Goal: Task Accomplishment & Management: Manage account settings

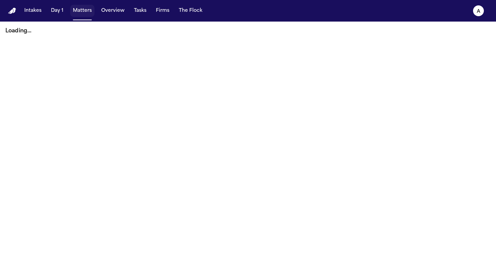
click at [82, 12] on button "Matters" at bounding box center [82, 11] width 24 height 12
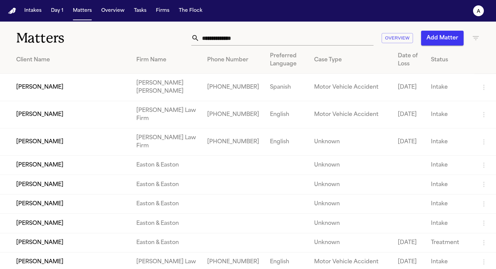
click at [222, 39] on input "text" at bounding box center [286, 38] width 174 height 15
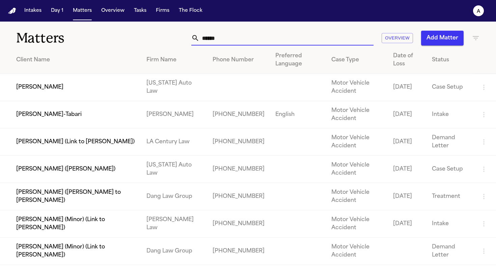
type input "******"
click at [141, 93] on td "[US_STATE] Auto Law" at bounding box center [174, 87] width 66 height 27
click at [168, 86] on td "[US_STATE] Auto Law" at bounding box center [174, 87] width 66 height 27
click at [44, 88] on td "[PERSON_NAME]" at bounding box center [70, 87] width 141 height 27
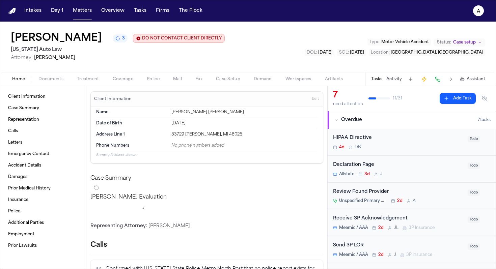
click at [380, 79] on button "Tasks" at bounding box center [376, 79] width 11 height 5
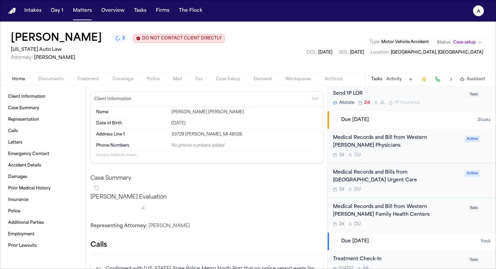
scroll to position [211, 0]
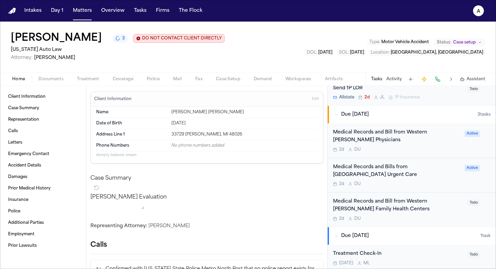
click at [435, 216] on div "Medical Records and [PERSON_NAME] from Western [PERSON_NAME] Family Health Cent…" at bounding box center [398, 210] width 131 height 24
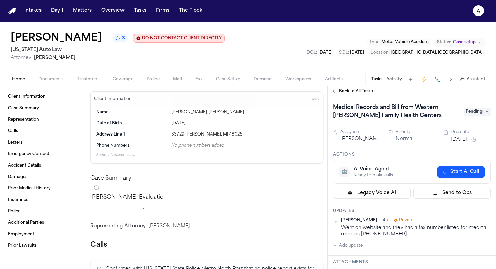
click at [352, 93] on span "Back to All Tasks" at bounding box center [356, 91] width 34 height 5
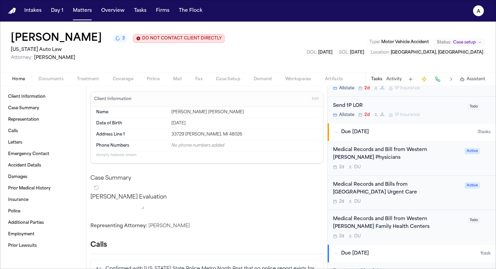
scroll to position [198, 0]
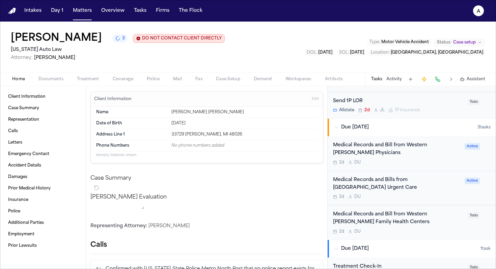
click at [407, 234] on div "2d D U" at bounding box center [398, 231] width 131 height 5
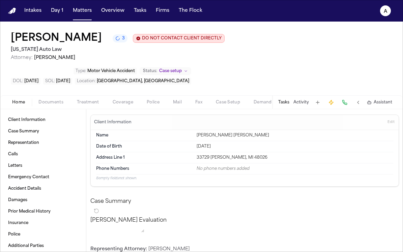
click at [284, 100] on button "Tasks" at bounding box center [283, 102] width 11 height 5
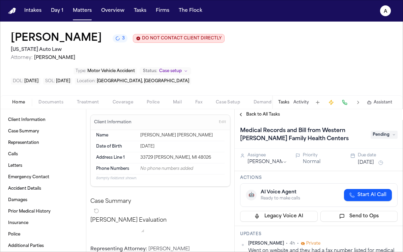
scroll to position [21, 0]
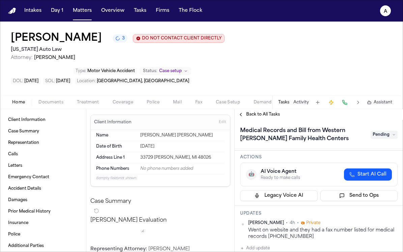
click at [323, 125] on h1 "Medical Records and Bill from Western [PERSON_NAME] Family Health Centers" at bounding box center [301, 134] width 129 height 19
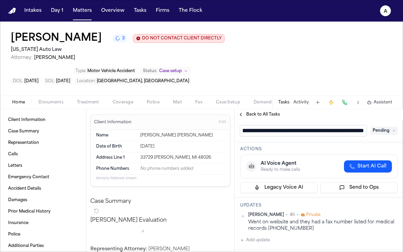
scroll to position [0, 66]
drag, startPoint x: 259, startPoint y: 109, endPoint x: 367, endPoint y: 109, distance: 108.3
click at [372, 125] on div "**********" at bounding box center [319, 130] width 158 height 11
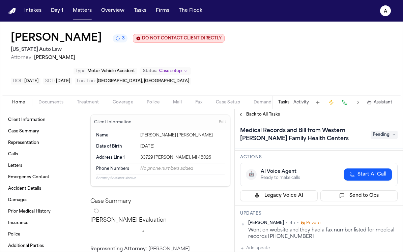
click at [261, 112] on span "Back to All Tasks" at bounding box center [263, 114] width 34 height 5
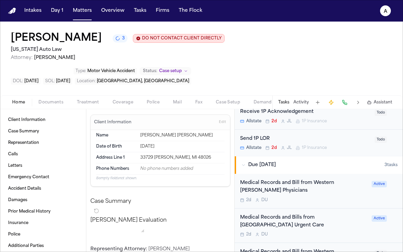
scroll to position [197, 0]
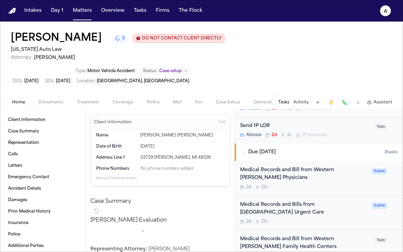
click at [326, 219] on div "2d D U" at bounding box center [304, 221] width 128 height 5
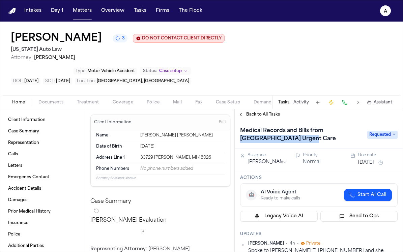
drag, startPoint x: 326, startPoint y: 109, endPoint x: 342, endPoint y: 115, distance: 17.6
click at [343, 125] on h1 "Medical Records and Bills from [GEOGRAPHIC_DATA] Urgent Care" at bounding box center [300, 134] width 126 height 19
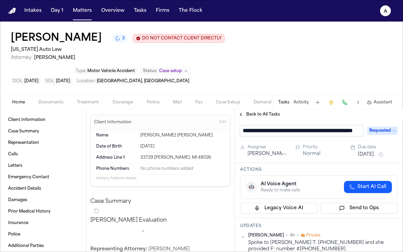
scroll to position [0, 32]
drag, startPoint x: 295, startPoint y: 108, endPoint x: 361, endPoint y: 108, distance: 66.5
click at [362, 125] on input "**********" at bounding box center [301, 130] width 123 height 11
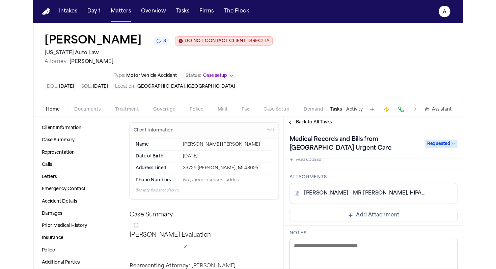
scroll to position [118, 0]
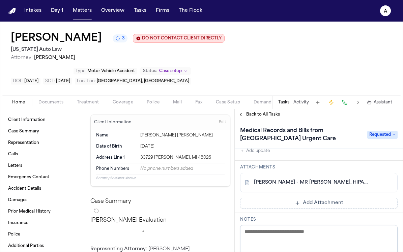
click at [325, 179] on link "S. Smith - MR Request, HIPAA Auth, POA to Springfield Urgent Care - 8.25.25" at bounding box center [312, 182] width 116 height 7
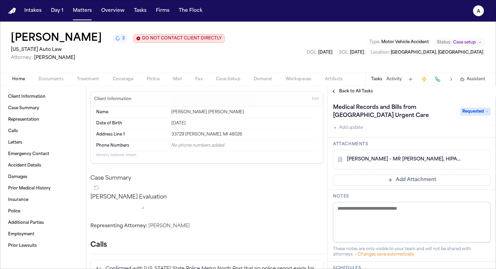
click at [398, 163] on link "S. Smith - MR Request, HIPAA Auth, POA to Springfield Urgent Care - 8.25.25" at bounding box center [405, 159] width 116 height 7
click at [411, 166] on div "S. Smith - MR Request, HIPAA Auth, POA to Springfield Urgent Care - 8.25.25" at bounding box center [412, 160] width 158 height 20
click at [422, 166] on div "S. Smith - MR Request, HIPAA Auth, POA to Springfield Urgent Care - 8.25.25" at bounding box center [412, 160] width 158 height 20
click at [423, 161] on link "S. Smith - MR Request, HIPAA Auth, POA to Springfield Urgent Care - 8.25.25" at bounding box center [405, 159] width 116 height 7
click at [411, 164] on div "S. Smith - MR Request, HIPAA Auth, POA to Springfield Urgent Care - 8.25.25" at bounding box center [412, 160] width 158 height 20
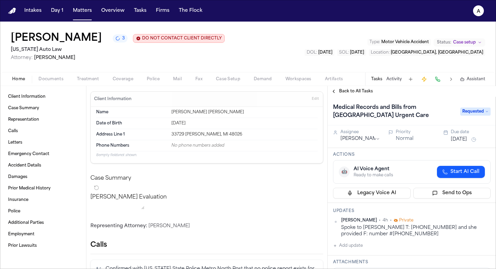
scroll to position [28, 0]
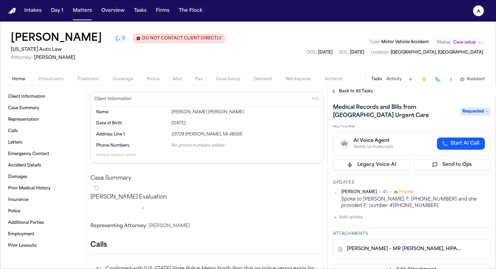
click at [360, 217] on button "Add update" at bounding box center [348, 218] width 30 height 8
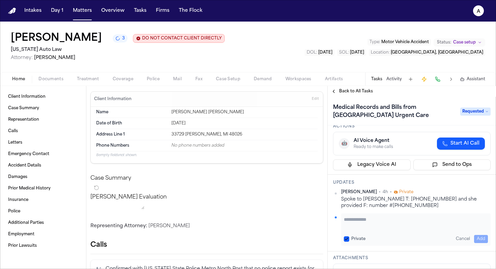
click at [349, 219] on textarea "Add your update" at bounding box center [416, 222] width 144 height 13
click at [358, 220] on textarea "**********" at bounding box center [413, 222] width 139 height 13
drag, startPoint x: 417, startPoint y: 219, endPoint x: 341, endPoint y: 216, distance: 75.6
click at [341, 216] on div "**********" at bounding box center [415, 230] width 149 height 32
type textarea "**********"
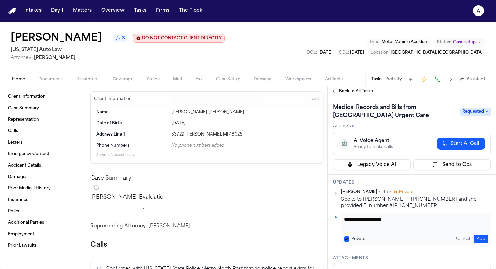
click at [347, 241] on button "Private" at bounding box center [346, 238] width 5 height 5
click at [478, 238] on button "Add" at bounding box center [481, 239] width 14 height 8
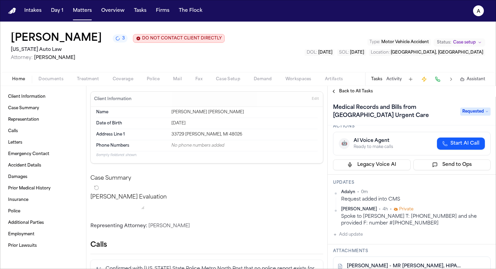
click at [359, 93] on span "Back to All Tasks" at bounding box center [356, 91] width 34 height 5
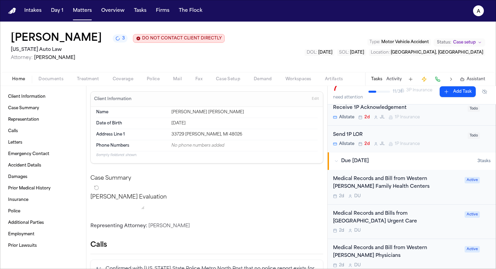
scroll to position [165, 0]
click at [407, 193] on div "Medical Records and Bill from Western Wayne Family Health Centers 2d D U" at bounding box center [397, 187] width 128 height 24
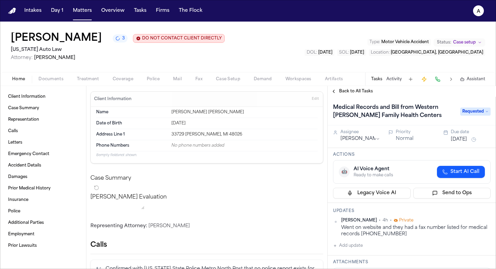
drag, startPoint x: 415, startPoint y: 109, endPoint x: 427, endPoint y: 110, distance: 12.5
click at [427, 110] on h1 "Medical Records and Bill from Western [PERSON_NAME] Family Health Centers" at bounding box center [393, 111] width 126 height 19
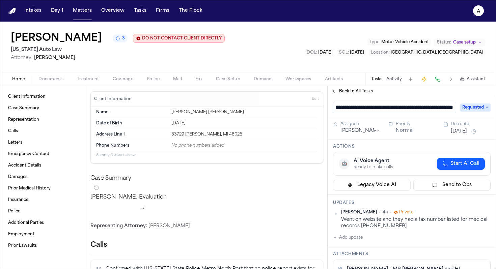
scroll to position [0, 70]
drag, startPoint x: 454, startPoint y: 110, endPoint x: 367, endPoint y: 111, distance: 87.0
click at [367, 111] on input "**********" at bounding box center [394, 107] width 123 height 11
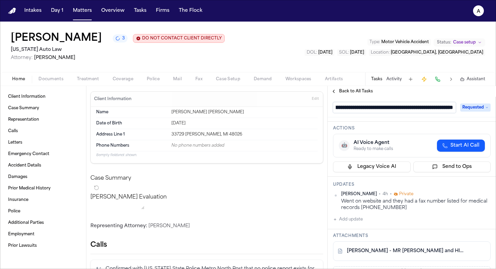
scroll to position [11, 0]
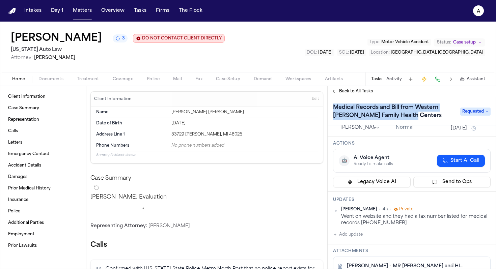
drag, startPoint x: 423, startPoint y: 120, endPoint x: 332, endPoint y: 110, distance: 92.3
click at [332, 110] on h1 "Medical Records and Bill from Western [PERSON_NAME] Family Health Centers" at bounding box center [393, 111] width 126 height 19
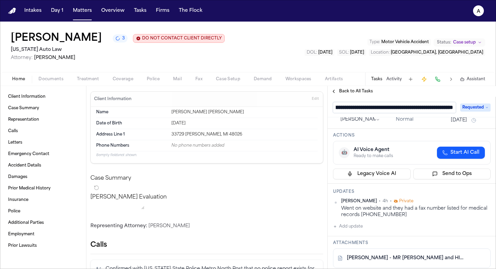
scroll to position [0, 0]
drag, startPoint x: 453, startPoint y: 109, endPoint x: 323, endPoint y: 105, distance: 130.3
click at [323, 105] on div "Client Information Case Summary Representation Calls Letters Emergency Contact …" at bounding box center [248, 177] width 496 height 183
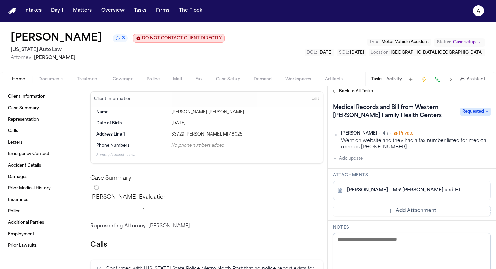
scroll to position [93, 0]
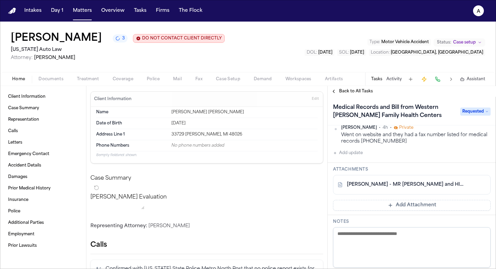
click at [398, 185] on link "S. Smith - MR Request and HIPAA Auth to Western Wayne Family Health - 8.25.25" at bounding box center [405, 184] width 116 height 7
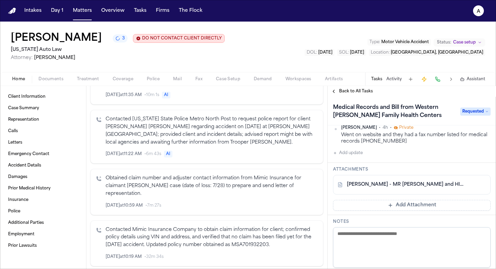
scroll to position [204, 0]
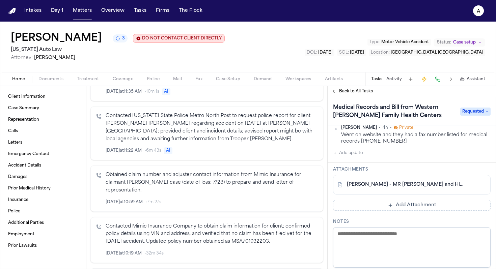
click at [51, 82] on span "Documents" at bounding box center [50, 79] width 25 height 5
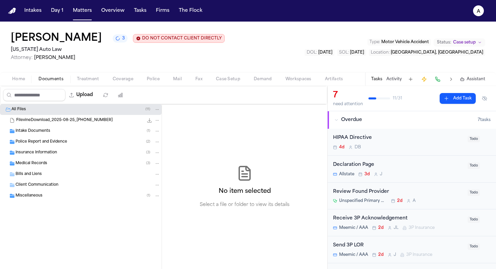
click at [80, 78] on span "Treatment" at bounding box center [88, 79] width 22 height 5
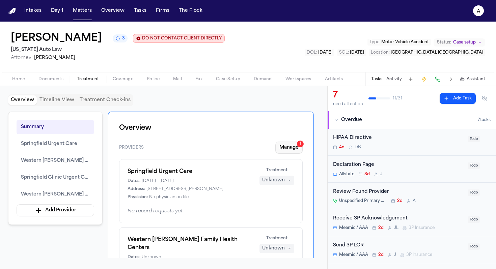
click at [293, 149] on button "Manage 1" at bounding box center [288, 148] width 27 height 12
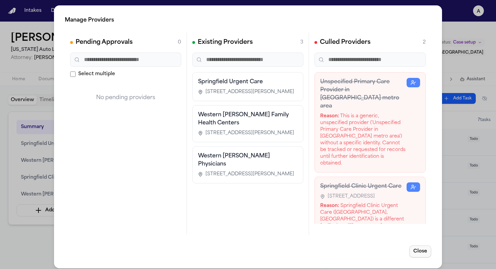
click at [411, 249] on button "Close" at bounding box center [420, 252] width 22 height 12
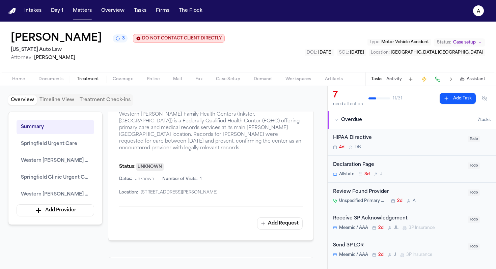
scroll to position [577, 0]
click at [280, 219] on button "Add Request" at bounding box center [280, 222] width 46 height 12
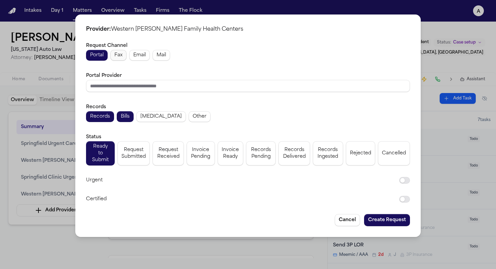
click at [118, 57] on span "Fax" at bounding box center [118, 55] width 8 height 7
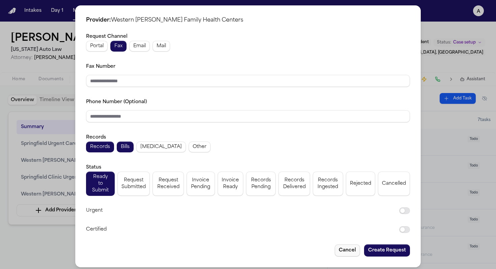
click at [348, 245] on button "Cancel" at bounding box center [347, 251] width 25 height 12
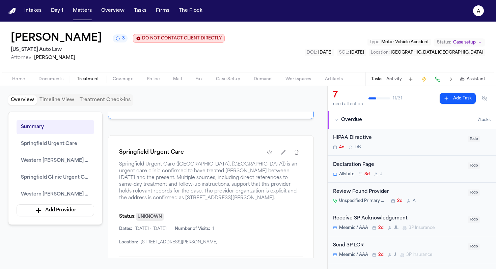
scroll to position [390, 0]
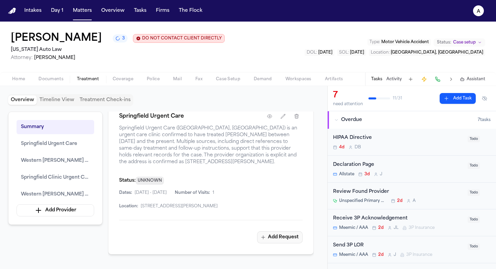
click at [281, 243] on button "Add Request" at bounding box center [280, 237] width 46 height 12
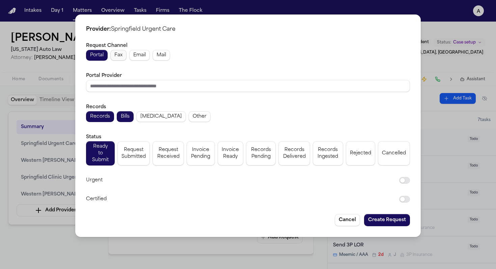
click at [122, 54] on span "Fax" at bounding box center [118, 55] width 8 height 7
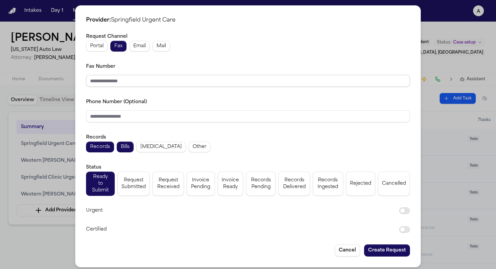
click at [121, 84] on input "Fax Number" at bounding box center [248, 81] width 324 height 12
paste input "**********"
click at [101, 82] on input "**********" at bounding box center [248, 81] width 324 height 12
type input "**********"
click at [135, 184] on span "Request Submitted" at bounding box center [133, 183] width 24 height 13
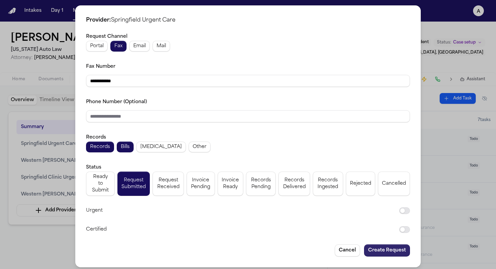
click at [394, 245] on button "Create Request" at bounding box center [387, 251] width 46 height 12
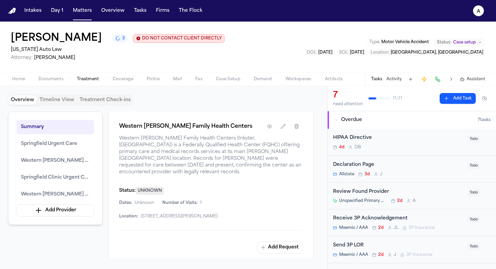
scroll to position [659, 0]
click at [282, 244] on button "Add Request" at bounding box center [280, 247] width 46 height 12
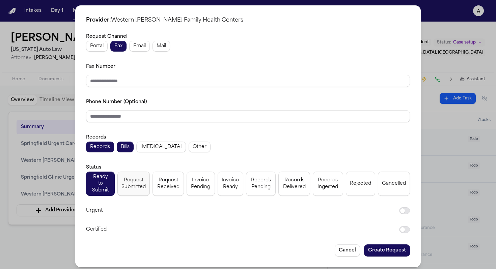
click at [135, 180] on span "Request Submitted" at bounding box center [133, 183] width 24 height 13
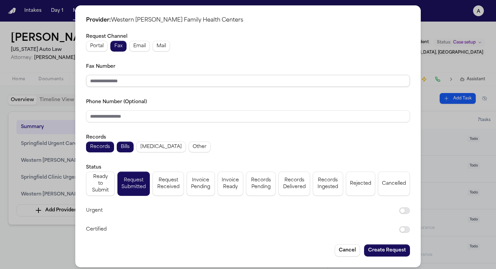
click at [124, 83] on input "Fax Number" at bounding box center [248, 81] width 324 height 12
paste input "**********"
type input "**********"
click at [398, 245] on button "Create Request" at bounding box center [387, 251] width 46 height 12
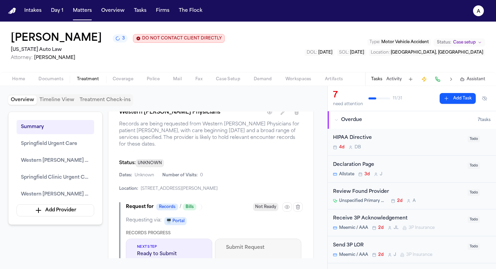
scroll to position [1163, 0]
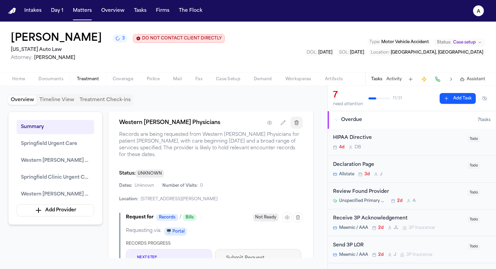
click at [298, 125] on icon "button" at bounding box center [296, 122] width 5 height 5
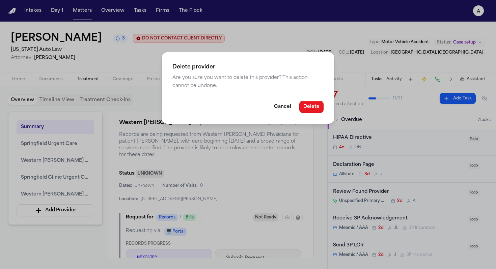
click at [316, 108] on button "Delete" at bounding box center [311, 107] width 24 height 12
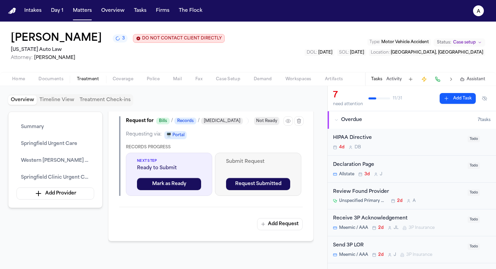
scroll to position [925, 0]
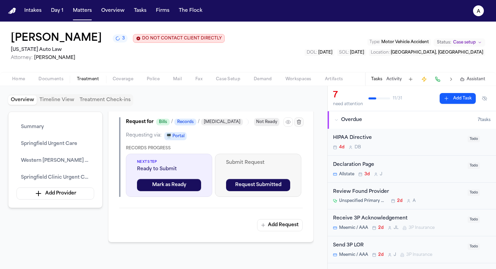
click at [298, 124] on icon "button" at bounding box center [299, 122] width 4 height 4
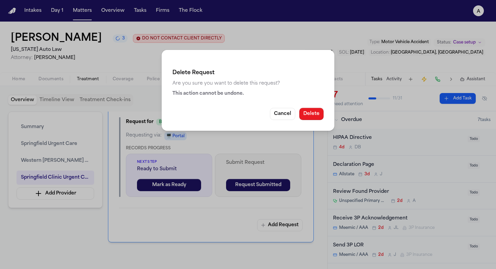
click at [315, 109] on button "Delete" at bounding box center [311, 114] width 24 height 12
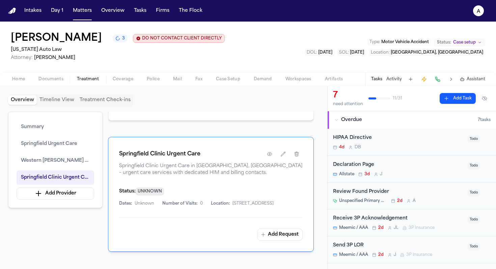
scroll to position [806, 0]
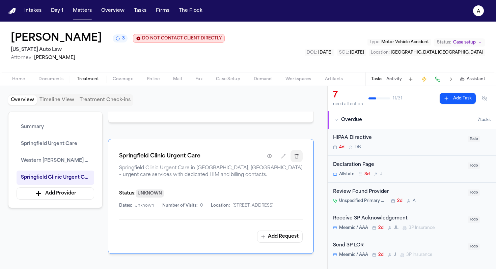
click at [299, 153] on icon "button" at bounding box center [296, 155] width 5 height 5
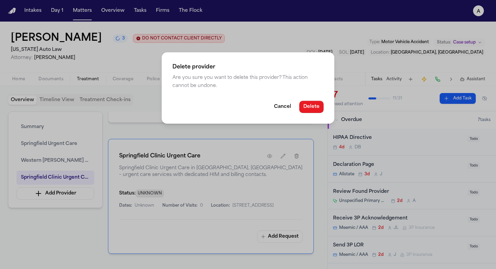
click at [319, 108] on button "Delete" at bounding box center [311, 107] width 24 height 12
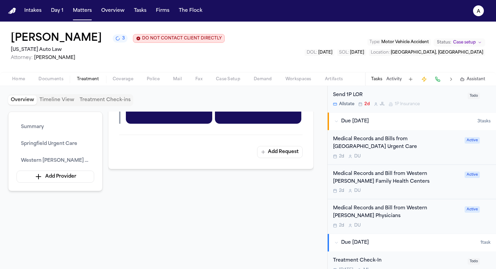
scroll to position [208, 0]
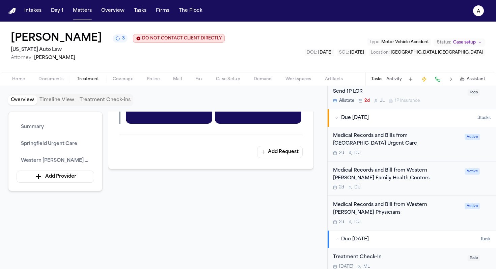
click at [59, 79] on span "Documents" at bounding box center [50, 79] width 25 height 5
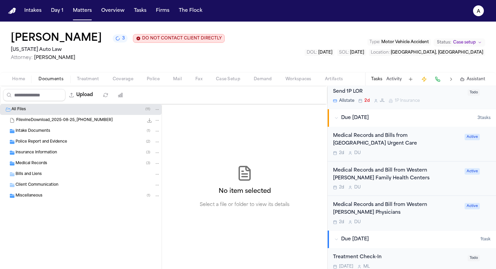
click at [89, 81] on span "Treatment" at bounding box center [88, 79] width 22 height 5
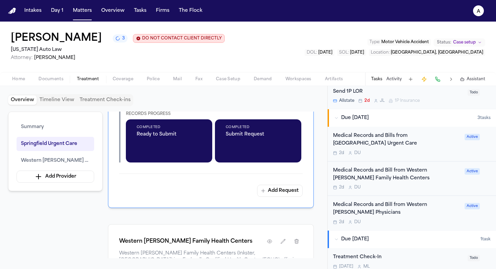
scroll to position [323, 0]
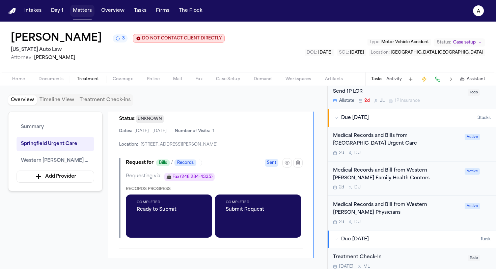
click at [84, 14] on button "Matters" at bounding box center [82, 11] width 24 height 12
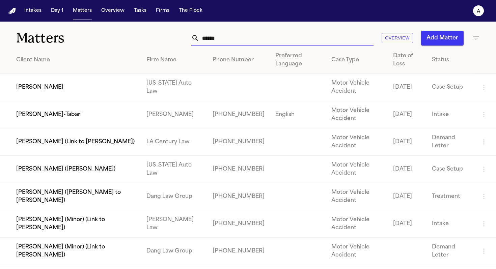
drag, startPoint x: 229, startPoint y: 39, endPoint x: 194, endPoint y: 38, distance: 35.5
click at [194, 38] on div "******" at bounding box center [282, 38] width 182 height 15
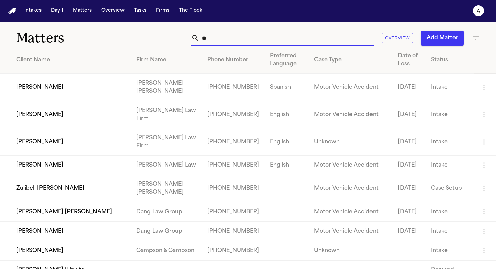
type input "*"
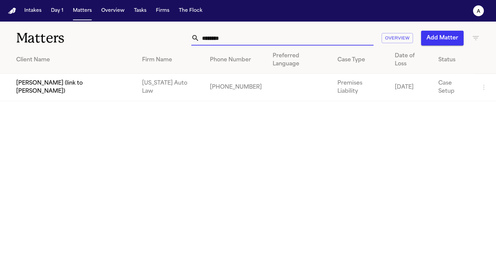
type input "********"
click at [45, 75] on td "[PERSON_NAME] (link to [PERSON_NAME])" at bounding box center [68, 87] width 137 height 27
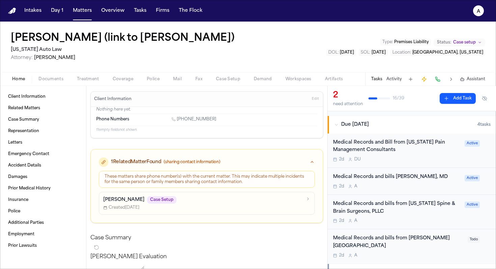
scroll to position [69, 0]
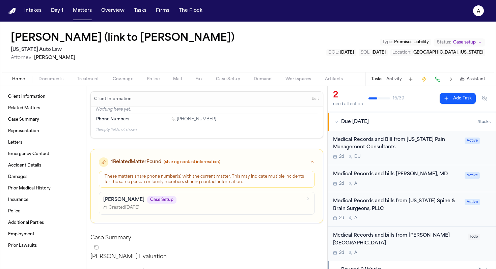
click at [401, 183] on div "2d A" at bounding box center [397, 183] width 128 height 5
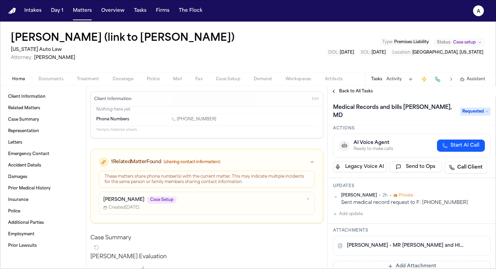
scroll to position [8, 0]
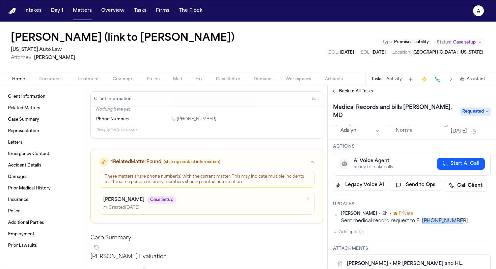
drag, startPoint x: 420, startPoint y: 222, endPoint x: 453, endPoint y: 218, distance: 33.2
click at [453, 219] on div "Sent medical record request to F: 248-335-7950" at bounding box center [415, 221] width 149 height 6
copy div "248-335-7950"
click at [355, 92] on span "Back to All Tasks" at bounding box center [356, 91] width 34 height 5
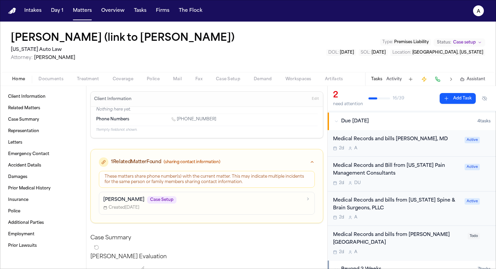
scroll to position [76, 0]
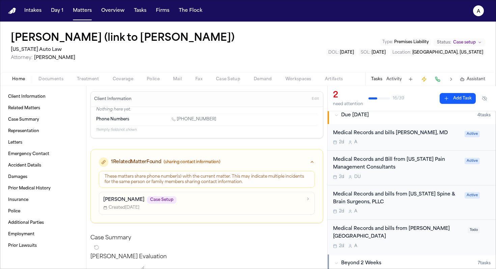
click at [403, 242] on div "Medical Records and bills from Henry Ford Provi Hospital 2d A" at bounding box center [398, 237] width 131 height 24
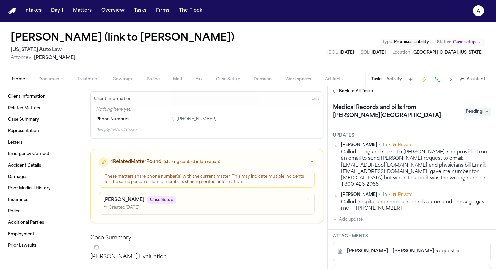
scroll to position [79, 0]
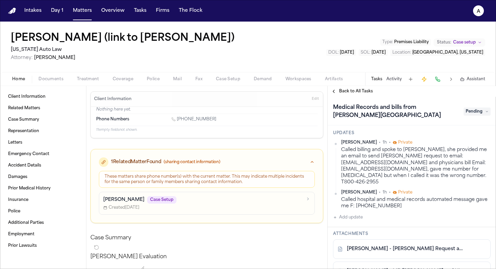
click at [438, 249] on div "J. Stevenson - Bill Request and HIPAA Auth to Henry Ford Providence Novi - 8.25…" at bounding box center [412, 250] width 158 height 20
click at [406, 240] on div "J. Stevenson - Bill Request and HIPAA Auth to Henry Ford Providence Novi - 8.25…" at bounding box center [412, 250] width 158 height 20
click at [409, 240] on div "J. Stevenson - Bill Request and HIPAA Auth to Henry Ford Providence Novi - 8.25…" at bounding box center [412, 250] width 158 height 20
click at [345, 249] on div "J. Stevenson - Bill Request and HIPAA Auth to Henry Ford Providence Novi - 8.25…" at bounding box center [412, 250] width 158 height 20
click at [337, 240] on div "J. Stevenson - Bill Request and HIPAA Auth to Henry Ford Providence Novi - 8.25…" at bounding box center [412, 250] width 158 height 20
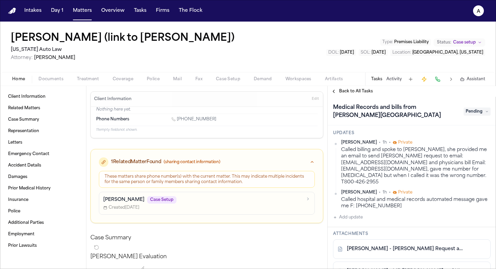
click at [339, 247] on icon at bounding box center [340, 249] width 4 height 4
click at [340, 247] on icon at bounding box center [339, 249] width 5 height 5
click at [354, 240] on div "J. Stevenson - Bill Request and HIPAA Auth to Henry Ford Providence Novi - 8.25…" at bounding box center [412, 250] width 158 height 20
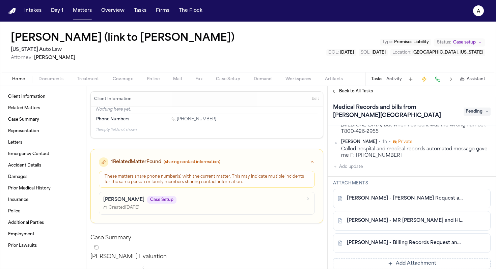
scroll to position [134, 0]
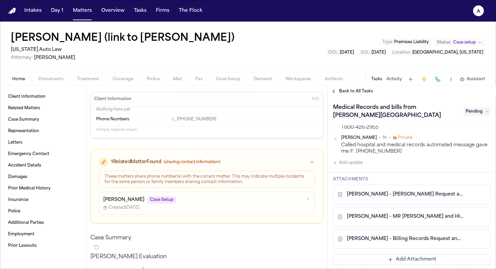
click at [456, 185] on div "J. Stevenson - Bill Request and HIPAA Auth to Henry Ford Providence Novi - 8.25…" at bounding box center [412, 195] width 158 height 20
click at [449, 185] on div "J. Stevenson - Bill Request and HIPAA Auth to Henry Ford Providence Novi - 8.25…" at bounding box center [412, 195] width 158 height 20
click at [445, 185] on div "J. Stevenson - Bill Request and HIPAA Auth to Henry Ford Providence Novi - 8.25…" at bounding box center [412, 195] width 158 height 20
click at [397, 191] on link "J. Stevenson - Bill Request and HIPAA Auth to Henry Ford Providence Novi - 8.25…" at bounding box center [405, 194] width 116 height 7
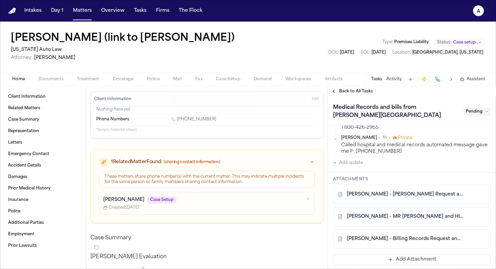
click at [480, 114] on span "Pending" at bounding box center [477, 112] width 27 height 8
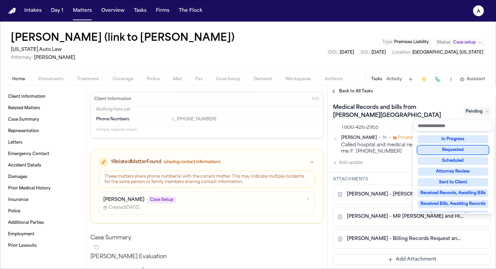
click at [465, 147] on div "Requested" at bounding box center [453, 150] width 71 height 8
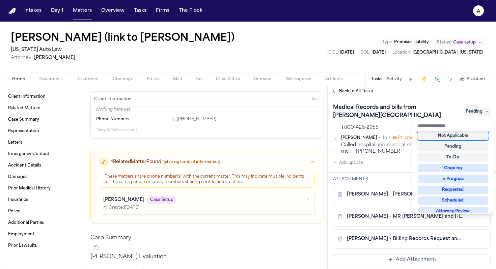
scroll to position [3, 0]
click at [448, 94] on div "Back to All Tasks Medical Records and bills from Henry Ford Provi Hospital Requ…" at bounding box center [412, 177] width 168 height 183
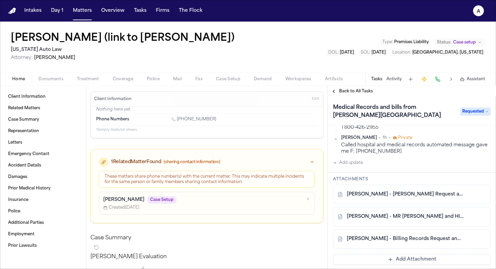
click at [334, 79] on span "Artifacts" at bounding box center [334, 79] width 18 height 5
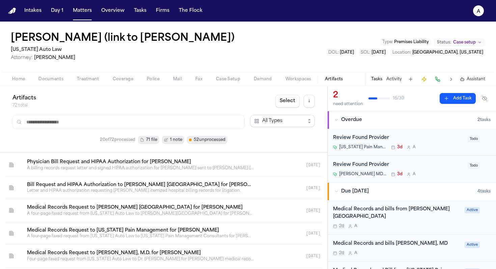
click at [446, 174] on div "Debora L. Ferguson MD PC 3d A" at bounding box center [398, 174] width 131 height 5
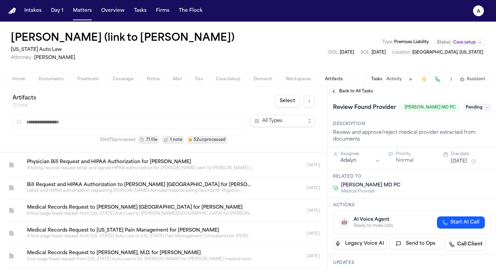
click at [477, 112] on span "Pending" at bounding box center [477, 108] width 27 height 8
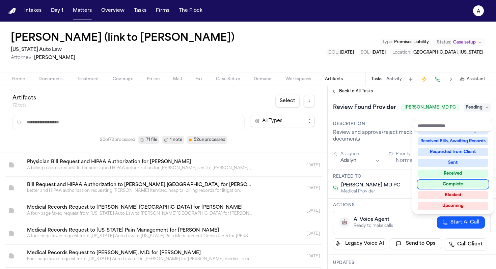
click at [450, 184] on div "Complete" at bounding box center [453, 184] width 71 height 8
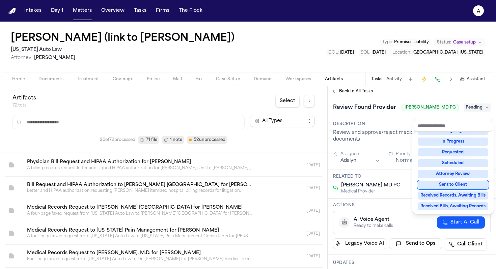
scroll to position [35, 0]
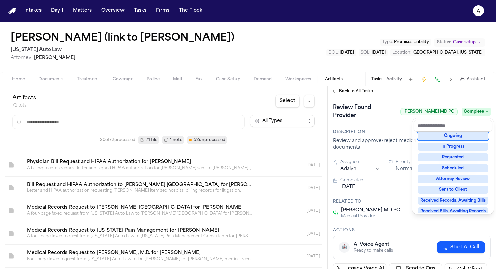
click at [363, 91] on div "**********" at bounding box center [412, 177] width 168 height 183
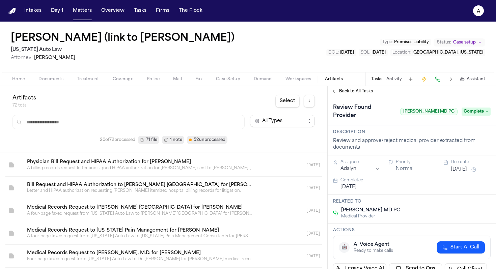
click at [363, 91] on span "Back to All Tasks" at bounding box center [356, 91] width 34 height 5
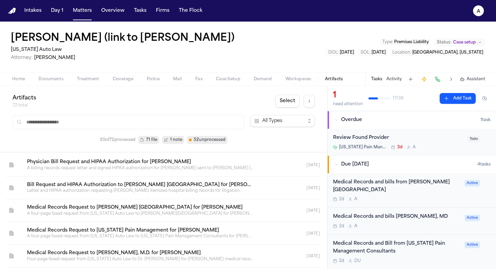
click at [438, 143] on div "Review Found Provider Michigan Pain Management Consultants PC 3d A" at bounding box center [398, 142] width 131 height 16
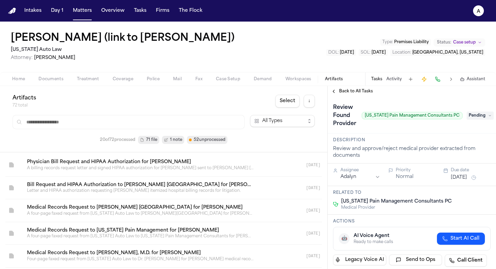
click at [478, 112] on span "Pending" at bounding box center [480, 116] width 27 height 8
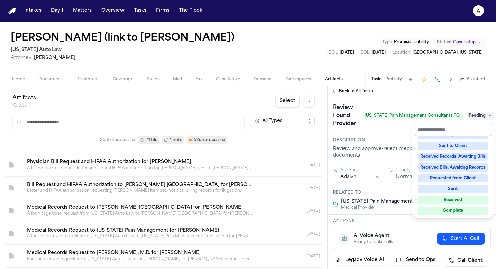
scroll to position [105, 0]
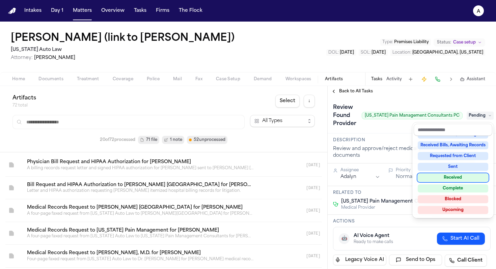
click at [446, 186] on div "Complete" at bounding box center [453, 189] width 71 height 8
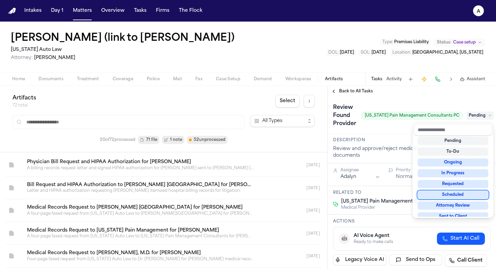
scroll to position [8, 0]
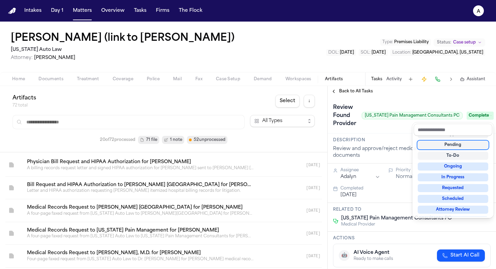
click at [390, 135] on div "**********" at bounding box center [412, 183] width 168 height 172
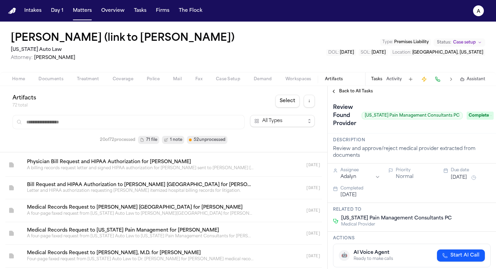
click at [350, 89] on span "Back to All Tasks" at bounding box center [356, 91] width 34 height 5
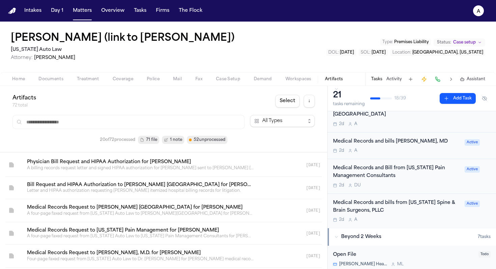
scroll to position [24, 0]
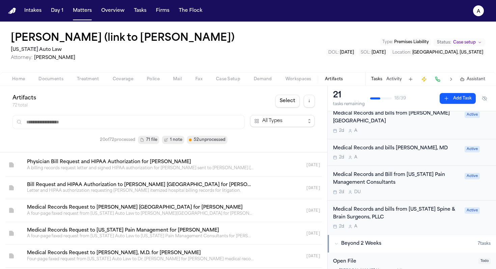
click at [420, 190] on div "2d D U" at bounding box center [397, 192] width 128 height 5
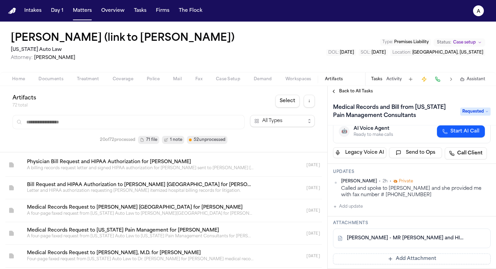
scroll to position [42, 0]
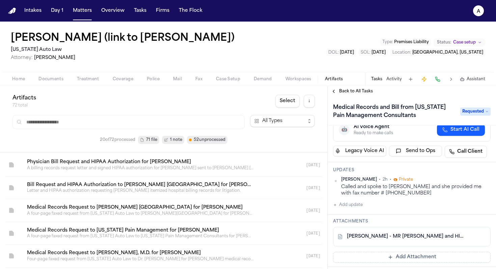
click at [395, 235] on link "J. Stevenson - MR Request and HIPAA Auth to Michigan Pain Management - 8.25.25" at bounding box center [405, 236] width 116 height 7
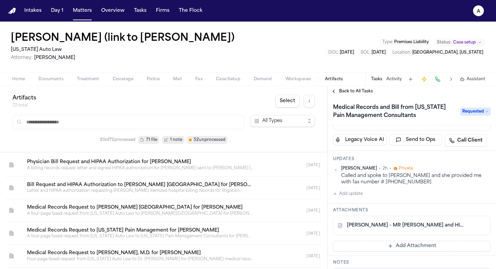
click at [468, 222] on button at bounding box center [468, 225] width 11 height 11
click at [380, 219] on div "J. Stevenson - MR Request and HIPAA Auth to Michigan Pain Management - 8.25.25" at bounding box center [412, 226] width 158 height 20
click at [376, 222] on div "J. Stevenson - MR Request and HIPAA Auth to Michigan Pain Management - 8.25.25" at bounding box center [412, 226] width 158 height 20
click at [377, 220] on div "J. Stevenson - MR Request and HIPAA Auth to Michigan Pain Management - 8.25.25" at bounding box center [412, 226] width 158 height 20
click at [375, 220] on div "J. Stevenson - MR Request and HIPAA Auth to Michigan Pain Management - 8.25.25" at bounding box center [412, 226] width 158 height 20
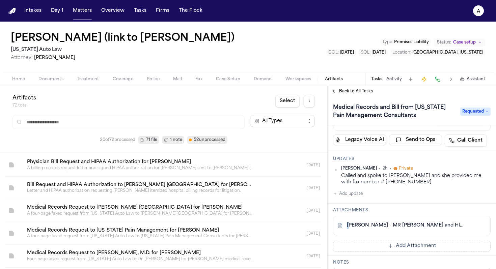
click at [375, 220] on div "J. Stevenson - MR Request and HIPAA Auth to Michigan Pain Management - 8.25.25" at bounding box center [412, 226] width 158 height 20
click at [377, 219] on div "J. Stevenson - MR Request and HIPAA Auth to Michigan Pain Management - 8.25.25" at bounding box center [412, 226] width 158 height 20
click at [380, 221] on div "J. Stevenson - MR Request and HIPAA Auth to Michigan Pain Management - 8.25.25" at bounding box center [412, 226] width 158 height 20
click at [387, 226] on link "J. Stevenson - MR Request and HIPAA Auth to Michigan Pain Management - 8.25.25" at bounding box center [405, 225] width 116 height 7
click at [88, 13] on button "Matters" at bounding box center [82, 11] width 24 height 12
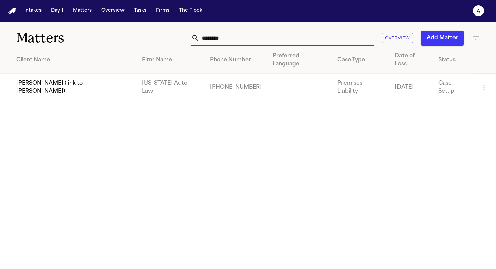
drag, startPoint x: 259, startPoint y: 37, endPoint x: 141, endPoint y: 37, distance: 117.4
click at [145, 37] on div "******** Overview Add Matter" at bounding box center [312, 38] width 335 height 15
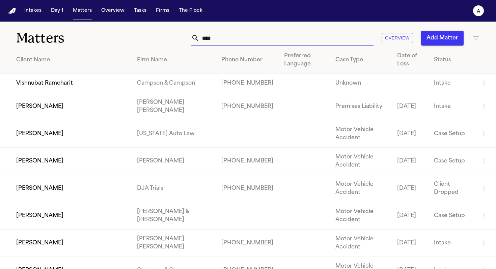
drag, startPoint x: 278, startPoint y: 35, endPoint x: 141, endPoint y: 25, distance: 137.0
click at [141, 25] on div "Matters **** Overview Add Matter" at bounding box center [248, 34] width 496 height 25
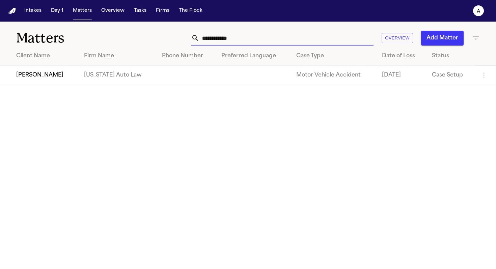
type input "**********"
click at [51, 79] on td "[PERSON_NAME]" at bounding box center [39, 75] width 79 height 19
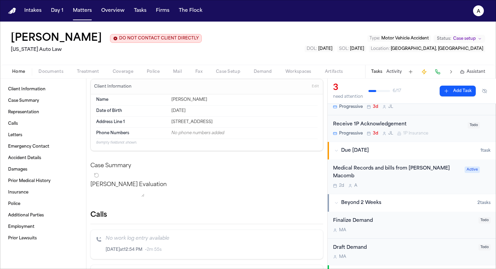
scroll to position [62, 0]
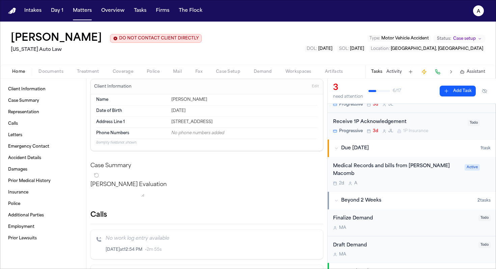
click at [410, 181] on div "2d A" at bounding box center [397, 183] width 128 height 5
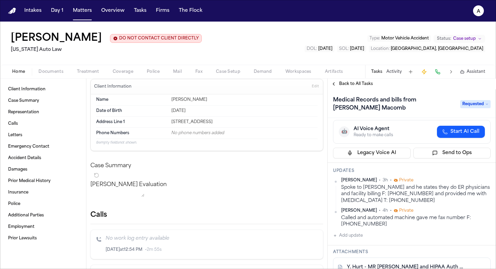
scroll to position [47, 0]
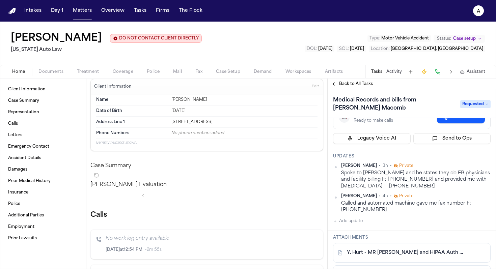
click at [44, 70] on span "Documents" at bounding box center [50, 71] width 25 height 5
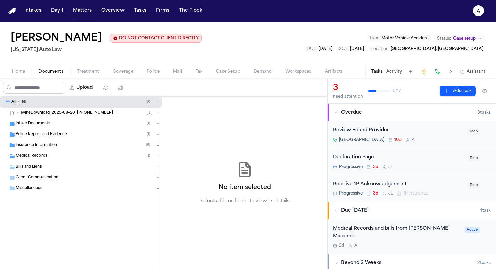
click at [79, 70] on span "Treatment" at bounding box center [88, 71] width 22 height 5
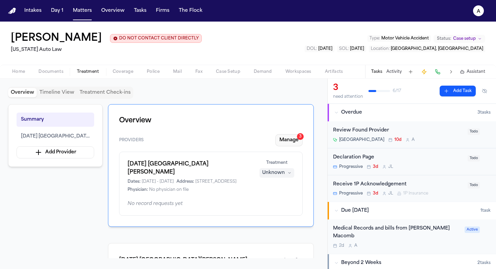
click at [299, 141] on button "Manage 3" at bounding box center [288, 140] width 27 height 12
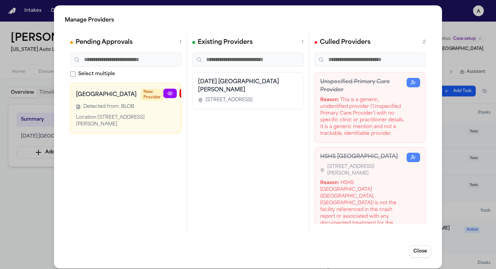
scroll to position [0, 9]
click at [172, 100] on div at bounding box center [185, 108] width 62 height 39
click at [207, 93] on icon "button" at bounding box center [209, 93] width 4 height 2
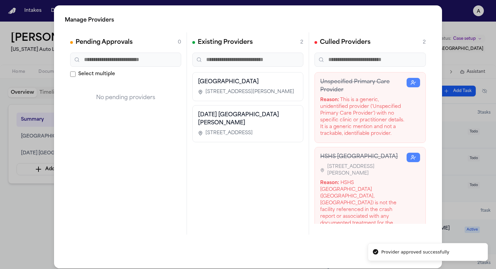
scroll to position [0, 0]
click at [399, 233] on div "Culled Providers 2 Unspecified Primary Care Provider Reason: This is a generic,…" at bounding box center [370, 133] width 122 height 202
click at [414, 254] on button "Close" at bounding box center [420, 252] width 22 height 12
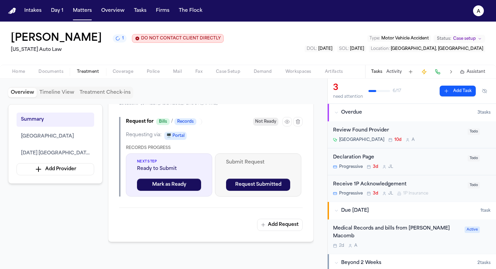
scroll to position [376, 0]
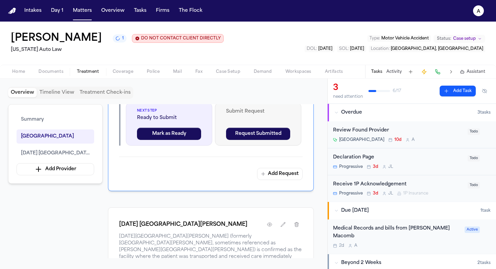
drag, startPoint x: 289, startPoint y: 179, endPoint x: 234, endPoint y: 222, distance: 69.4
click at [234, 222] on div "Overview Providers Manage 2 McLaren Macomb Hospital Dates: 6/28/2025 - 6/28/202…" at bounding box center [211, 181] width 206 height 154
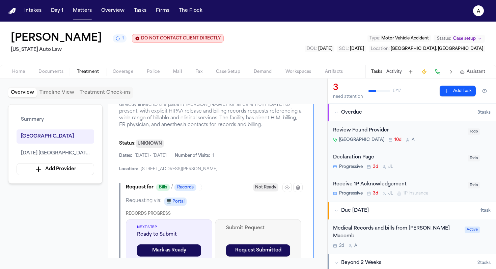
scroll to position [259, 0]
click at [300, 190] on icon "button" at bounding box center [297, 188] width 5 height 5
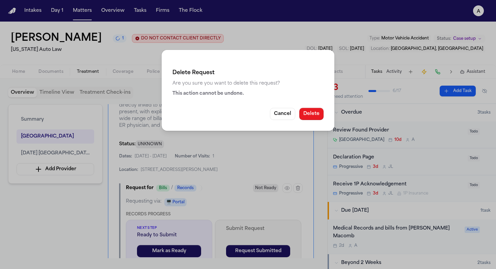
click at [310, 116] on button "Delete" at bounding box center [311, 114] width 24 height 12
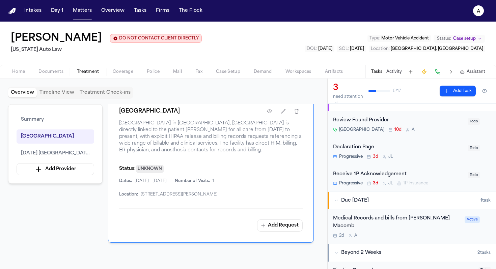
scroll to position [218, 0]
click at [286, 226] on button "Add Request" at bounding box center [280, 225] width 46 height 12
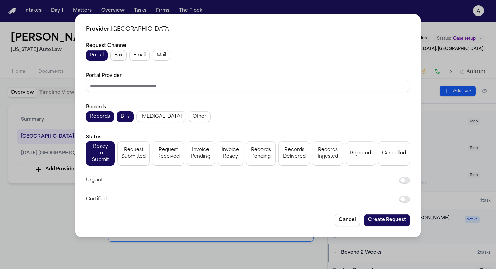
click at [120, 57] on span "Fax" at bounding box center [118, 55] width 8 height 7
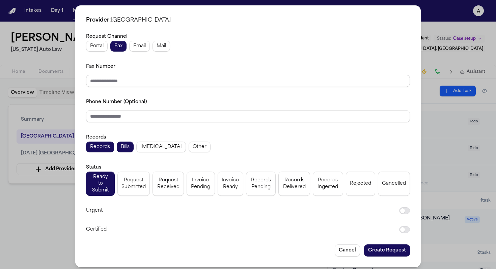
click at [132, 81] on input "Fax Number" at bounding box center [248, 81] width 324 height 12
paste input "**********"
type input "**********"
drag, startPoint x: 174, startPoint y: 79, endPoint x: 45, endPoint y: 71, distance: 129.1
click at [45, 71] on div "**********" at bounding box center [248, 136] width 496 height 273
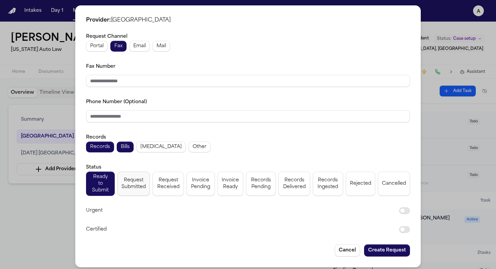
click at [142, 181] on span "Request Submitted" at bounding box center [133, 183] width 24 height 13
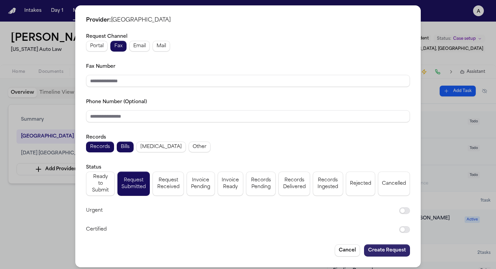
click at [394, 245] on button "Create Request" at bounding box center [387, 251] width 46 height 12
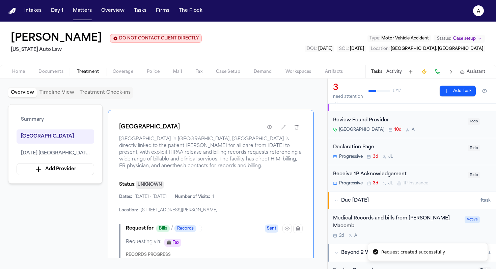
scroll to position [235, 0]
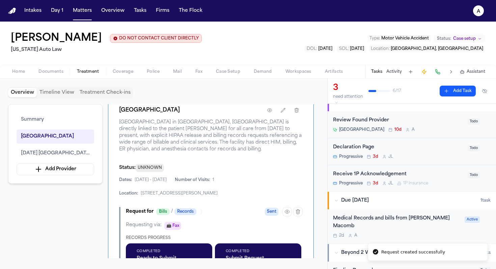
click at [426, 226] on div "Medical Records and bills from McClaren Macomb 2d A" at bounding box center [397, 227] width 128 height 24
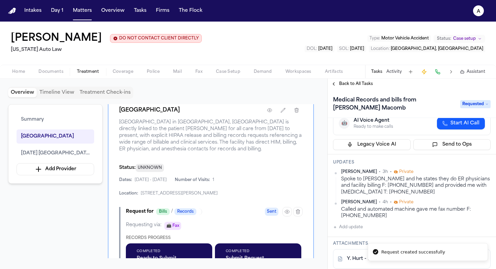
scroll to position [46, 0]
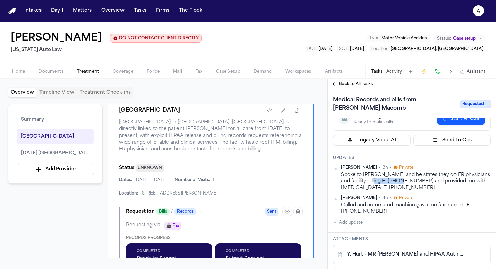
drag, startPoint x: 412, startPoint y: 183, endPoint x: 377, endPoint y: 183, distance: 34.1
click at [377, 183] on div "Spoke to Steven and he states they do ER physicians and facility billing F: 810…" at bounding box center [415, 182] width 149 height 20
copy div "810-390-0795"
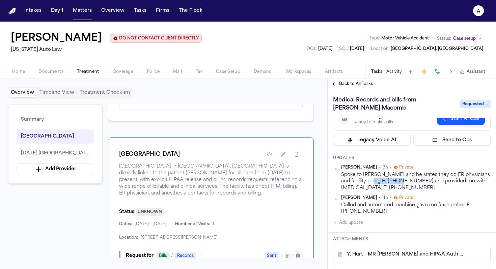
scroll to position [188, 0]
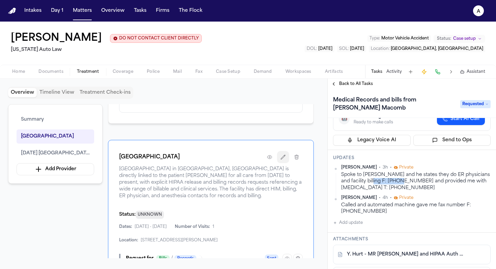
click at [285, 160] on icon "button" at bounding box center [282, 157] width 5 height 5
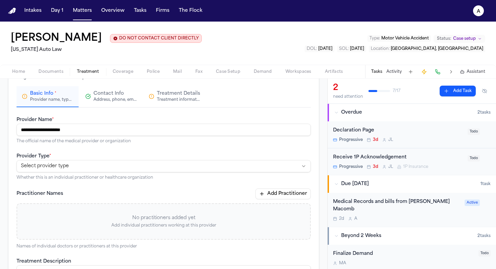
scroll to position [49, 0]
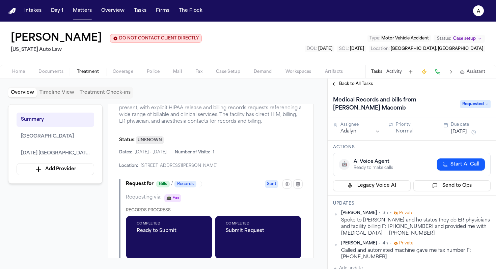
scroll to position [267, 0]
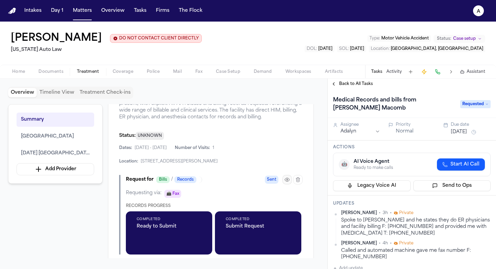
click at [287, 182] on icon "button" at bounding box center [286, 179] width 5 height 5
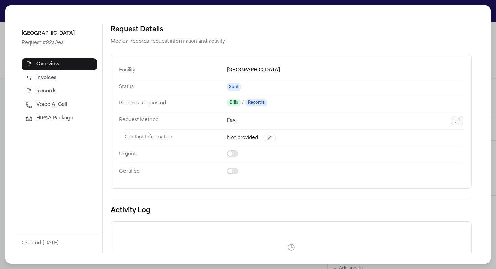
click at [455, 122] on icon "button" at bounding box center [457, 120] width 4 height 4
select select "***"
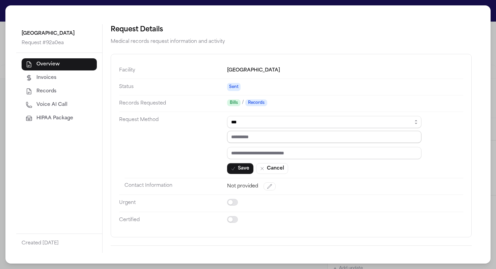
click at [298, 137] on input "tel" at bounding box center [324, 137] width 194 height 12
paste input "**********"
type input "**********"
click at [236, 168] on button "Save" at bounding box center [240, 168] width 26 height 11
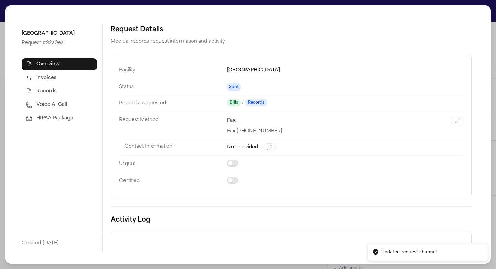
click at [1, 15] on div "McLaren Macomb Hospital Request # 92a0ea Overview Invoices Records Voice AI Cal…" at bounding box center [248, 134] width 496 height 269
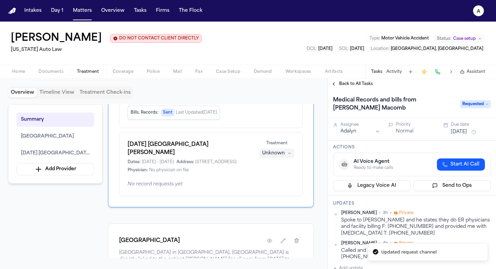
scroll to position [0, 0]
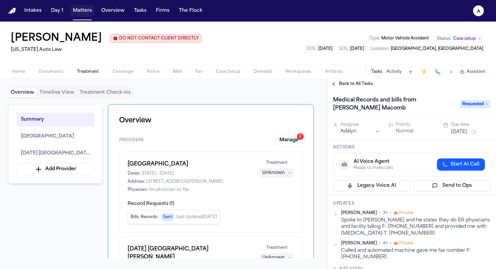
click at [91, 15] on button "Matters" at bounding box center [82, 11] width 24 height 12
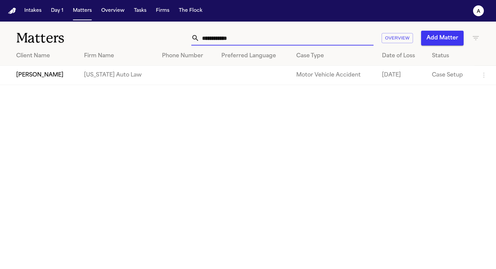
drag, startPoint x: 242, startPoint y: 38, endPoint x: 138, endPoint y: 29, distance: 104.3
click at [138, 29] on div "**********" at bounding box center [248, 34] width 496 height 25
type input "**********"
click at [40, 76] on td "[PERSON_NAME]" at bounding box center [41, 75] width 82 height 19
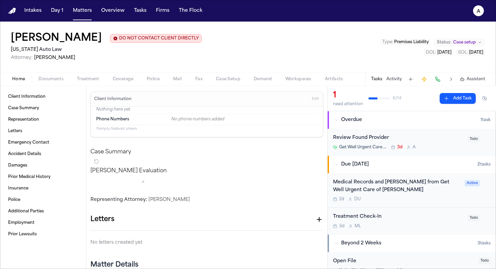
click at [426, 194] on div "Medical Records and [PERSON_NAME] from Get Well Urgent Care of [PERSON_NAME]" at bounding box center [397, 187] width 128 height 16
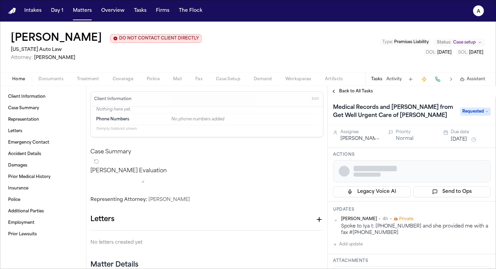
scroll to position [6, 0]
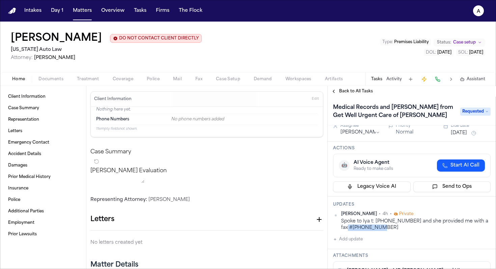
drag, startPoint x: 379, startPoint y: 229, endPoint x: 344, endPoint y: 228, distance: 34.4
click at [344, 228] on div "Spoke to Iya t: 734-589-1300 and she provided me with a fax #734-589-1302" at bounding box center [415, 224] width 149 height 13
copy div "734-589-1302"
click at [86, 78] on span "Treatment" at bounding box center [88, 79] width 22 height 5
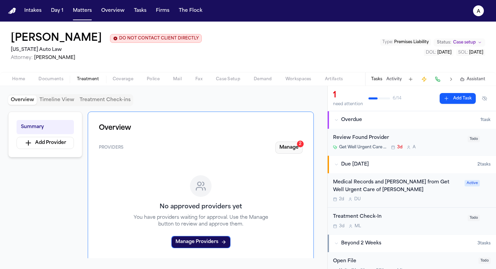
click at [289, 153] on button "Manage 2" at bounding box center [288, 148] width 27 height 12
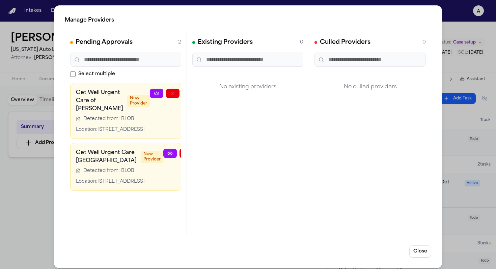
scroll to position [3, 18]
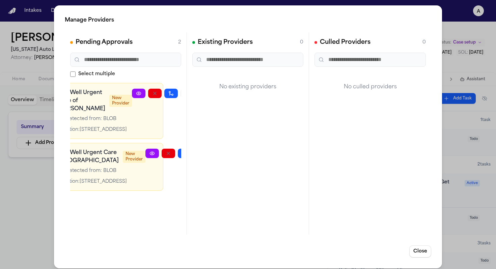
click at [185, 91] on icon "button" at bounding box center [187, 93] width 5 height 5
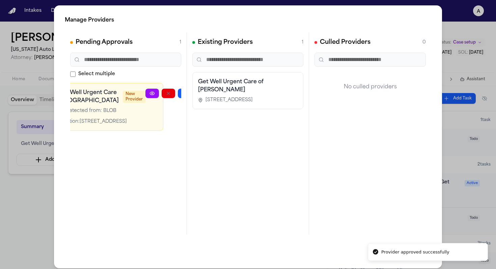
scroll to position [0, 13]
click at [468, 113] on div "Manage Providers Pending Approvals 1 Select multiple Get Well Urgent Care South…" at bounding box center [248, 137] width 496 height 274
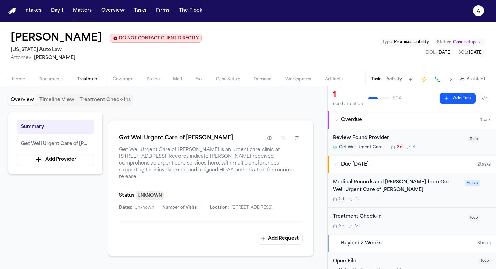
scroll to position [131, 0]
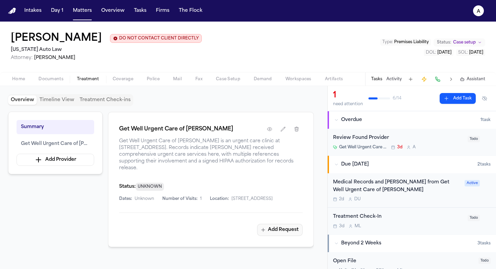
click at [279, 236] on button "Add Request" at bounding box center [280, 230] width 46 height 12
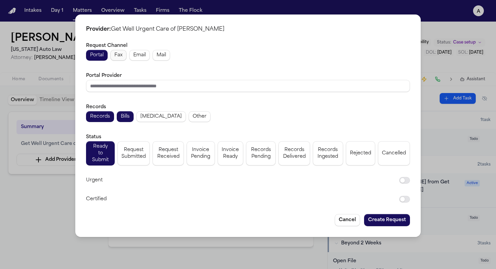
click at [119, 52] on button "Fax" at bounding box center [118, 55] width 16 height 11
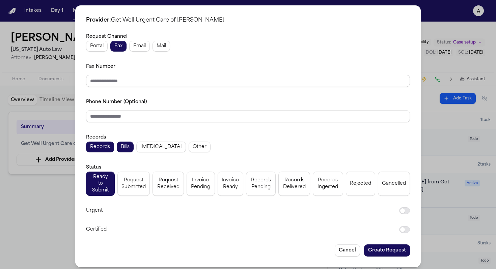
click at [135, 83] on input "Fax Number" at bounding box center [248, 81] width 324 height 12
paste input "**********"
type input "**********"
click at [140, 180] on span "Request Submitted" at bounding box center [133, 183] width 24 height 13
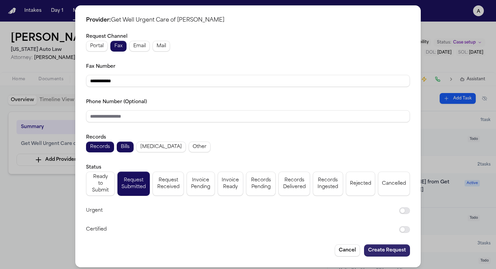
click at [382, 245] on button "Create Request" at bounding box center [387, 251] width 46 height 12
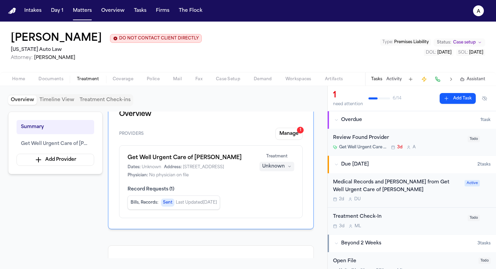
scroll to position [0, 0]
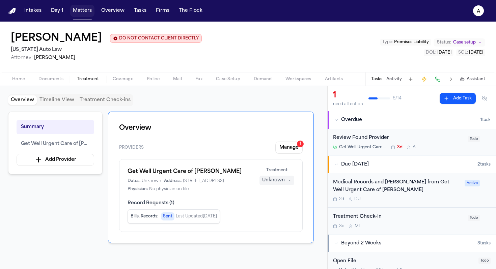
click at [82, 13] on button "Matters" at bounding box center [82, 11] width 24 height 12
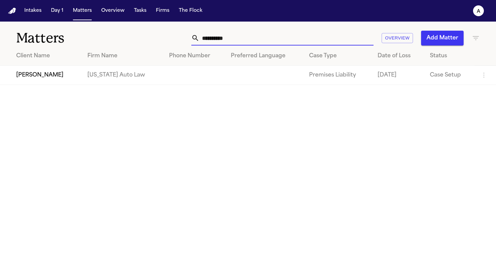
drag, startPoint x: 245, startPoint y: 40, endPoint x: 175, endPoint y: 36, distance: 69.9
click at [175, 36] on div "**********" at bounding box center [312, 38] width 335 height 15
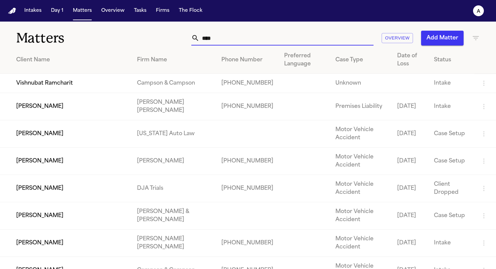
type input "****"
click at [42, 142] on td "[PERSON_NAME]" at bounding box center [66, 133] width 132 height 27
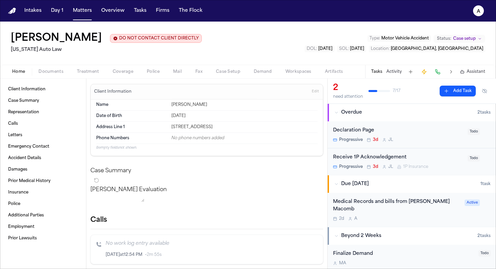
click at [91, 71] on span "Treatment" at bounding box center [88, 71] width 22 height 5
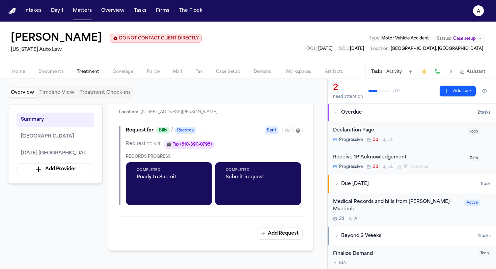
scroll to position [332, 0]
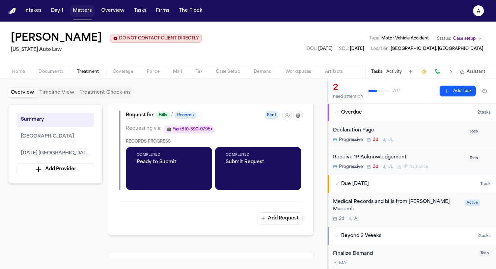
click at [80, 10] on button "Matters" at bounding box center [82, 11] width 24 height 12
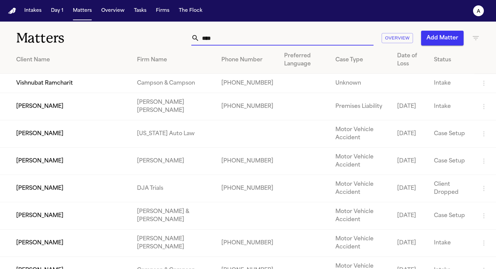
drag, startPoint x: 223, startPoint y: 41, endPoint x: 128, endPoint y: 36, distance: 94.9
click at [128, 36] on div "Matters **** Overview Add Matter" at bounding box center [248, 34] width 496 height 25
click at [246, 39] on input "****" at bounding box center [286, 38] width 174 height 15
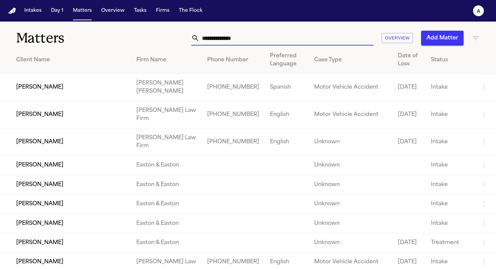
click at [246, 39] on input "text" at bounding box center [286, 38] width 174 height 15
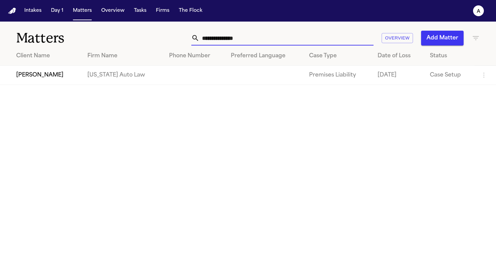
type input "**********"
click at [48, 76] on td "[PERSON_NAME]" at bounding box center [41, 75] width 82 height 19
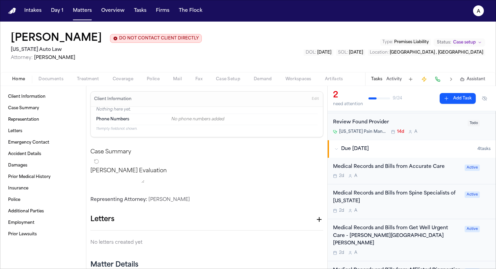
scroll to position [42, 0]
click at [408, 183] on div "Medical Records and Bills from Accurate Care 2d A Active" at bounding box center [412, 171] width 168 height 27
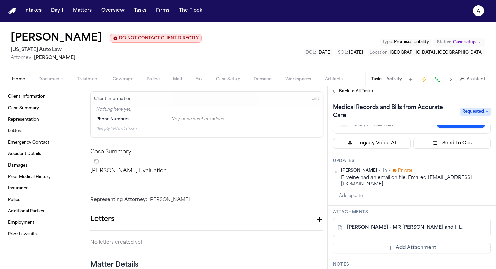
scroll to position [51, 0]
click at [427, 186] on div "Filveine had an email on file. Emailed accurate.warrenbilling@gmail.com" at bounding box center [415, 180] width 149 height 13
drag, startPoint x: 423, startPoint y: 184, endPoint x: 339, endPoint y: 187, distance: 84.7
click at [339, 187] on div "Daniela Uribe • 1h • Private Filveine had an email on file. Emailed accurate.wa…" at bounding box center [412, 177] width 158 height 20
copy div "accurate.warrenbilling@gmail.com"
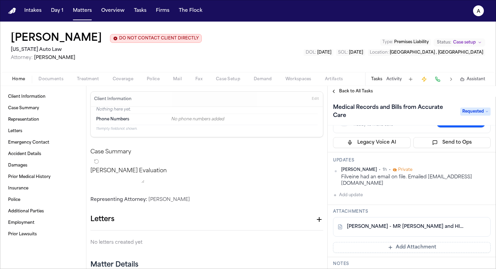
click at [364, 91] on span "Back to All Tasks" at bounding box center [356, 91] width 34 height 5
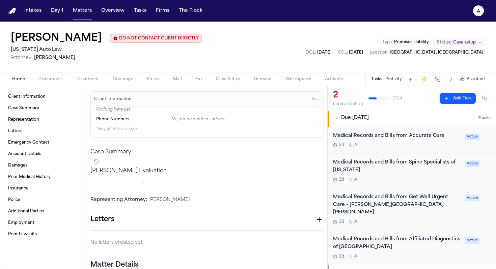
scroll to position [76, 0]
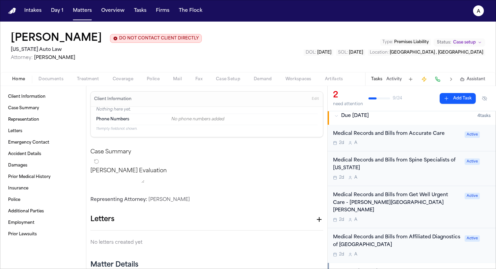
click at [424, 239] on div "Medical Records and Bills from Affiliated Diagnostics of Oakland" at bounding box center [397, 242] width 128 height 16
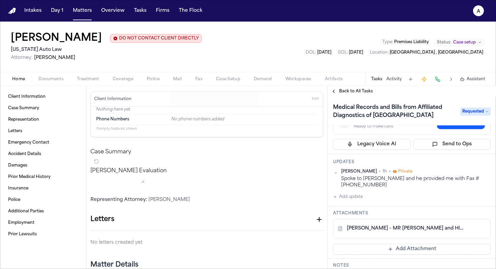
scroll to position [49, 0]
drag, startPoint x: 451, startPoint y: 180, endPoint x: 492, endPoint y: 176, distance: 40.7
click at [492, 176] on div "Assignee Adalyn Priority Normal Due date Aug 27, 2025 Actions 🤖 AI Voice Agent …" at bounding box center [412, 197] width 168 height 144
copy div "248-809-3531"
click at [356, 94] on span "Back to All Tasks" at bounding box center [356, 91] width 34 height 5
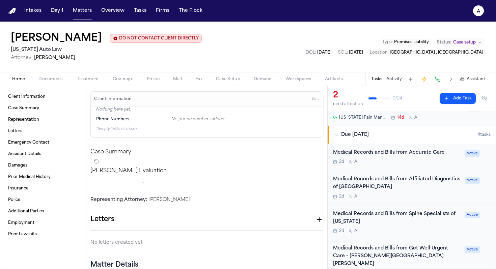
scroll to position [77, 0]
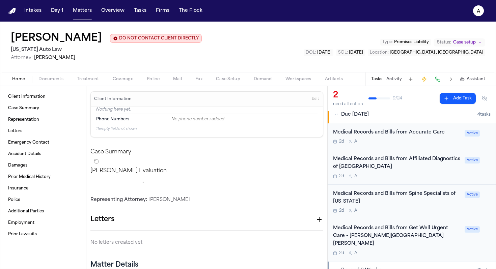
click at [410, 236] on div "Medical Records and Bills from Get Well Urgent Care - Harper Woods" at bounding box center [397, 236] width 128 height 23
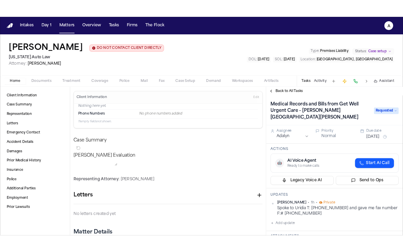
scroll to position [5, 0]
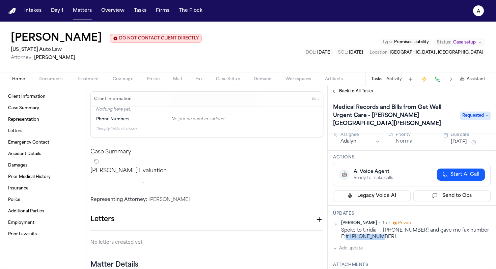
drag, startPoint x: 381, startPoint y: 232, endPoint x: 339, endPoint y: 231, distance: 42.5
click at [339, 231] on div "Daniela Uribe • 1h • Private Spoke to Uridia T: 313-499-1951 and gave me fax nu…" at bounding box center [412, 231] width 158 height 20
copy div "313-496-3934"
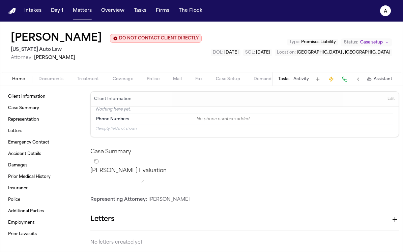
click at [284, 77] on button "Tasks" at bounding box center [283, 79] width 11 height 5
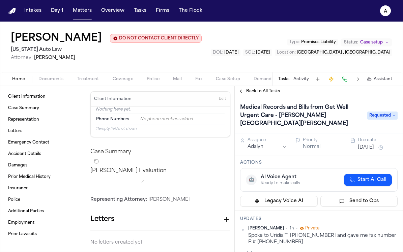
click at [260, 91] on span "Back to All Tasks" at bounding box center [263, 91] width 34 height 5
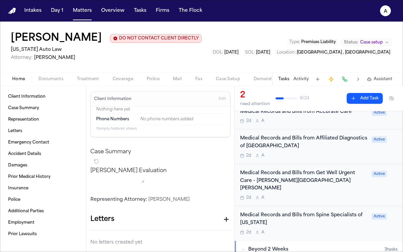
scroll to position [99, 0]
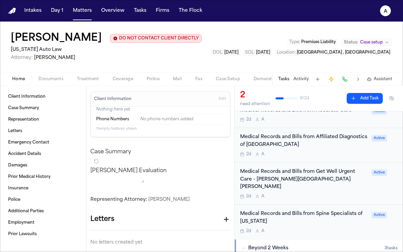
click at [325, 219] on div "Medical Records and Bills from Spine Specialists of Michigan" at bounding box center [304, 219] width 128 height 16
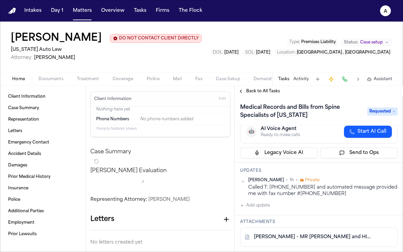
scroll to position [44, 0]
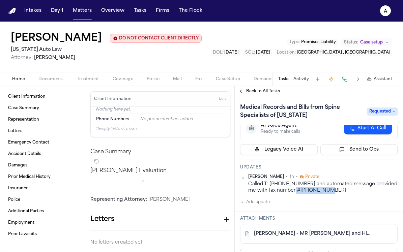
drag, startPoint x: 338, startPoint y: 192, endPoint x: 299, endPoint y: 191, distance: 38.8
click at [299, 192] on div "Called T: 248-792-9496 and automated message provided me with fax number #248-7…" at bounding box center [322, 187] width 149 height 13
copy div "248-792-9628"
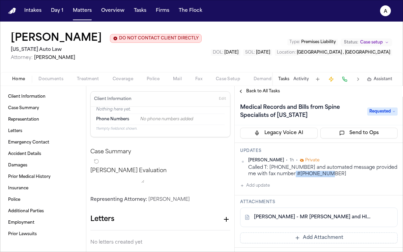
scroll to position [261, 0]
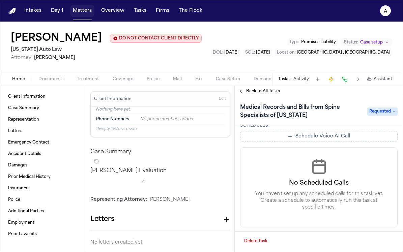
click at [81, 16] on button "Matters" at bounding box center [82, 11] width 24 height 12
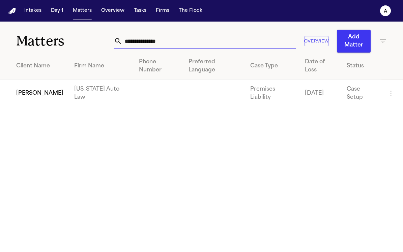
drag, startPoint x: 179, startPoint y: 42, endPoint x: 13, endPoint y: 27, distance: 167.3
click at [13, 27] on div "**********" at bounding box center [201, 37] width 403 height 31
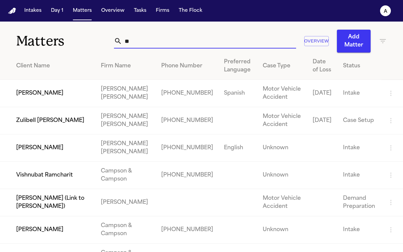
type input "*"
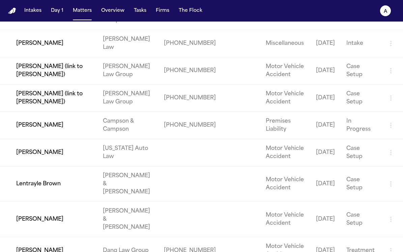
scroll to position [78, 0]
type input "*****"
click at [41, 150] on td "[PERSON_NAME]" at bounding box center [48, 152] width 97 height 27
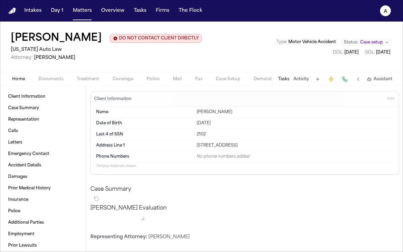
click at [283, 81] on button "Tasks" at bounding box center [283, 79] width 11 height 5
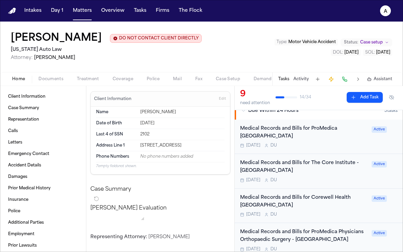
scroll to position [151, 0]
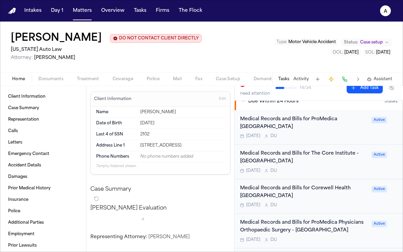
click at [315, 199] on div "Medical Records and Bills for Corewell Health Trenton Hospital" at bounding box center [304, 193] width 128 height 16
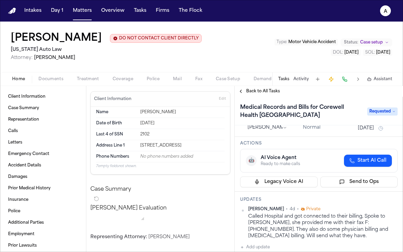
scroll to position [14, 0]
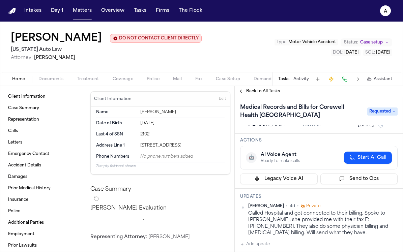
click at [285, 79] on button "Tasks" at bounding box center [283, 79] width 11 height 5
click at [260, 90] on span "Back to All Tasks" at bounding box center [263, 91] width 34 height 5
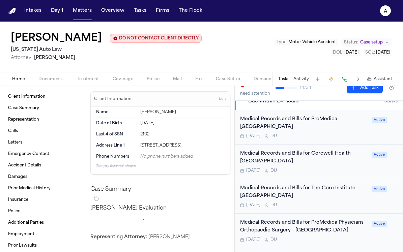
scroll to position [153, 0]
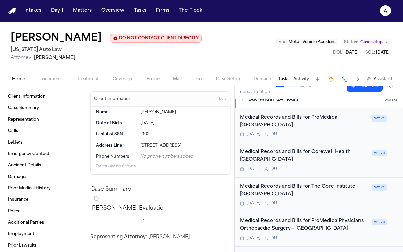
click at [302, 198] on div "Medical Records and Bills for The Core Institute - Southfield" at bounding box center [304, 191] width 128 height 16
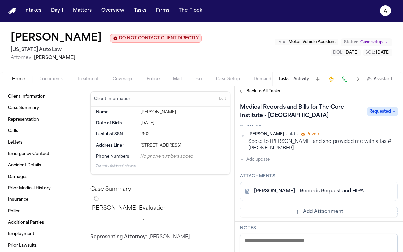
scroll to position [85, 0]
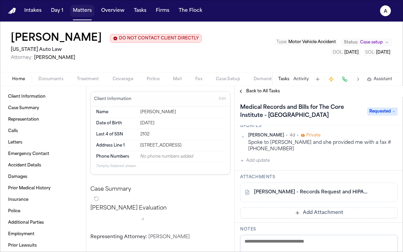
click at [80, 14] on button "Matters" at bounding box center [82, 11] width 24 height 12
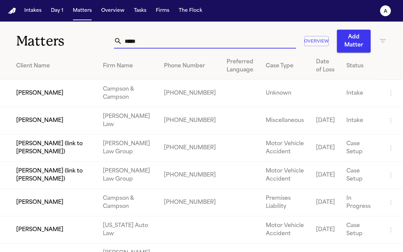
drag, startPoint x: 156, startPoint y: 43, endPoint x: 31, endPoint y: 37, distance: 125.0
click at [31, 37] on div "Matters ***** Overview Add Matter" at bounding box center [201, 37] width 403 height 31
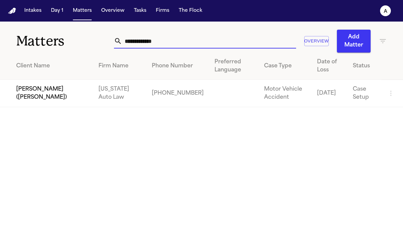
type input "**********"
click at [38, 96] on td "[PERSON_NAME] ([PERSON_NAME])" at bounding box center [46, 93] width 93 height 27
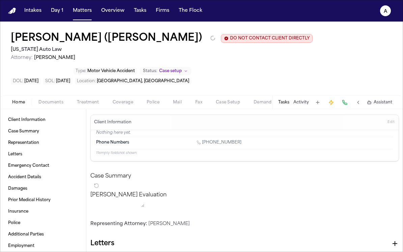
click at [281, 104] on button "Tasks" at bounding box center [283, 102] width 11 height 5
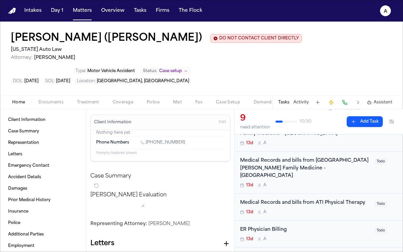
scroll to position [121, 0]
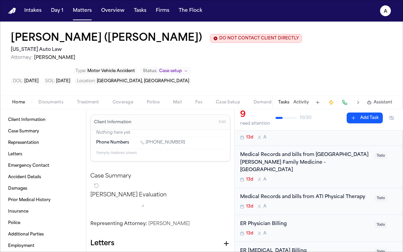
click at [307, 204] on div "13d A" at bounding box center [305, 206] width 131 height 5
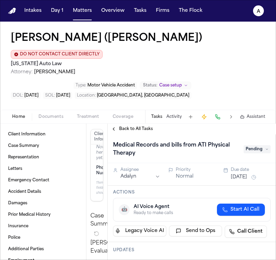
click at [161, 117] on button "Tasks" at bounding box center [156, 116] width 11 height 5
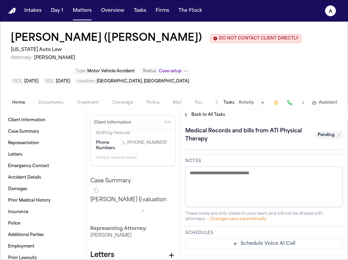
scroll to position [181, 0]
click at [226, 107] on div "Tasks Activity Assistant" at bounding box center [280, 102] width 125 height 13
click at [228, 102] on button "Tasks" at bounding box center [229, 102] width 11 height 5
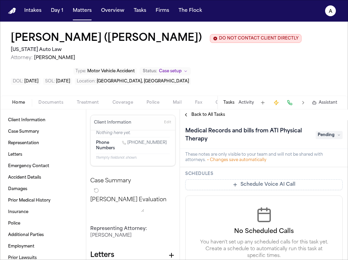
scroll to position [281, 0]
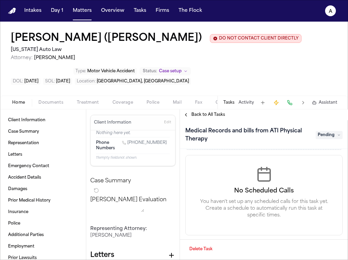
click at [207, 117] on span "Back to All Tasks" at bounding box center [209, 114] width 34 height 5
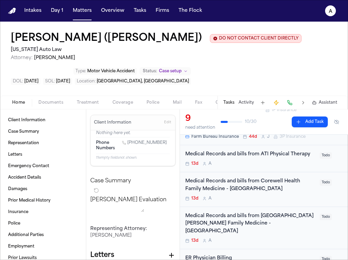
scroll to position [87, 0]
click at [284, 200] on div "13d A" at bounding box center [251, 198] width 131 height 5
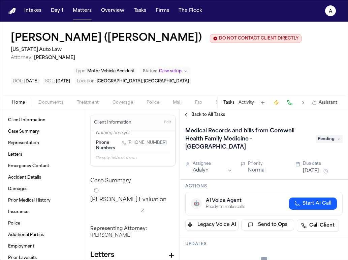
click at [215, 117] on span "Back to All Tasks" at bounding box center [209, 114] width 34 height 5
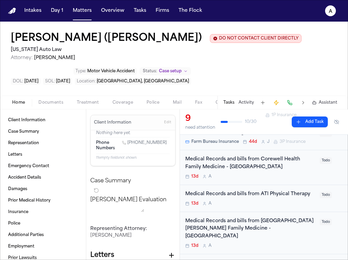
scroll to position [91, 0]
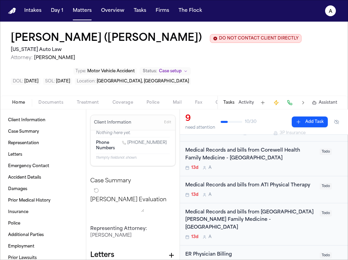
click at [253, 192] on div "Medical Records and bills from ATI Physical Therapy 13d A" at bounding box center [251, 189] width 131 height 16
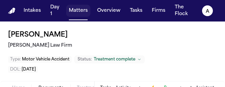
click at [71, 13] on button "Matters" at bounding box center [78, 11] width 24 height 12
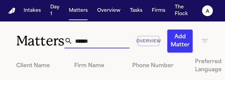
drag, startPoint x: 103, startPoint y: 37, endPoint x: 34, endPoint y: 39, distance: 68.8
click at [34, 39] on div "Matters ****** Overview Add Matter" at bounding box center [112, 37] width 225 height 31
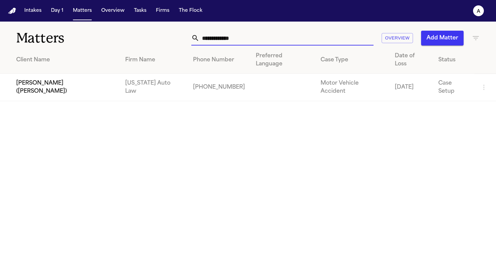
type input "**********"
click at [84, 76] on td "[PERSON_NAME] ([PERSON_NAME])" at bounding box center [60, 87] width 120 height 27
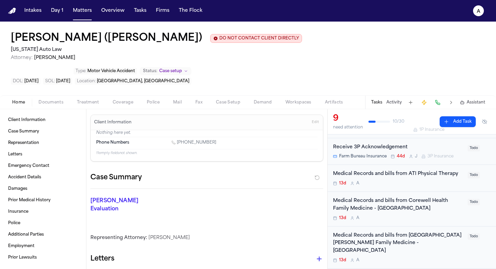
scroll to position [72, 0]
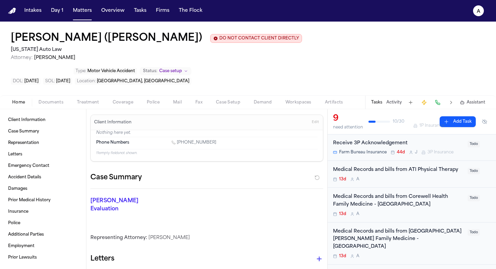
click at [225, 87] on div "13d A" at bounding box center [398, 179] width 131 height 5
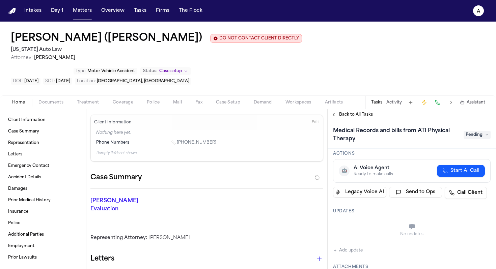
scroll to position [30, 0]
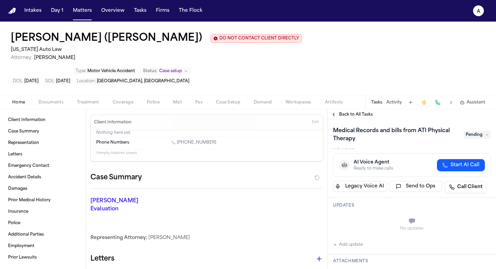
click at [225, 87] on div "Medical Records and bills from ATI Physical Therapy Pending" at bounding box center [412, 134] width 158 height 19
click at [225, 87] on span "Pending" at bounding box center [477, 135] width 27 height 8
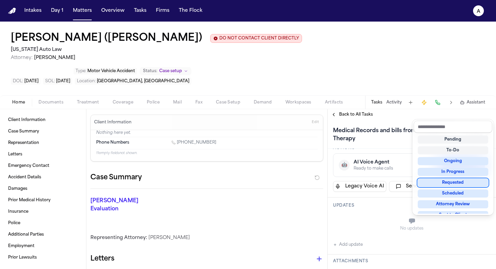
click at [225, 87] on div "Requested" at bounding box center [453, 183] width 71 height 8
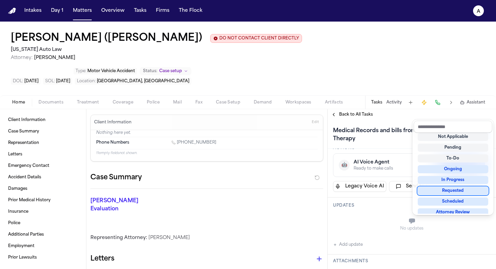
click at [225, 87] on div "Medical Records and bills from ATI Physical Therapy Requested Assignee Adalyn P…" at bounding box center [412, 194] width 168 height 149
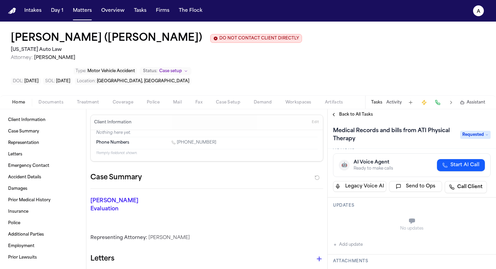
click at [225, 87] on div "Updates No updates Add update" at bounding box center [412, 226] width 168 height 57
click at [225, 87] on button "Add update" at bounding box center [348, 245] width 30 height 8
click at [225, 87] on div "Updates Private Cancel Add" at bounding box center [412, 224] width 168 height 53
click at [225, 87] on textarea "Add your update" at bounding box center [416, 221] width 144 height 13
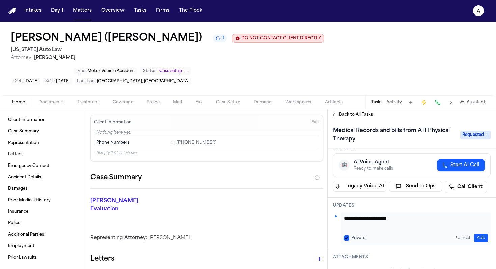
type textarea "**********"
click at [225, 87] on div "Private" at bounding box center [355, 237] width 22 height 5
click at [225, 87] on button "Private" at bounding box center [346, 237] width 5 height 5
click at [225, 87] on button "Add" at bounding box center [481, 238] width 14 height 8
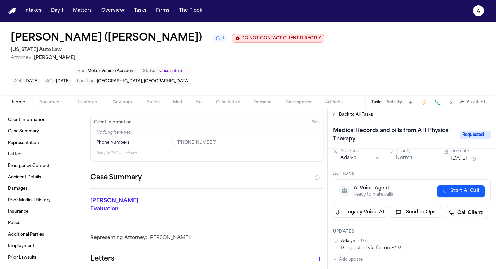
scroll to position [0, 0]
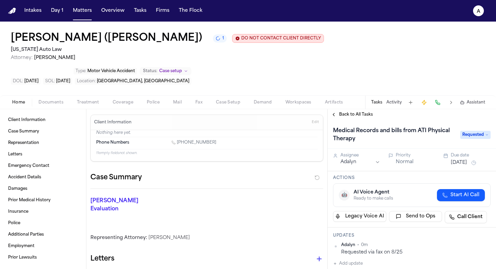
click at [225, 87] on div "Due date" at bounding box center [471, 155] width 40 height 5
click at [225, 87] on button "[DATE]" at bounding box center [459, 163] width 16 height 7
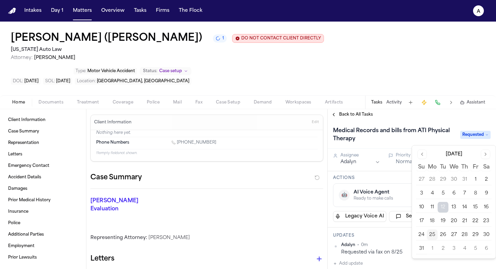
click at [225, 87] on button "28" at bounding box center [464, 235] width 11 height 11
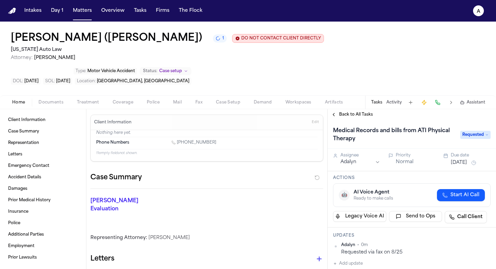
click at [225, 87] on div "Updates Adalyn • 0m Requested via fax on 8/25 Add update" at bounding box center [412, 251] width 168 height 46
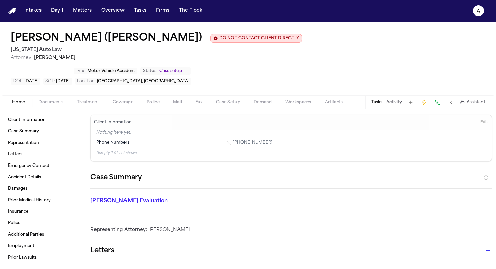
click at [225, 87] on button "Tasks" at bounding box center [376, 102] width 11 height 5
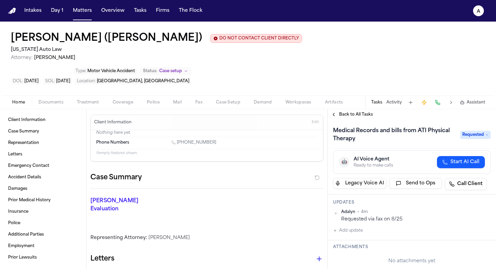
scroll to position [40, 0]
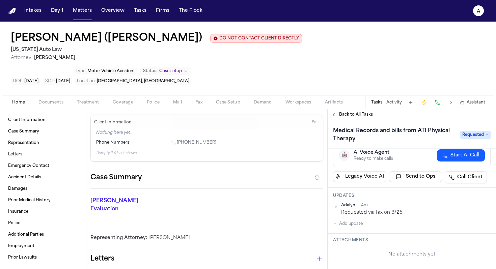
click at [225, 87] on button "Add Attachment" at bounding box center [412, 274] width 158 height 11
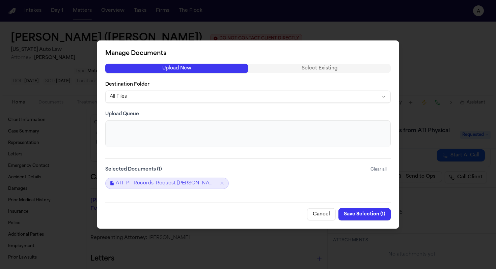
click at [225, 87] on button "Save Selection ( 1 )" at bounding box center [364, 214] width 52 height 12
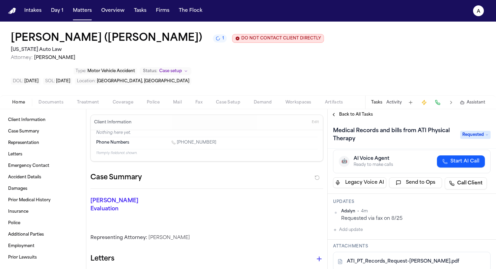
scroll to position [0, 0]
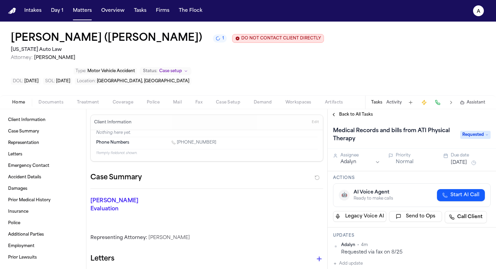
click at [225, 87] on button "Aug 28, 2025" at bounding box center [459, 163] width 16 height 7
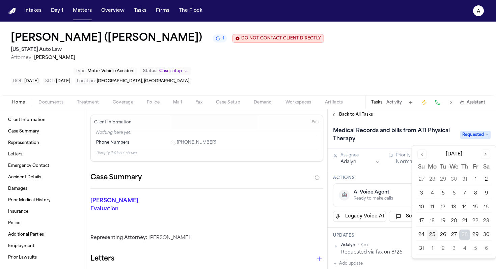
click at [225, 87] on div "Finch Evaluation * ​" at bounding box center [202, 206] width 241 height 35
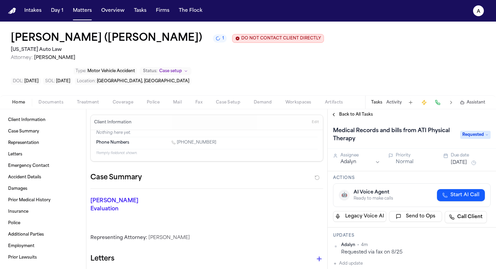
click at [225, 87] on span "Back to All Tasks" at bounding box center [356, 114] width 34 height 5
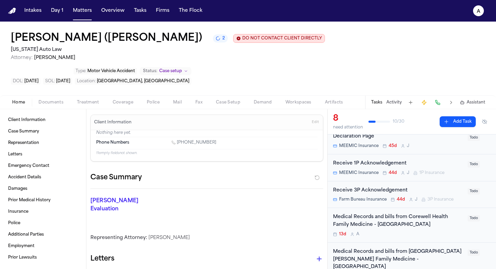
scroll to position [25, 0]
click at [225, 87] on div "Medical Records and bills from Corewell Health Family Medicine - Garden City 13…" at bounding box center [398, 225] width 131 height 24
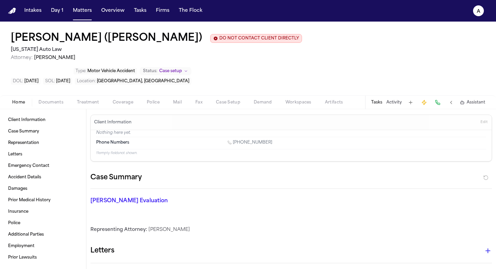
click at [225, 87] on button "Tasks" at bounding box center [376, 102] width 11 height 5
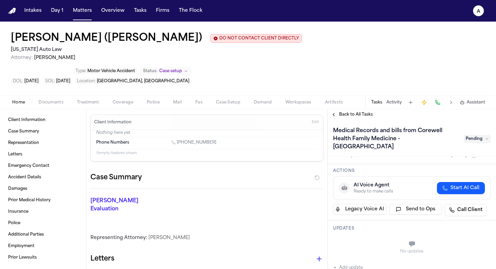
scroll to position [43, 0]
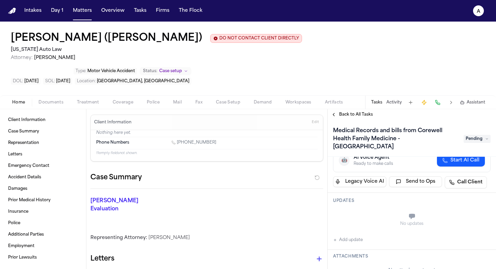
click at [225, 87] on span "Pending" at bounding box center [477, 139] width 27 height 8
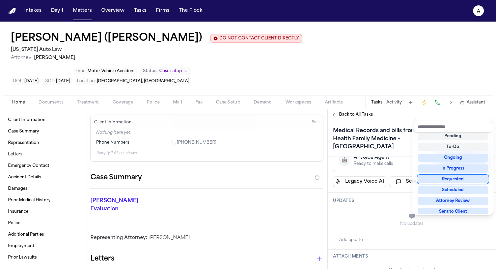
click at [225, 87] on div "Requested" at bounding box center [453, 179] width 71 height 8
click at [225, 87] on div "Medical Records and bills from Corewell Health Family Medicine - Garden City Pe…" at bounding box center [412, 194] width 168 height 149
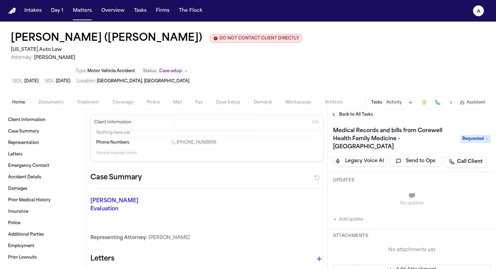
scroll to position [73, 0]
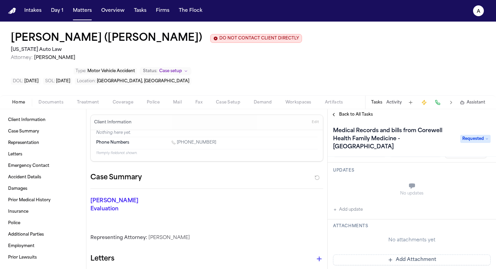
click at [225, 87] on button "Add update" at bounding box center [348, 210] width 30 height 8
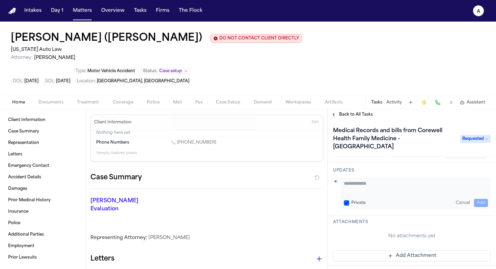
click at [225, 87] on div "Private Cancel Add" at bounding box center [416, 203] width 144 height 8
click at [225, 87] on button "Private" at bounding box center [346, 202] width 5 height 5
click at [225, 87] on textarea "Add your update" at bounding box center [416, 186] width 144 height 13
type textarea "**********"
click at [225, 87] on button "Add" at bounding box center [481, 203] width 14 height 8
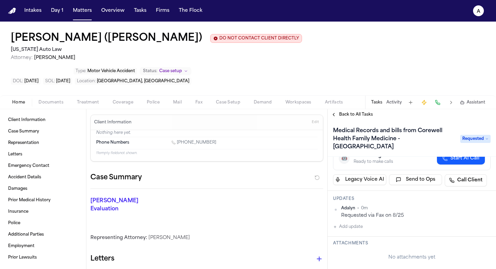
scroll to position [0, 0]
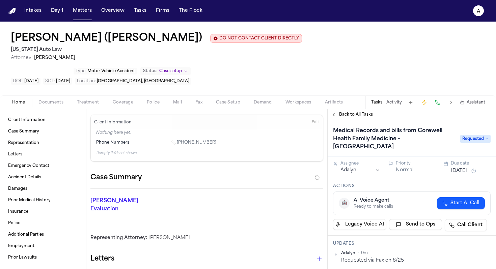
click at [225, 87] on div "Due date" at bounding box center [471, 163] width 40 height 5
click at [225, 87] on button "[DATE]" at bounding box center [459, 171] width 16 height 7
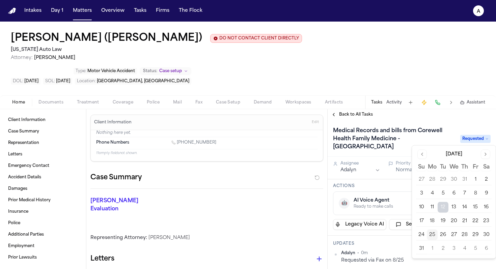
click at [225, 87] on button "28" at bounding box center [464, 235] width 11 height 11
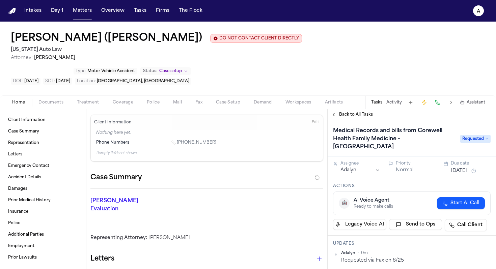
click at [225, 87] on div "Updates Adalyn • 0m Requested via Fax on 8/25 Add update" at bounding box center [412, 259] width 168 height 46
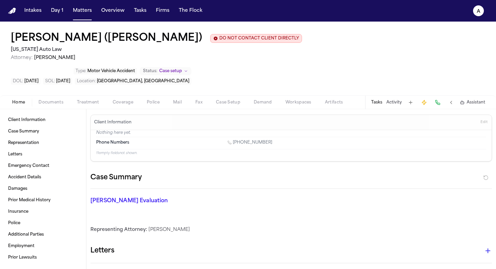
click at [225, 87] on button "Tasks" at bounding box center [376, 102] width 11 height 5
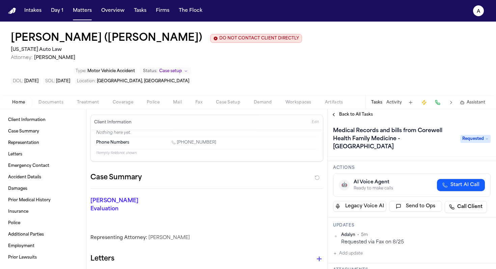
scroll to position [24, 0]
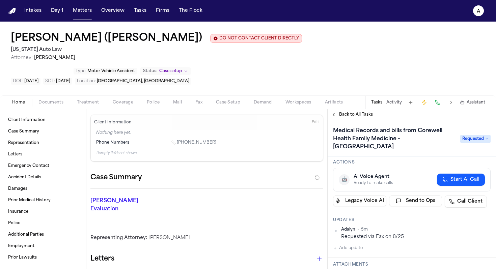
click at [225, 87] on span "Back to All Tasks" at bounding box center [356, 114] width 34 height 5
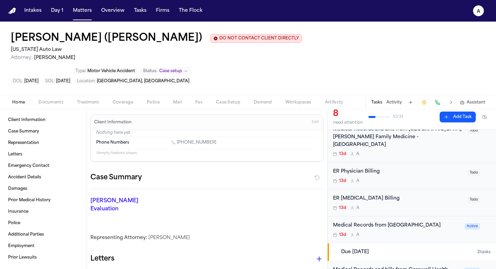
scroll to position [171, 0]
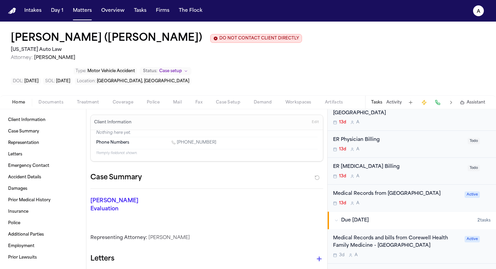
click at [225, 87] on div "Medical Records from Garden City Hospital 13d A Active" at bounding box center [412, 198] width 168 height 27
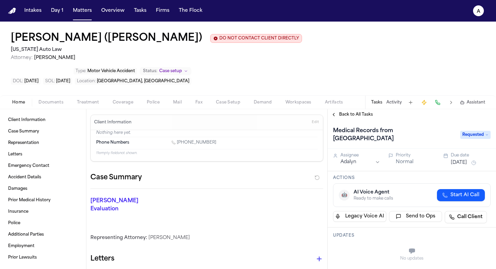
click at [225, 87] on button "[DATE]" at bounding box center [459, 163] width 16 height 7
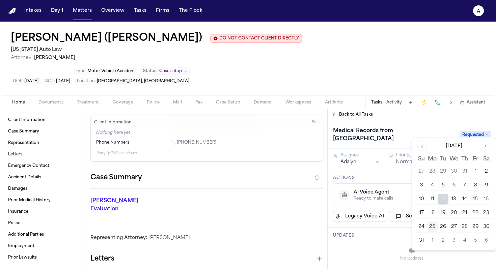
click at [225, 87] on button "28" at bounding box center [464, 227] width 11 height 11
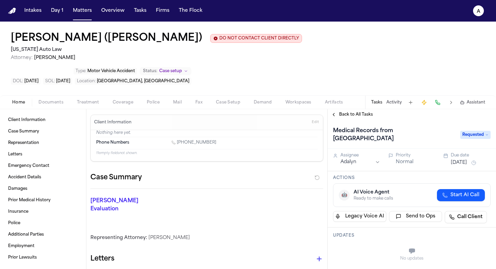
click at [225, 87] on span "Back to All Tasks" at bounding box center [356, 114] width 34 height 5
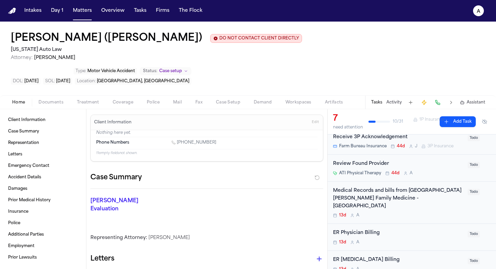
scroll to position [69, 0]
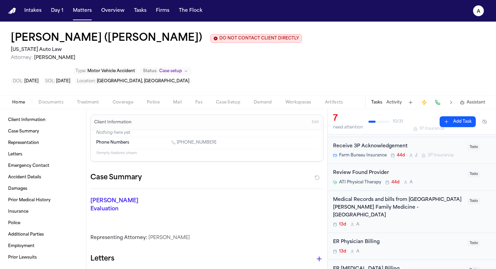
click at [225, 87] on div "13d A" at bounding box center [398, 224] width 131 height 5
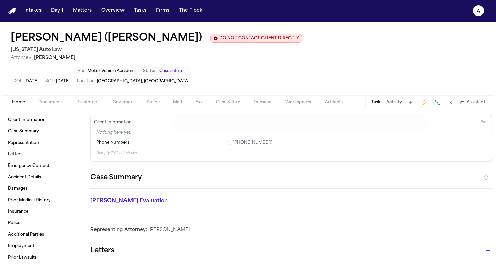
click at [225, 87] on button "Activity" at bounding box center [394, 102] width 16 height 5
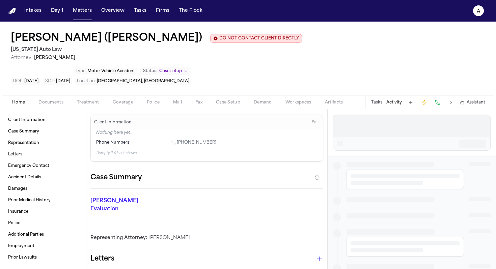
click at [225, 87] on button "Tasks" at bounding box center [376, 102] width 11 height 5
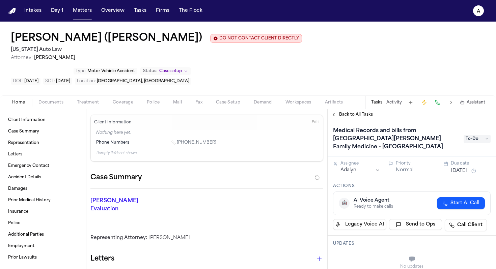
click at [225, 87] on div "Back to All Tasks" at bounding box center [412, 114] width 168 height 11
click at [225, 87] on span "Back to All Tasks" at bounding box center [356, 114] width 34 height 5
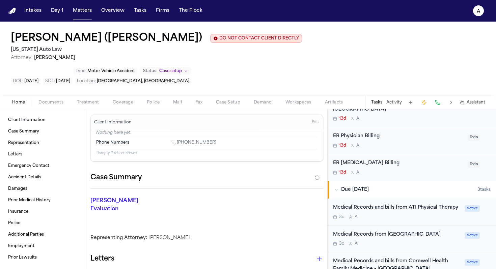
scroll to position [176, 0]
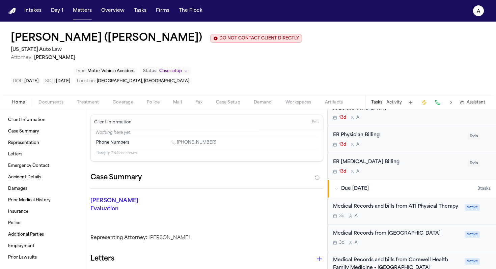
click at [225, 87] on div "3d A" at bounding box center [397, 216] width 128 height 5
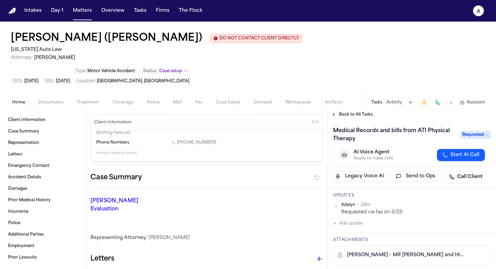
scroll to position [40, 0]
click at [225, 87] on button "Add update" at bounding box center [348, 223] width 30 height 8
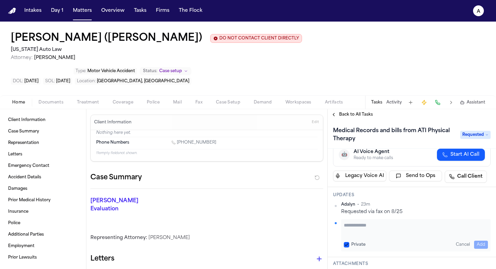
click at [225, 87] on textarea "Add your update" at bounding box center [416, 228] width 144 height 13
type textarea "*"
type textarea "**********"
click at [225, 87] on div "Private Cancel Add" at bounding box center [416, 245] width 144 height 8
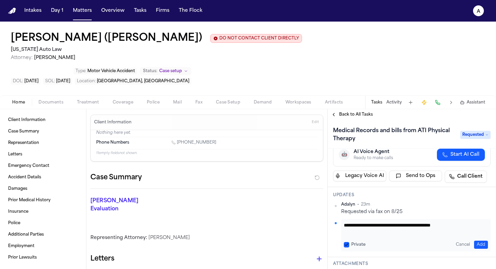
click at [225, 87] on button "Private" at bounding box center [346, 244] width 5 height 5
click at [225, 87] on button "Add" at bounding box center [481, 245] width 14 height 8
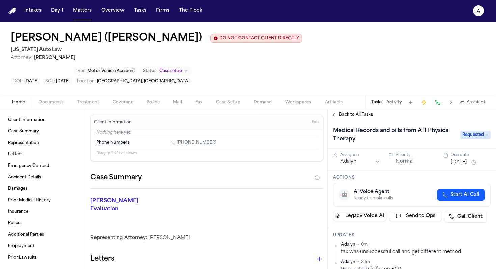
scroll to position [0, 0]
click at [225, 87] on span "Back to All Tasks" at bounding box center [356, 114] width 34 height 5
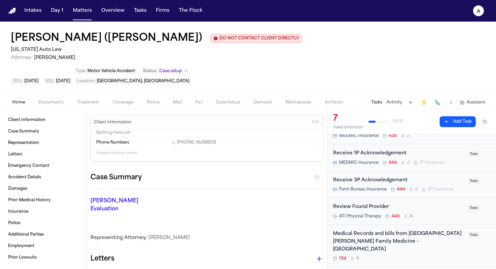
scroll to position [36, 0]
click at [225, 87] on div "13d A" at bounding box center [398, 257] width 131 height 5
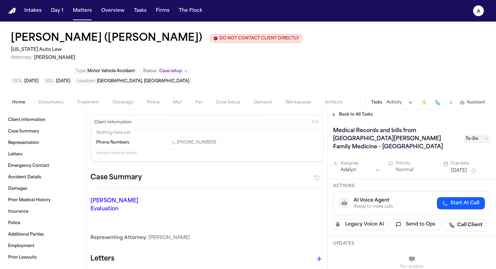
click at [225, 87] on span "To-Do" at bounding box center [477, 139] width 27 height 8
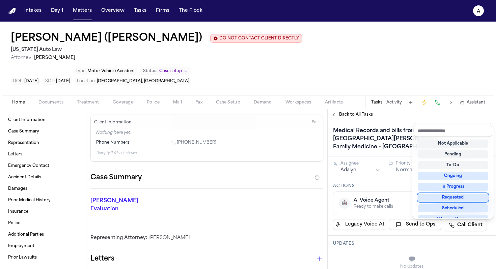
click at [225, 87] on div "Requested" at bounding box center [453, 198] width 71 height 8
click at [225, 87] on div "Medical Records and bills from Corewell Health Wayne Hospital Family Medicine -…" at bounding box center [412, 194] width 168 height 149
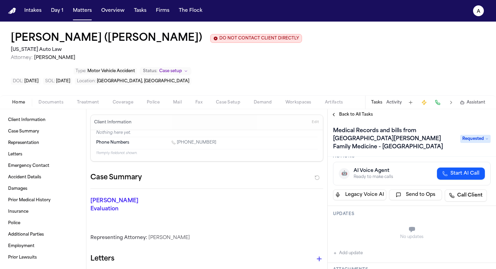
scroll to position [29, 0]
click at [225, 87] on div "No updates Add update" at bounding box center [412, 240] width 158 height 36
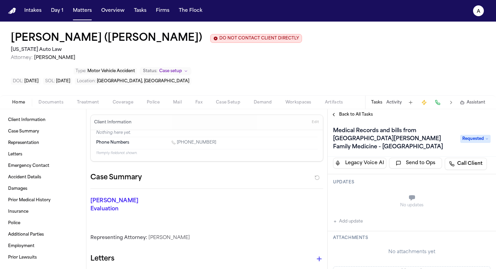
scroll to position [63, 0]
click at [225, 87] on button "Add Attachment" at bounding box center [412, 269] width 158 height 11
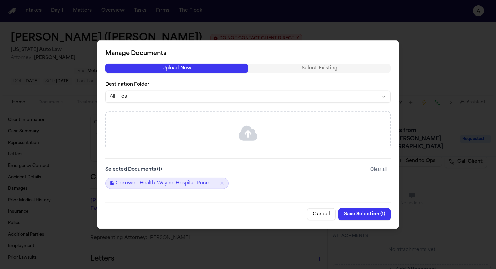
click at [225, 87] on button "Save Selection ( 1 )" at bounding box center [364, 214] width 52 height 12
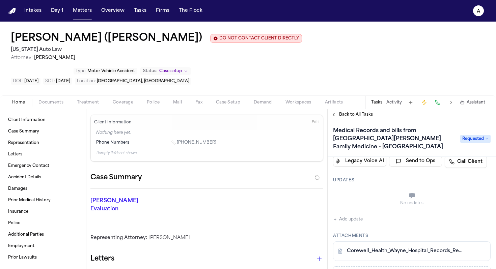
click at [225, 87] on button "Add update" at bounding box center [348, 220] width 30 height 8
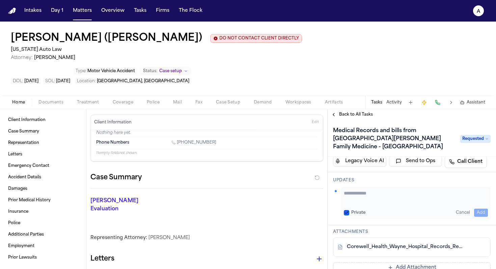
click at [225, 87] on textarea "Add your update" at bounding box center [416, 196] width 144 height 13
click at [225, 87] on div "Updates Private Cancel Add" at bounding box center [412, 198] width 168 height 53
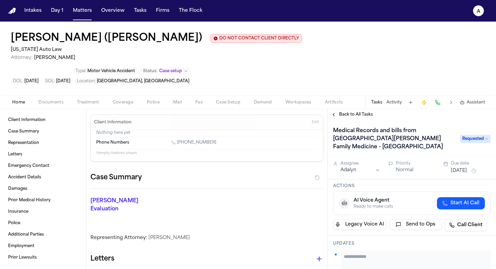
click at [225, 87] on button "[DATE]" at bounding box center [459, 171] width 16 height 7
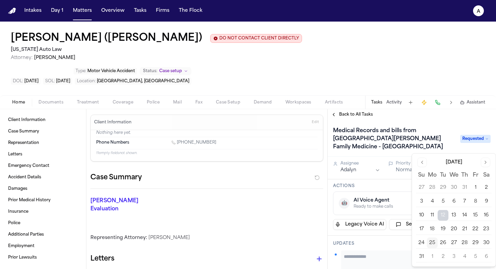
click at [225, 87] on button "28" at bounding box center [464, 243] width 11 height 11
click at [225, 87] on h1 "Medical Records and bills from Corewell Health Wayne Hospital Family Medicine -…" at bounding box center [393, 138] width 126 height 27
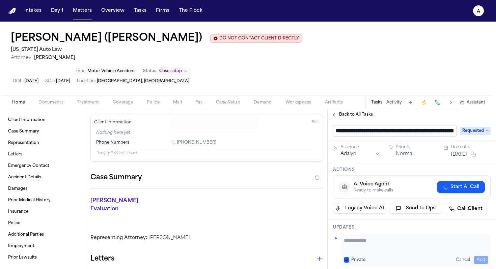
scroll to position [0, 133]
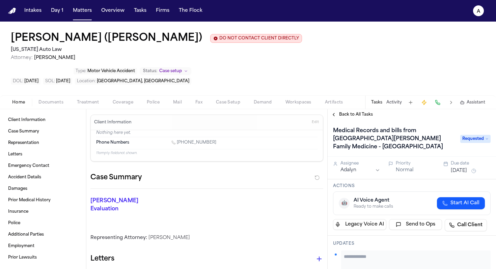
click at [225, 87] on span "Back to All Tasks" at bounding box center [356, 114] width 34 height 5
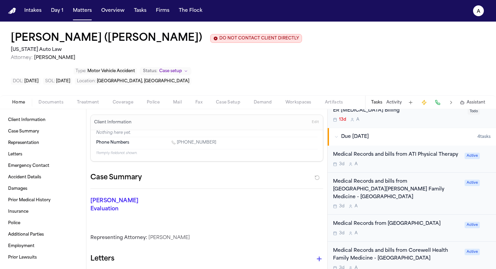
scroll to position [224, 0]
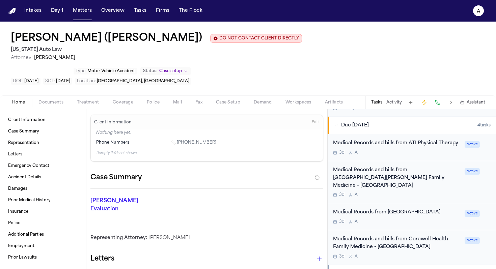
click at [225, 87] on div "3d A" at bounding box center [397, 221] width 128 height 5
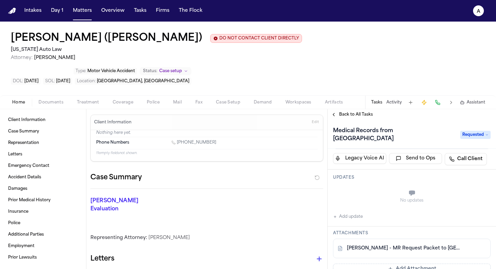
scroll to position [62, 0]
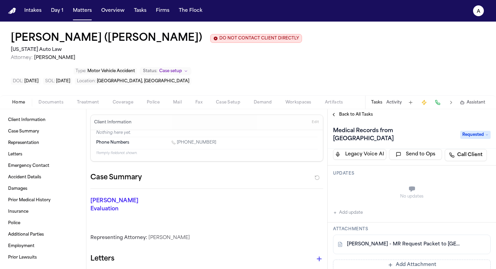
click at [225, 87] on span "Back to All Tasks" at bounding box center [356, 114] width 34 height 5
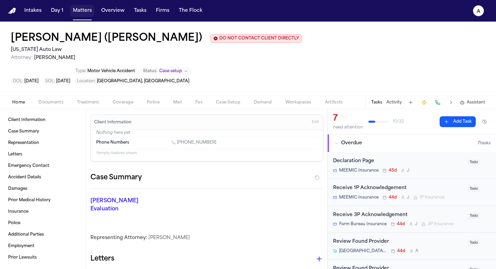
click at [81, 12] on button "Matters" at bounding box center [82, 11] width 24 height 12
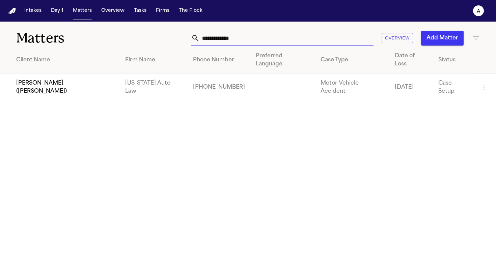
drag, startPoint x: 257, startPoint y: 39, endPoint x: 157, endPoint y: 33, distance: 100.4
click at [157, 33] on div "**********" at bounding box center [312, 38] width 335 height 15
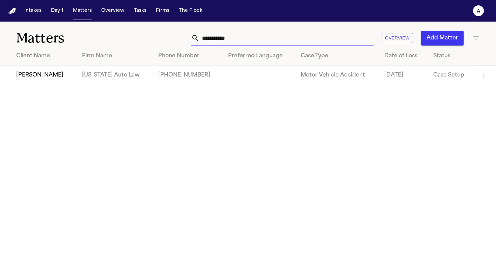
type input "**********"
click at [61, 76] on td "[PERSON_NAME]" at bounding box center [38, 75] width 77 height 19
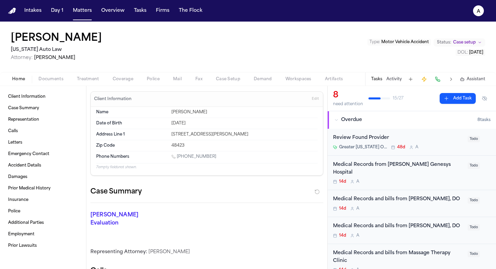
click at [225, 83] on div "Tasks Activity Assistant" at bounding box center [427, 79] width 125 height 13
click at [225, 82] on div "Tasks Activity Assistant" at bounding box center [427, 79] width 125 height 13
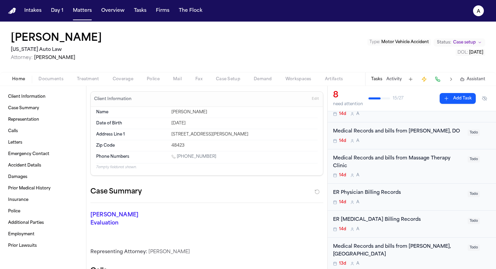
scroll to position [92, 0]
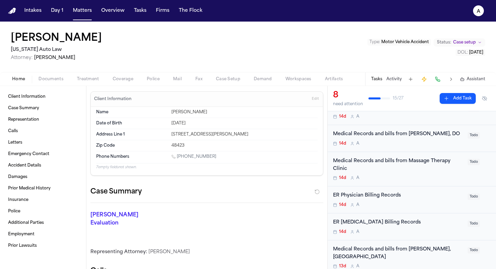
click at [58, 17] on nav "Intakes Day 1 Matters Overview Tasks Firms The Flock A" at bounding box center [248, 11] width 496 height 22
click at [63, 17] on button "Day 1" at bounding box center [57, 11] width 18 height 12
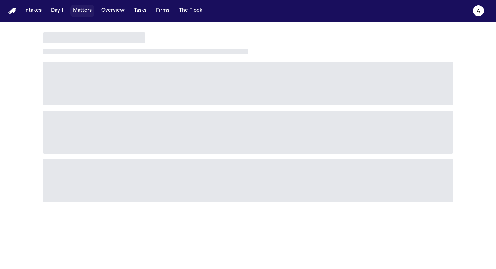
click at [79, 13] on button "Matters" at bounding box center [82, 11] width 24 height 12
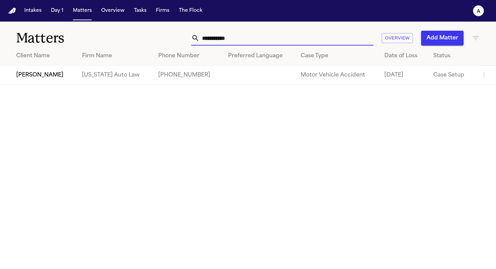
drag, startPoint x: 250, startPoint y: 40, endPoint x: 156, endPoint y: 36, distance: 94.2
click at [156, 36] on div "**********" at bounding box center [312, 38] width 335 height 15
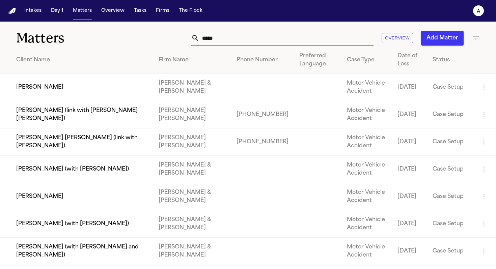
type input "******"
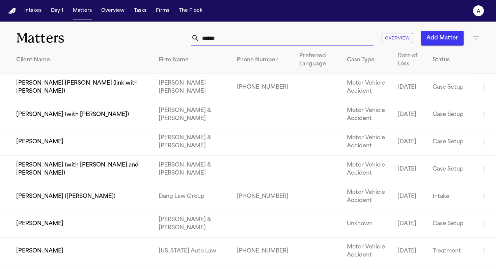
drag, startPoint x: 231, startPoint y: 42, endPoint x: 186, endPoint y: 40, distance: 45.2
click at [186, 40] on div "****** Overview Add Matter" at bounding box center [312, 38] width 335 height 15
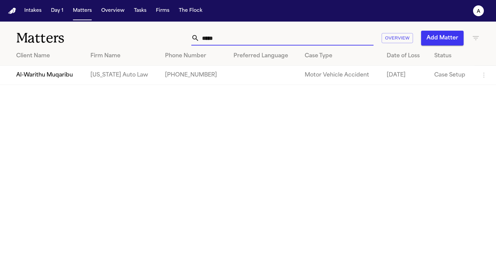
type input "*****"
click at [61, 79] on td "Al-Warithu Muqaribu" at bounding box center [42, 75] width 85 height 19
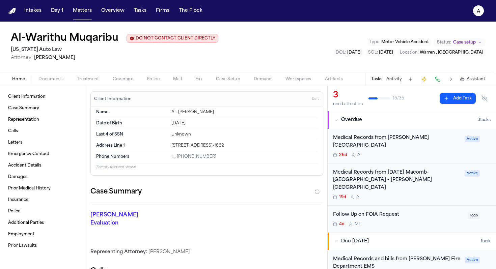
click at [225, 87] on div "Medical Records from Ascension Macomb-Oakland Hospital - Warren Campus 19d A" at bounding box center [397, 184] width 128 height 31
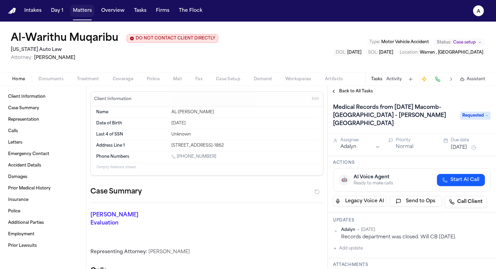
click at [83, 12] on button "Matters" at bounding box center [82, 11] width 24 height 12
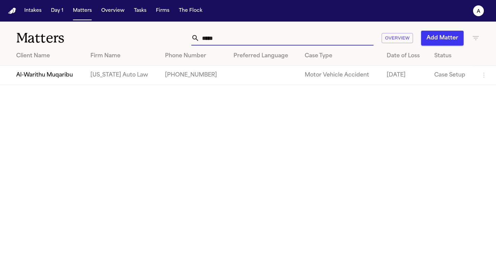
drag, startPoint x: 232, startPoint y: 42, endPoint x: 151, endPoint y: 34, distance: 81.7
click at [151, 34] on div "***** Overview Add Matter" at bounding box center [312, 38] width 335 height 15
type input "**********"
click at [164, 80] on td at bounding box center [195, 75] width 62 height 19
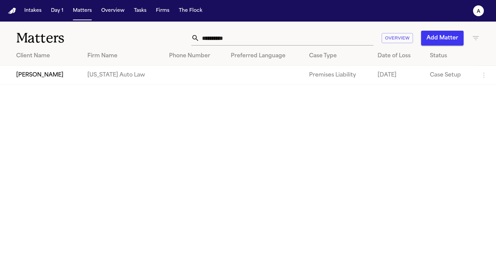
click at [64, 74] on td "[PERSON_NAME]" at bounding box center [41, 75] width 82 height 19
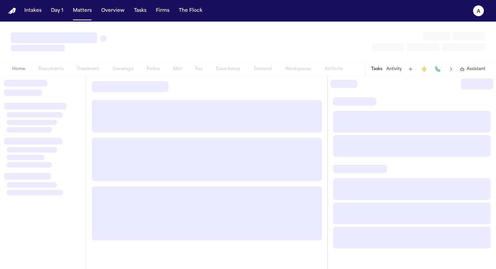
click at [64, 74] on div "Home Documents Treatment Coverage Police Mail Fax Case Setup Demand Workspaces …" at bounding box center [248, 68] width 496 height 13
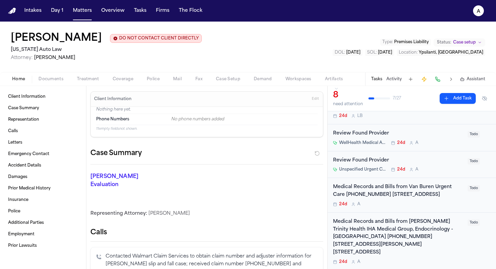
scroll to position [31, 0]
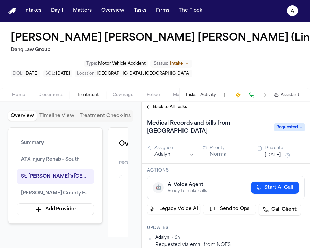
scroll to position [78, 0]
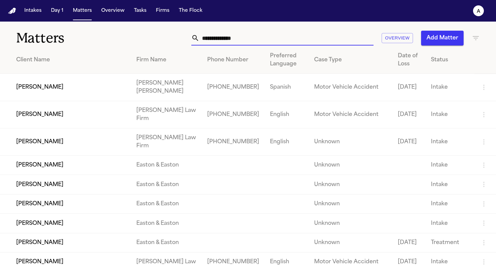
click at [245, 42] on input "text" at bounding box center [286, 38] width 174 height 15
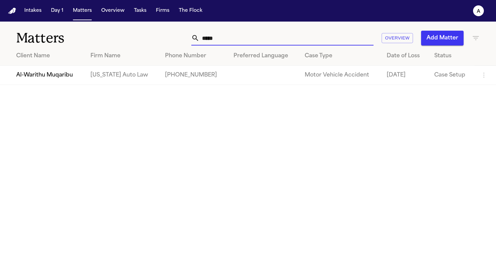
type input "*****"
click at [118, 74] on td "[US_STATE] Auto Law" at bounding box center [122, 75] width 75 height 19
click at [62, 80] on td "Al-Warithu Muqaribu" at bounding box center [42, 75] width 85 height 19
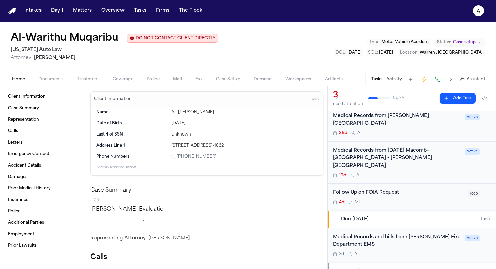
scroll to position [29, 0]
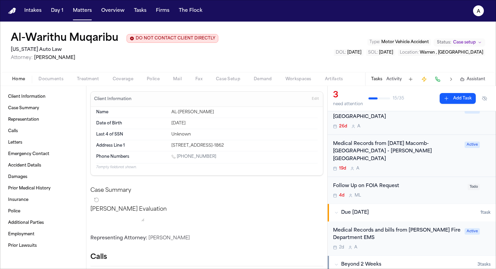
click at [444, 227] on div "Medical Records and bills from Warren Fire Department EMS" at bounding box center [397, 235] width 128 height 16
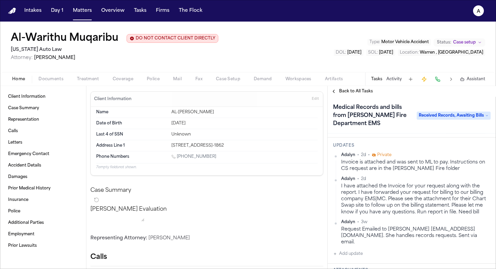
scroll to position [76, 0]
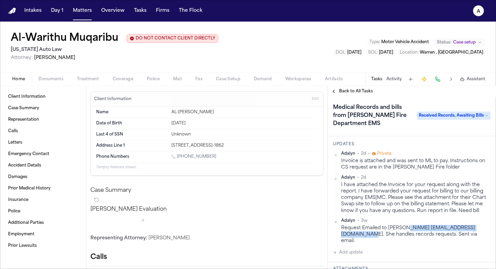
drag, startPoint x: 404, startPoint y: 229, endPoint x: 484, endPoint y: 228, distance: 80.0
click at [484, 228] on div "Request Emailed to Karen Settle Ksettle@warrenfiredept.org. She handles records…" at bounding box center [415, 235] width 149 height 20
click at [419, 228] on div "Request Emailed to Karen Settle Ksettle@warrenfiredept.org. She handles records…" at bounding box center [415, 235] width 149 height 20
drag, startPoint x: 403, startPoint y: 229, endPoint x: 487, endPoint y: 229, distance: 83.7
click at [487, 229] on div "Updates Adalyn • 2d • Private Invoice is attached and was sent to ML to pay. In…" at bounding box center [412, 199] width 168 height 126
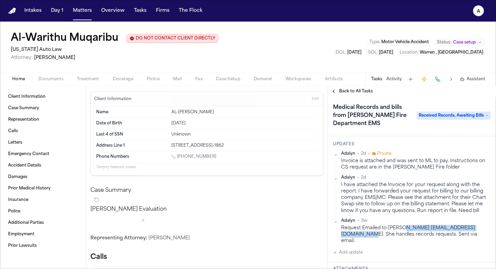
copy div "Settle Ksettle@warrenfiredept.org."
click at [359, 94] on span "Back to All Tasks" at bounding box center [356, 91] width 34 height 5
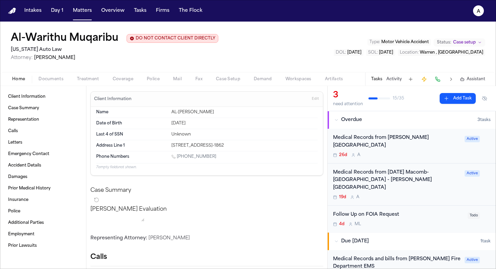
click at [52, 82] on span "Documents" at bounding box center [50, 79] width 25 height 5
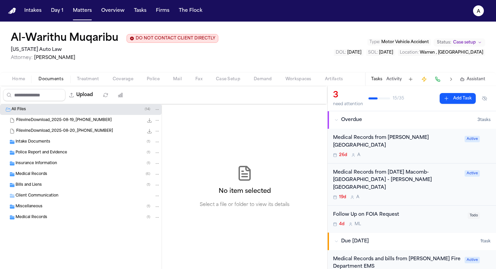
click at [66, 175] on div "Medical Records ( 6 )" at bounding box center [88, 174] width 145 height 6
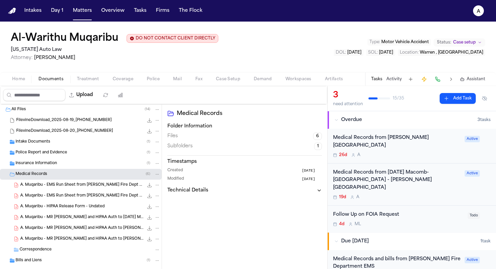
click at [102, 187] on span "A. Muqaribu - EMS Run Sheet from Warren Fire Dept - 6.5.25" at bounding box center [81, 186] width 123 height 6
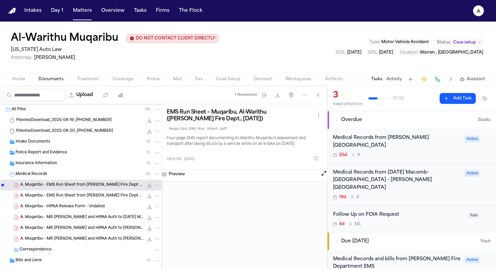
click at [147, 186] on icon "File: A. Muqaribu - EMS Run Sheet from Warren Fire Dept - 6.5.25" at bounding box center [149, 185] width 5 height 5
click at [147, 188] on icon "File: A. Muqaribu - EMS Run Sheet from Warren Fire Dept - 6.5.25" at bounding box center [149, 185] width 5 height 5
drag, startPoint x: 168, startPoint y: 114, endPoint x: 212, endPoint y: 120, distance: 44.6
click at [212, 120] on h3 "EMS Run Sheet – Muqaribu, Al-Warithu (Warren Fire Dept., 6/5/2025)" at bounding box center [241, 115] width 148 height 13
copy h3 "EMS Run Sheet – Muqaribu, Al-Warithu (Warren Fire Dept., 6/5/2025)"
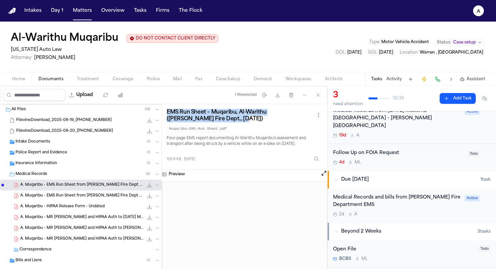
scroll to position [72, 0]
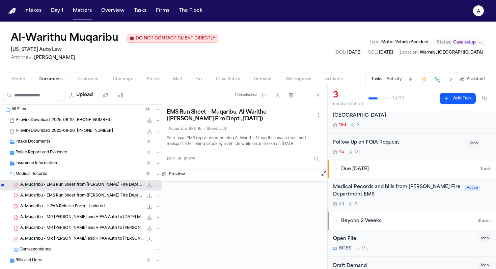
click at [438, 184] on div "Medical Records and bills from Warren Fire Department EMS" at bounding box center [397, 192] width 128 height 16
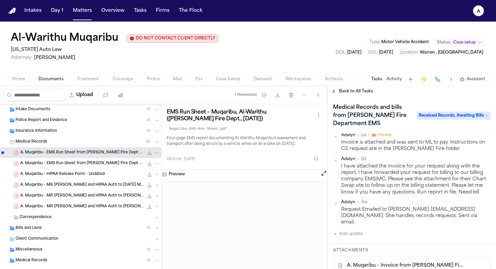
scroll to position [32, 0]
click at [361, 94] on span "Back to All Tasks" at bounding box center [356, 91] width 34 height 5
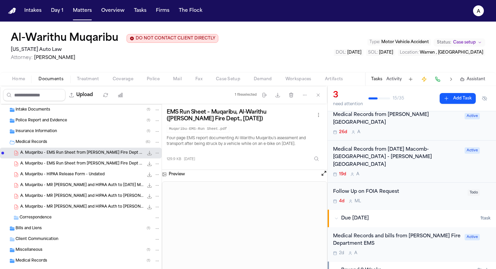
scroll to position [43, 0]
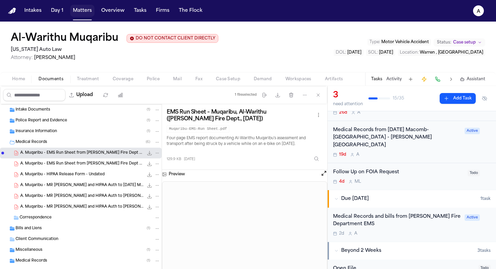
click at [77, 16] on button "Matters" at bounding box center [82, 11] width 24 height 12
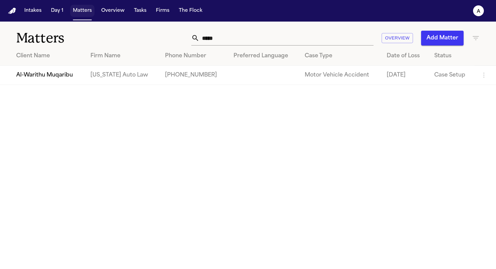
click at [84, 13] on button "Matters" at bounding box center [82, 11] width 24 height 12
click at [229, 35] on input "*****" at bounding box center [286, 38] width 174 height 15
drag, startPoint x: 232, startPoint y: 39, endPoint x: 163, endPoint y: 36, distance: 69.3
click at [163, 36] on div "***** Overview Add Matter" at bounding box center [312, 38] width 335 height 15
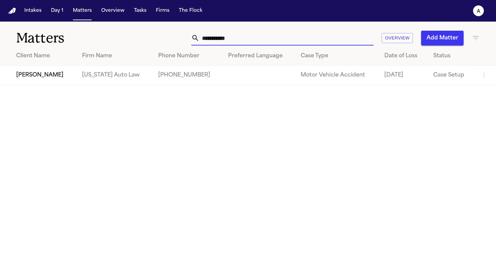
type input "**********"
click at [58, 78] on td "[PERSON_NAME]" at bounding box center [38, 75] width 77 height 19
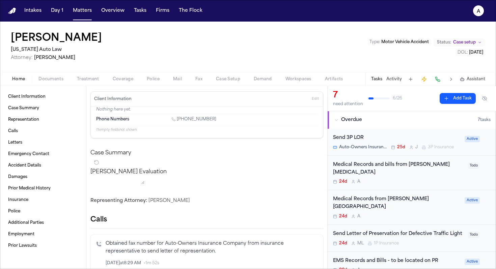
click at [447, 214] on div "24d A" at bounding box center [397, 216] width 128 height 5
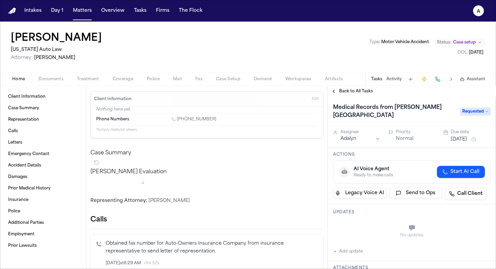
click at [360, 89] on span "Back to All Tasks" at bounding box center [356, 91] width 34 height 5
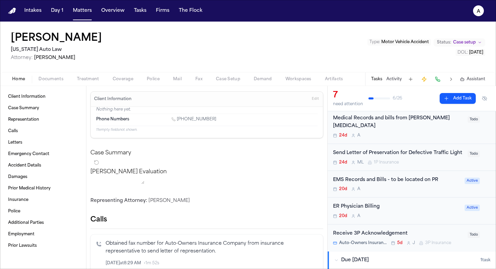
scroll to position [85, 0]
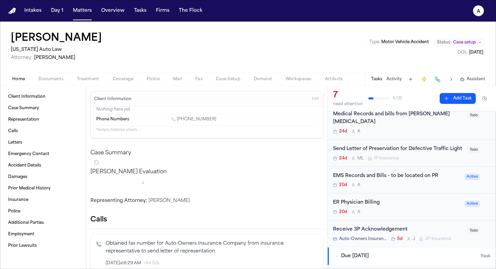
click at [448, 183] on div "20d A" at bounding box center [397, 185] width 128 height 5
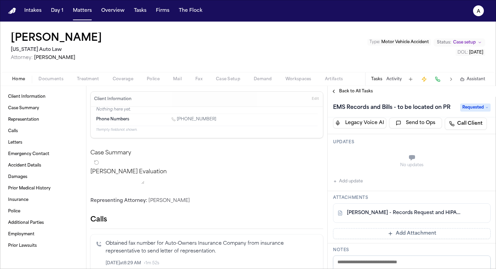
scroll to position [63, 0]
click at [435, 215] on link "D. Smith - Records Request and HIPAA Auth to Detroit Fire Dept EMS - 6.26.25 an…" at bounding box center [405, 212] width 116 height 7
click at [355, 97] on div "EMS Records and Bills - to be located on PR Requested" at bounding box center [412, 107] width 168 height 21
click at [358, 94] on span "Back to All Tasks" at bounding box center [356, 91] width 34 height 5
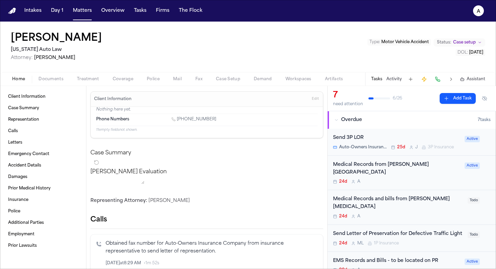
click at [439, 214] on div "24d A" at bounding box center [398, 216] width 131 height 5
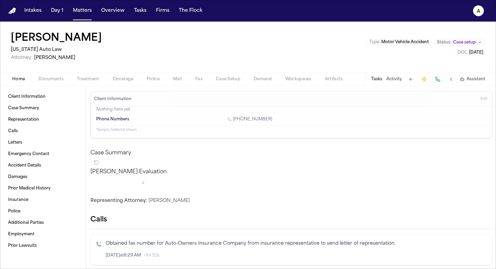
click at [379, 81] on button "Tasks" at bounding box center [376, 79] width 11 height 5
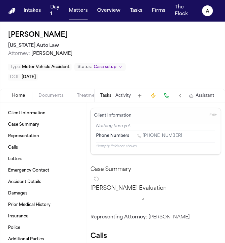
click at [107, 96] on button "Tasks" at bounding box center [105, 95] width 11 height 5
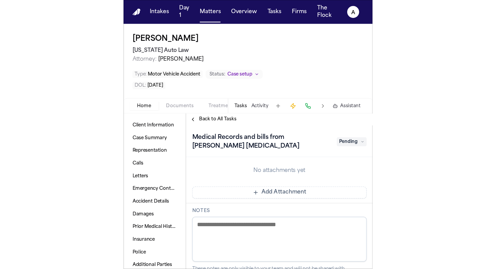
scroll to position [149, 0]
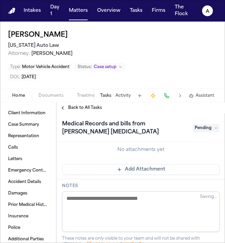
click at [112, 172] on button "Add Attachment" at bounding box center [141, 169] width 158 height 11
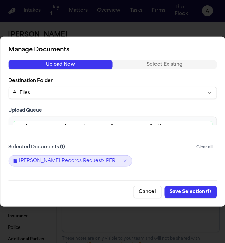
click at [197, 192] on button "Save Selection ( 1 )" at bounding box center [190, 192] width 52 height 12
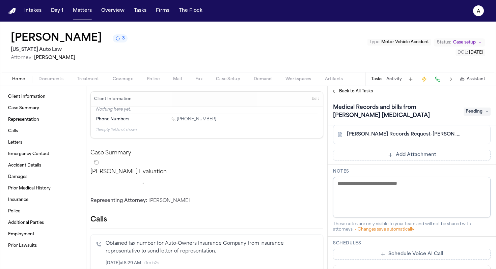
click at [359, 92] on span "Back to All Tasks" at bounding box center [356, 91] width 34 height 5
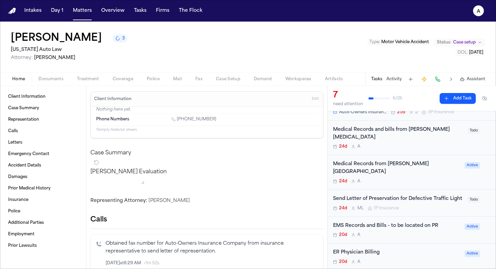
scroll to position [36, 0]
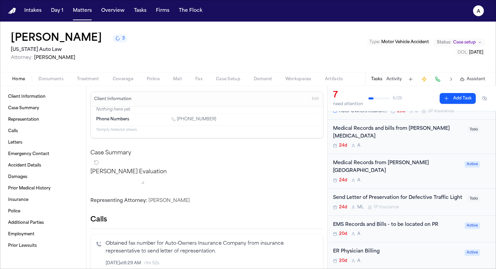
click at [429, 143] on div "24d A" at bounding box center [398, 145] width 131 height 5
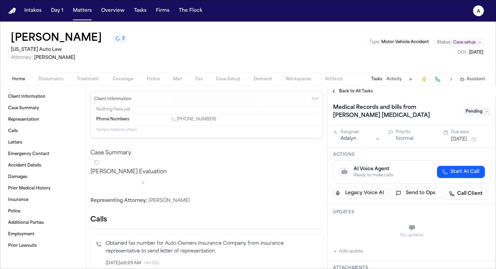
click at [479, 113] on span "Pending" at bounding box center [477, 112] width 27 height 8
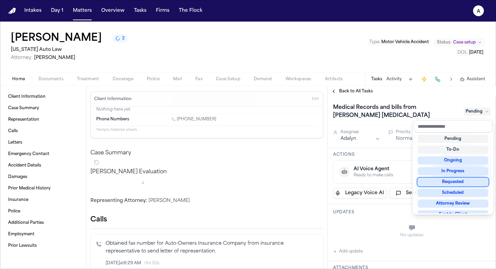
click at [459, 181] on div "Requested" at bounding box center [453, 182] width 71 height 8
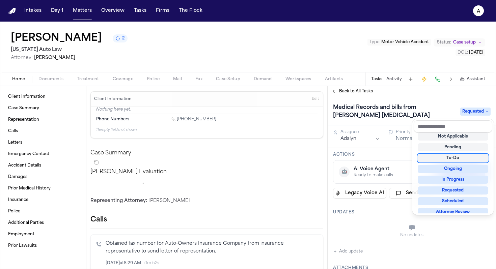
click at [440, 105] on div "Medical Records and bills from Ruffini Chiropractic Requested" at bounding box center [412, 111] width 158 height 19
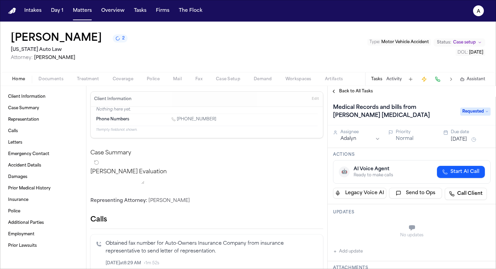
click at [459, 139] on button "[DATE]" at bounding box center [459, 139] width 16 height 7
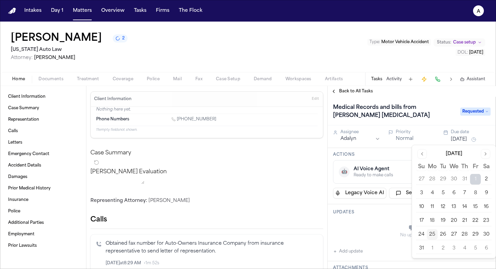
click at [466, 236] on button "28" at bounding box center [464, 234] width 11 height 11
click at [429, 113] on h1 "Medical Records and bills from [PERSON_NAME] [MEDICAL_DATA]" at bounding box center [394, 111] width 129 height 19
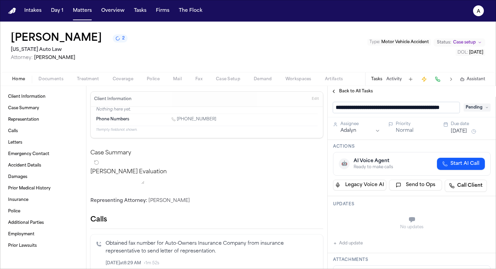
scroll to position [0, 17]
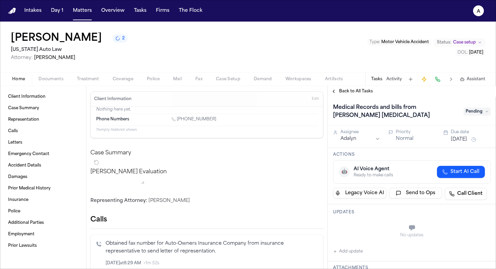
click at [367, 89] on span "Back to All Tasks" at bounding box center [356, 91] width 34 height 5
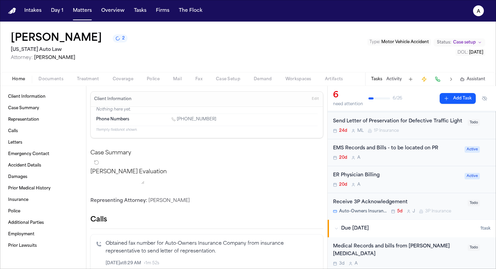
scroll to position [95, 0]
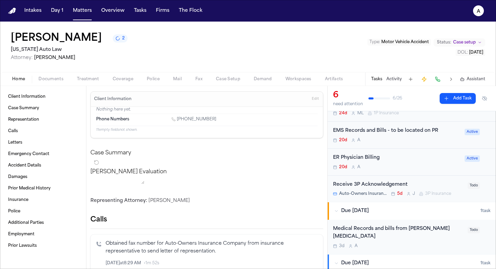
click at [439, 244] on div "3d A" at bounding box center [398, 246] width 131 height 5
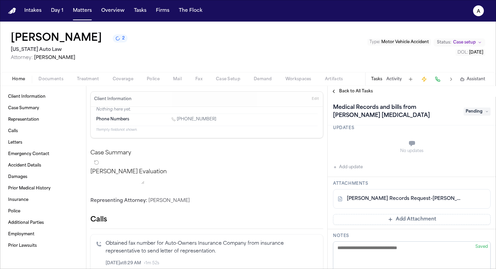
scroll to position [23, 0]
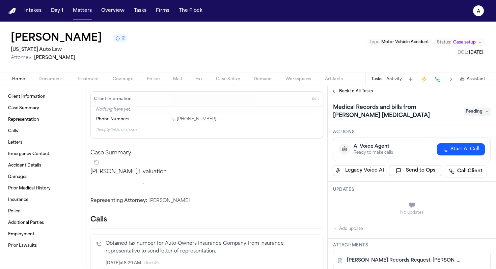
click at [349, 93] on span "Back to All Tasks" at bounding box center [356, 91] width 34 height 5
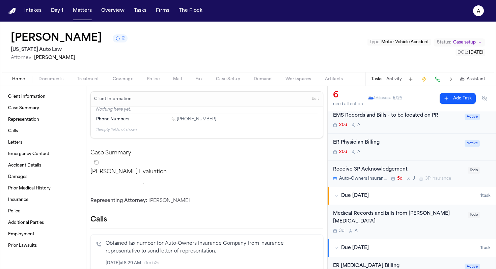
scroll to position [117, 0]
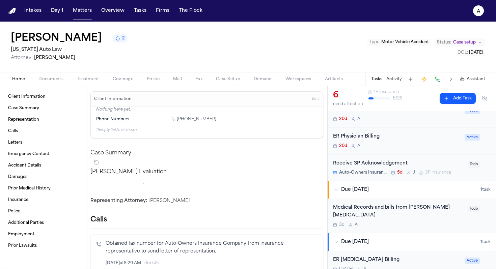
click at [452, 222] on div "3d A" at bounding box center [398, 224] width 131 height 5
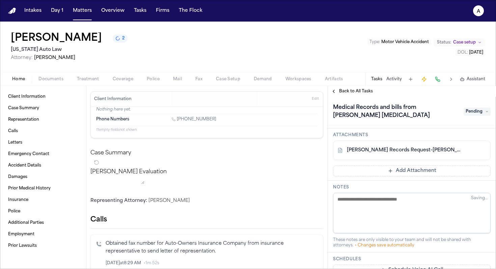
scroll to position [87, 0]
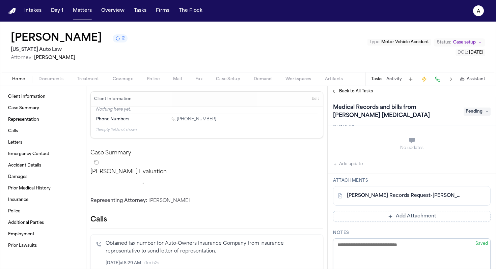
click at [480, 114] on span "Pending" at bounding box center [477, 112] width 27 height 8
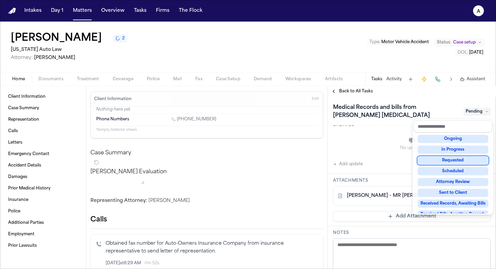
click at [471, 158] on div "Requested" at bounding box center [453, 161] width 71 height 8
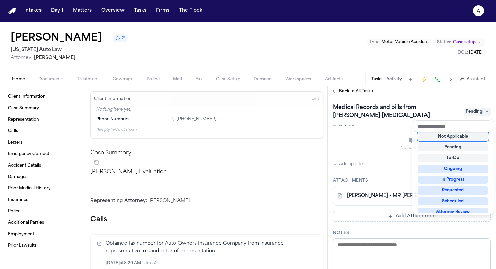
scroll to position [3, 0]
click at [351, 89] on div "Back to All Tasks Medical Records and bills from Ruffini Chiropractic Requested…" at bounding box center [412, 177] width 168 height 183
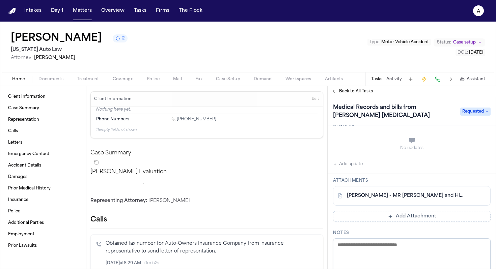
click at [356, 93] on span "Back to All Tasks" at bounding box center [356, 91] width 34 height 5
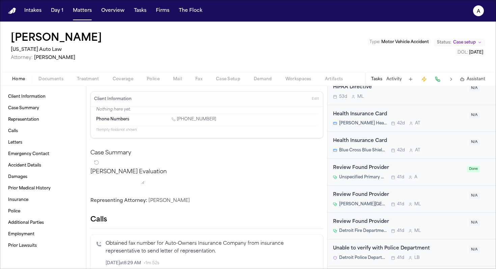
scroll to position [566, 0]
click at [82, 12] on button "Matters" at bounding box center [82, 11] width 24 height 12
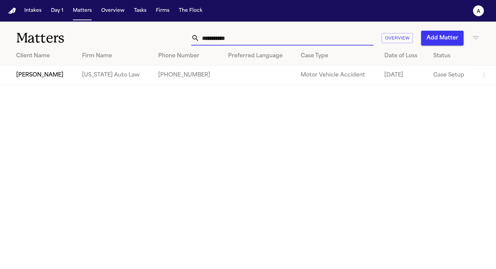
drag, startPoint x: 248, startPoint y: 38, endPoint x: 158, endPoint y: 36, distance: 90.1
click at [158, 36] on div "**********" at bounding box center [312, 38] width 335 height 15
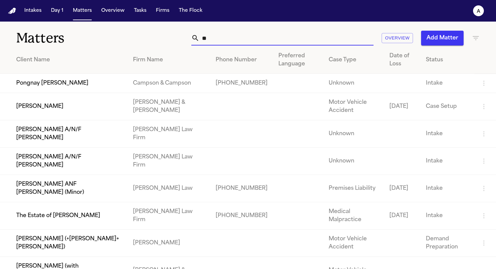
type input "*"
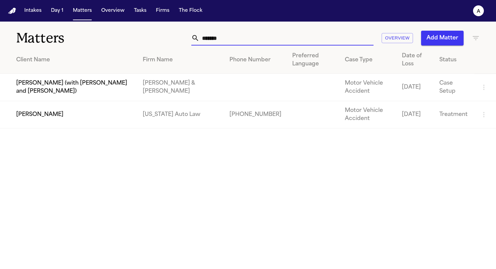
type input "******"
click at [62, 118] on td "[PERSON_NAME]" at bounding box center [68, 114] width 137 height 27
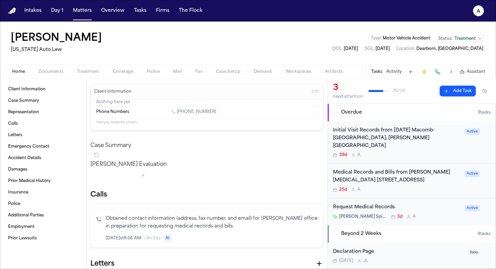
click at [444, 152] on div "39d A" at bounding box center [397, 154] width 128 height 5
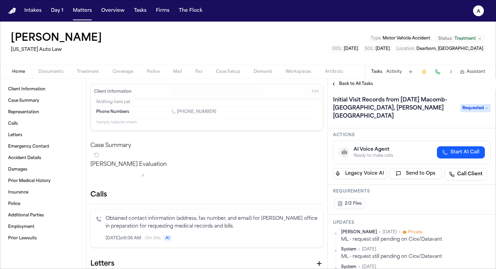
scroll to position [37, 0]
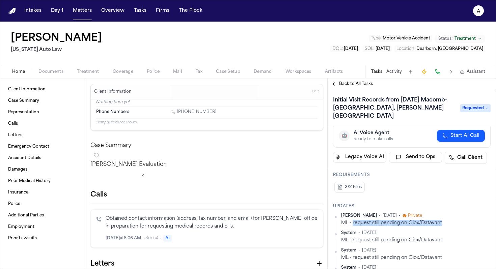
drag, startPoint x: 443, startPoint y: 216, endPoint x: 353, endPoint y: 217, distance: 90.4
click at [353, 220] on div "ML - request still pending on Ciox/Datavant" at bounding box center [415, 223] width 149 height 6
copy div "request still pending on Ciox/Datavant"
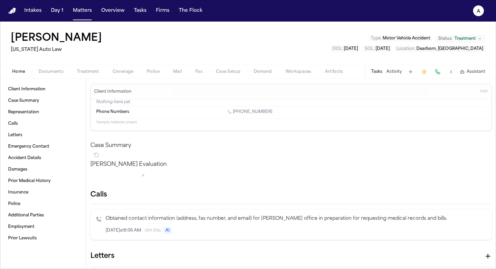
click at [377, 69] on button "Tasks" at bounding box center [376, 71] width 11 height 5
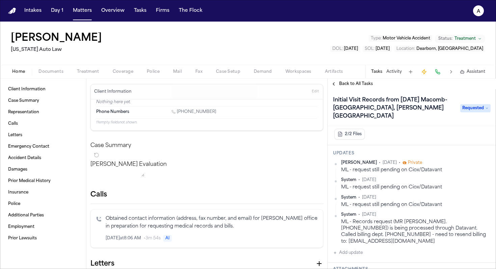
scroll to position [104, 0]
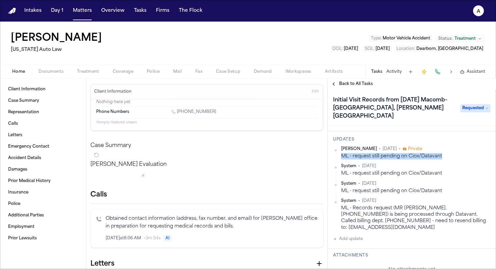
drag, startPoint x: 449, startPoint y: 148, endPoint x: 337, endPoint y: 148, distance: 111.7
click at [337, 148] on div "Michelle Landazabal • Jul 8 • Private ML - request still pending on Ciox/Datava…" at bounding box center [412, 152] width 158 height 13
copy div "Michelle Landazabal • Jul 8 • Private ML - request still pending on Ciox/Datava…"
click at [436, 163] on div "System • Jun 30" at bounding box center [415, 165] width 149 height 5
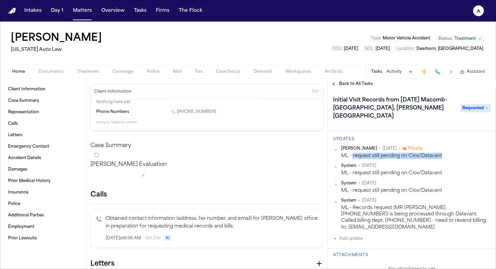
drag, startPoint x: 444, startPoint y: 148, endPoint x: 353, endPoint y: 148, distance: 90.8
click at [353, 153] on div "ML - request still pending on Ciox/Datavant" at bounding box center [415, 156] width 149 height 6
copy div "request still pending on Ciox/Datavant"
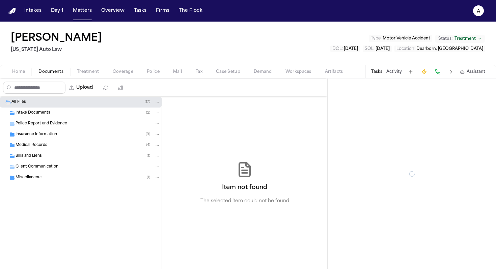
click at [56, 71] on span "Documents" at bounding box center [50, 71] width 25 height 5
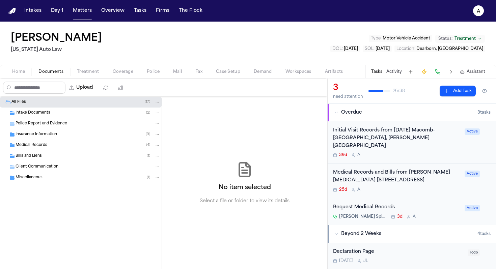
click at [89, 146] on div "Medical Records ( 4 )" at bounding box center [88, 145] width 145 height 6
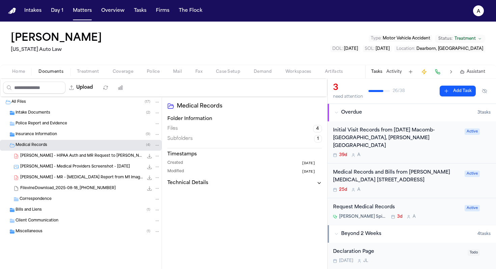
click at [98, 191] on span "FilevineDownload_2025-08-18_19-31-58-914" at bounding box center [67, 189] width 95 height 6
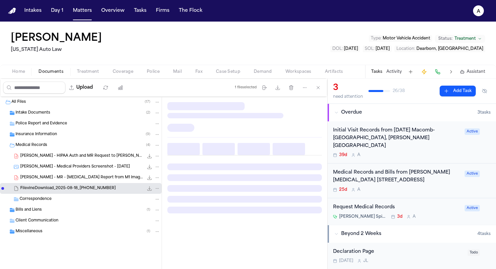
click at [98, 191] on span "FilevineDownload_2025-08-18_19-31-58-914" at bounding box center [67, 189] width 95 height 6
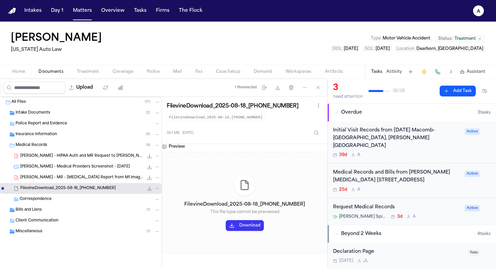
click at [250, 225] on button "Download" at bounding box center [245, 225] width 38 height 11
click at [434, 152] on div "39d A" at bounding box center [397, 154] width 128 height 5
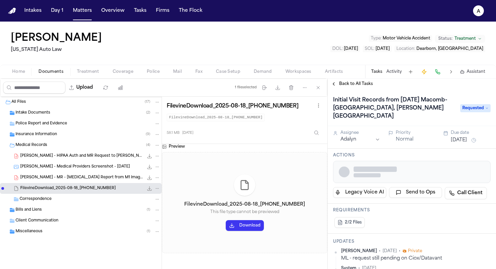
click at [434, 153] on h3 "Actions" at bounding box center [412, 155] width 158 height 5
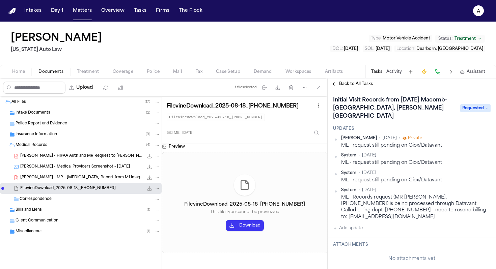
scroll to position [128, 0]
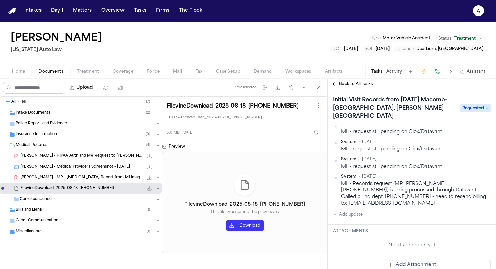
click at [361, 211] on button "Add update" at bounding box center [348, 215] width 30 height 8
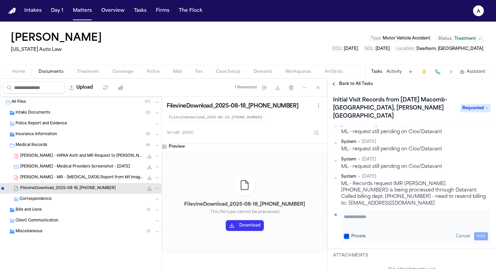
click at [345, 234] on button "Private" at bounding box center [346, 236] width 5 height 5
click at [357, 214] on textarea "Add your update" at bounding box center [416, 220] width 144 height 13
click at [348, 214] on textarea "**********" at bounding box center [413, 220] width 139 height 13
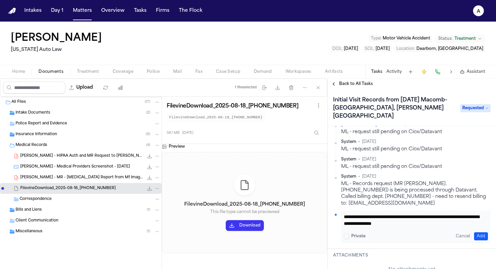
type textarea "**********"
click at [477, 232] on button "Add" at bounding box center [481, 236] width 14 height 8
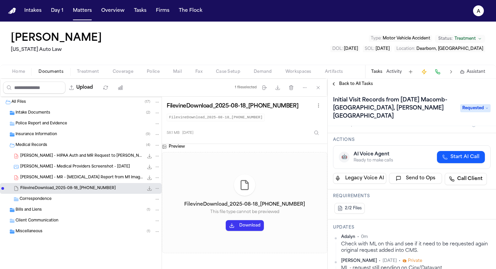
scroll to position [0, 0]
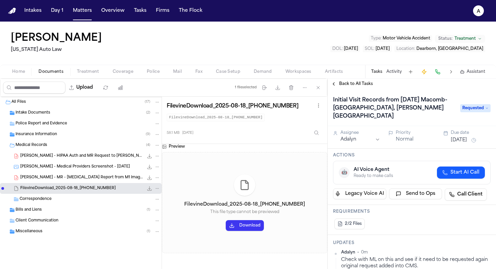
click at [460, 137] on button "Jul 17, 2025" at bounding box center [459, 140] width 16 height 7
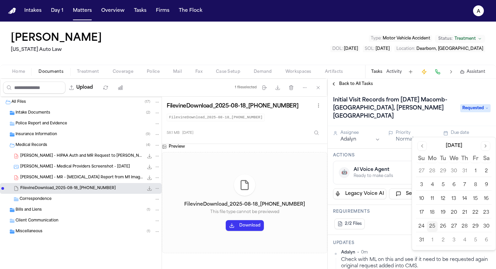
click at [487, 146] on button "Go to next month" at bounding box center [485, 145] width 9 height 9
click at [422, 145] on button "Go to previous month" at bounding box center [421, 145] width 9 height 9
click at [445, 226] on button "26" at bounding box center [443, 226] width 11 height 11
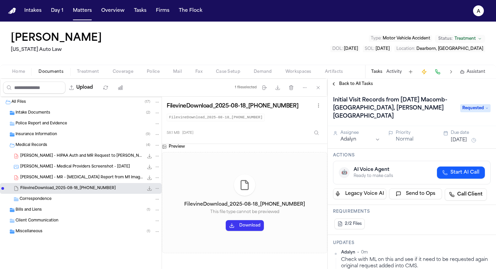
click at [404, 208] on div "Requirements 2/2 Files" at bounding box center [412, 220] width 168 height 30
click at [351, 84] on span "Back to All Tasks" at bounding box center [356, 83] width 34 height 5
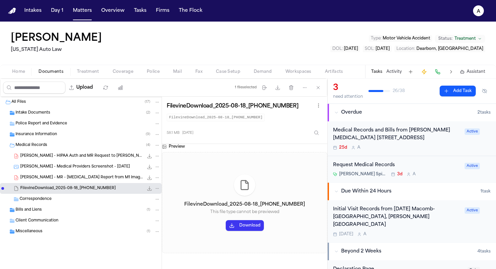
click at [437, 150] on div "Medical Records and Bills from Ruffini Chiropractic 24725 W 12 Mile Rd, Ste 260…" at bounding box center [412, 138] width 168 height 35
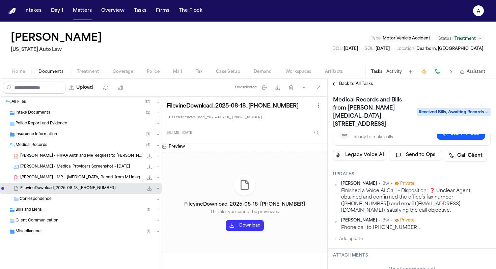
scroll to position [48, 0]
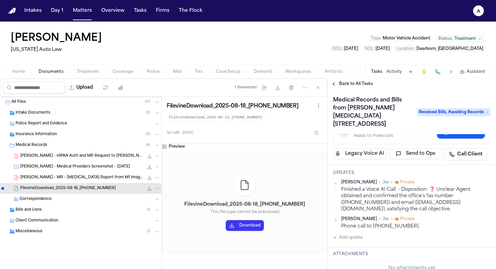
click at [351, 239] on button "Add update" at bounding box center [348, 238] width 30 height 8
click at [346, 242] on textarea "Add your update" at bounding box center [416, 242] width 144 height 13
type textarea "**********"
click at [474, 259] on button "Add" at bounding box center [481, 259] width 14 height 8
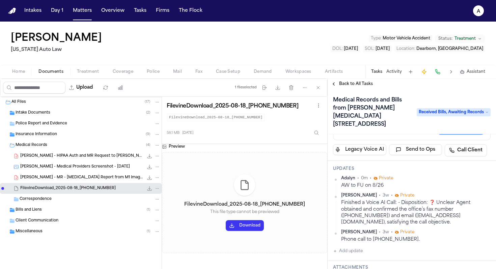
scroll to position [52, 0]
click at [88, 12] on button "Matters" at bounding box center [82, 11] width 24 height 12
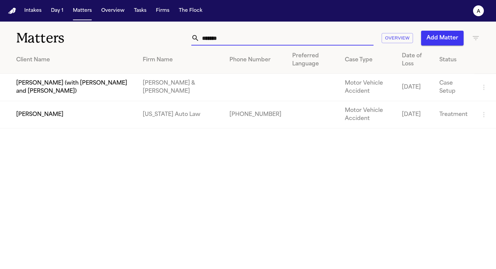
drag, startPoint x: 252, startPoint y: 35, endPoint x: 149, endPoint y: 27, distance: 103.2
click at [149, 27] on div "Matters ****** Overview Add Matter" at bounding box center [248, 34] width 496 height 25
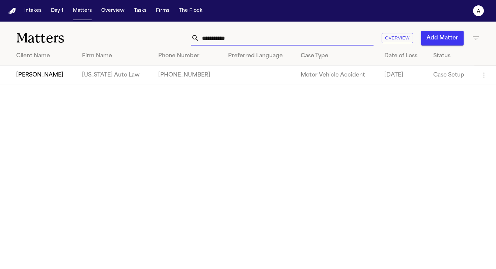
type input "**********"
click at [153, 75] on td "+12484672136" at bounding box center [188, 75] width 70 height 19
click at [245, 79] on td at bounding box center [259, 75] width 73 height 19
click at [50, 73] on td "[PERSON_NAME]" at bounding box center [38, 75] width 77 height 19
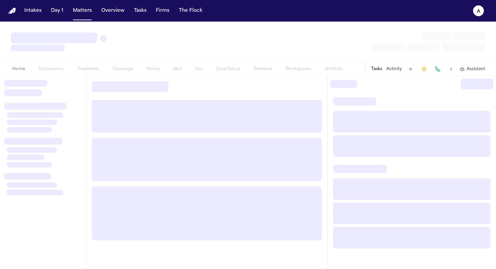
click at [50, 73] on div "Home Documents Treatment Coverage Police Mail Fax Case Setup Demand Workspaces …" at bounding box center [177, 69] width 344 height 8
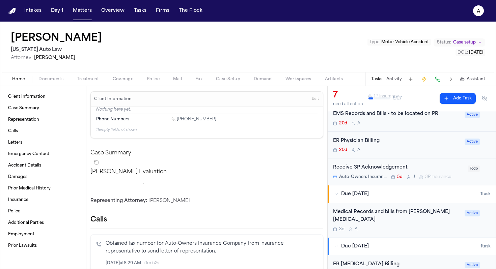
scroll to position [140, 0]
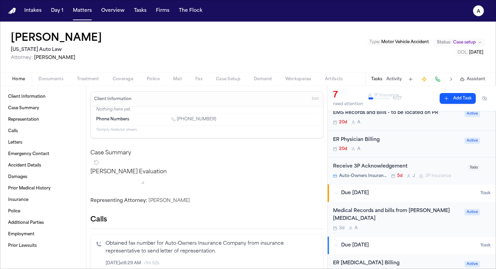
click at [402, 210] on div "Medical Records and bills from Ruffini Chiropractic 3d A" at bounding box center [397, 219] width 128 height 24
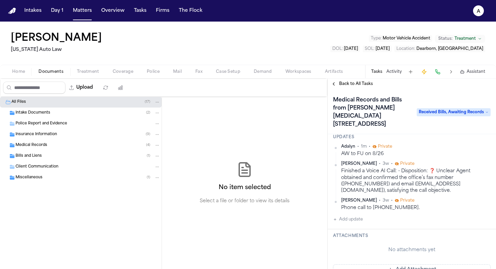
scroll to position [84, 0]
click at [87, 13] on button "Matters" at bounding box center [82, 11] width 24 height 12
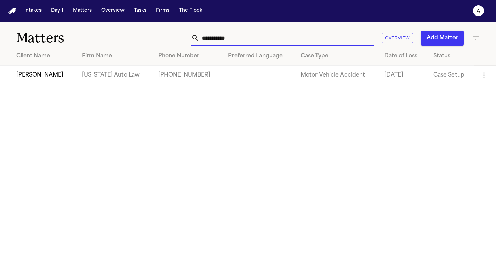
drag, startPoint x: 258, startPoint y: 39, endPoint x: 134, endPoint y: 37, distance: 123.5
click at [134, 37] on div "**********" at bounding box center [248, 34] width 496 height 25
type input "**********"
click at [73, 76] on td "[PERSON_NAME]" at bounding box center [41, 75] width 82 height 19
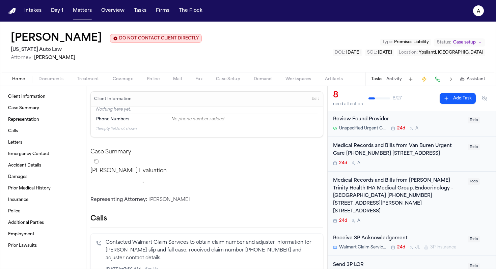
scroll to position [81, 0]
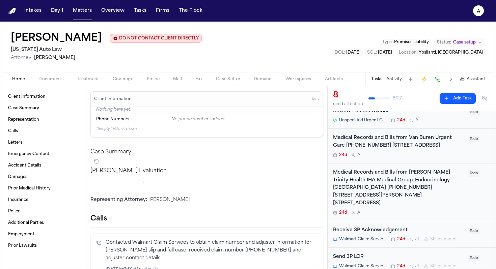
click at [436, 210] on div "Medical Records and Bills from Dr. Robert Dyksterhouse Trinity Health IHA Medic…" at bounding box center [398, 192] width 131 height 47
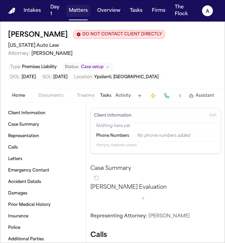
click at [76, 15] on button "Matters" at bounding box center [78, 11] width 24 height 12
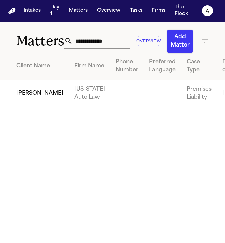
click at [26, 99] on td "[PERSON_NAME]" at bounding box center [34, 93] width 69 height 27
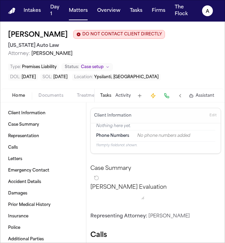
click at [101, 95] on button "Tasks" at bounding box center [105, 95] width 11 height 5
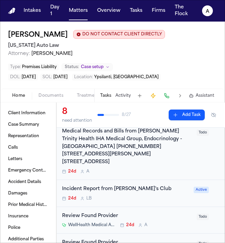
scroll to position [29, 0]
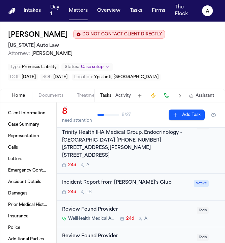
click at [165, 148] on div "Medical Records and Bills from [PERSON_NAME] Trinity Health IHA Medical Group, …" at bounding box center [127, 140] width 131 height 38
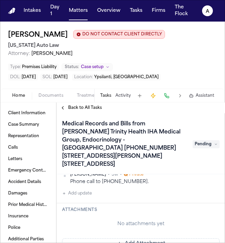
scroll to position [152, 0]
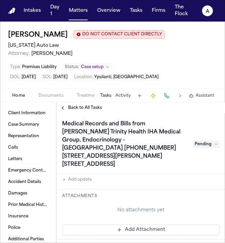
click at [96, 231] on button "Add Attachment" at bounding box center [141, 230] width 158 height 11
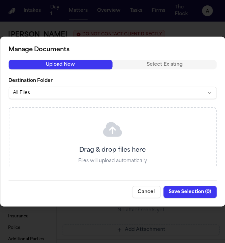
click at [143, 192] on button "Cancel" at bounding box center [146, 192] width 29 height 12
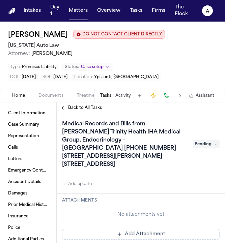
scroll to position [147, 0]
click at [107, 231] on button "Add Attachment" at bounding box center [141, 234] width 158 height 11
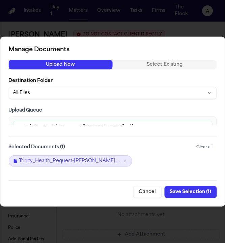
click at [191, 190] on button "Save Selection ( 1 )" at bounding box center [190, 192] width 52 height 12
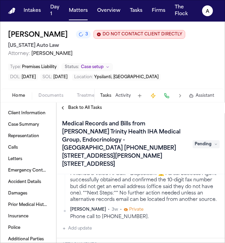
scroll to position [111, 0]
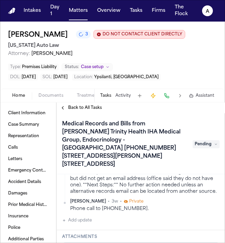
click at [84, 219] on button "Add update" at bounding box center [77, 221] width 30 height 8
click at [88, 222] on textarea "Add your update" at bounding box center [145, 225] width 144 height 13
type textarea "**********"
click at [79, 240] on div "Private" at bounding box center [84, 242] width 22 height 5
click at [77, 240] on button "Private" at bounding box center [75, 242] width 5 height 5
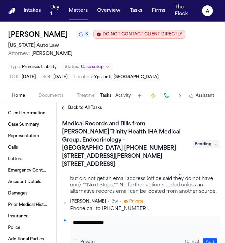
scroll to position [147, 0]
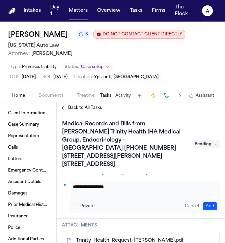
click at [203, 204] on button "Add" at bounding box center [210, 206] width 14 height 8
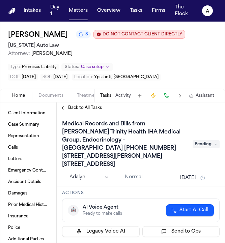
scroll to position [3, 0]
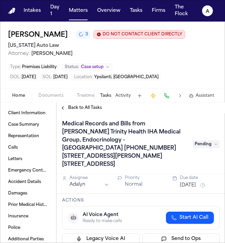
click at [191, 182] on button "[DATE]" at bounding box center [188, 185] width 16 height 7
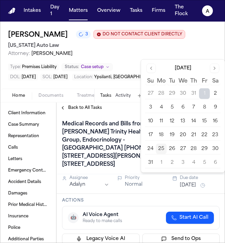
click at [191, 148] on button "28" at bounding box center [193, 149] width 11 height 11
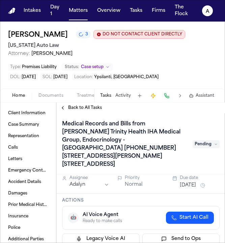
click at [157, 184] on div "Assignee Adalyn Priority Normal Due date Aug 1, 2025" at bounding box center [141, 182] width 168 height 23
click at [204, 140] on span "Pending" at bounding box center [206, 144] width 27 height 8
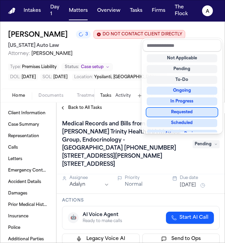
click at [189, 116] on div "Requested" at bounding box center [182, 112] width 71 height 8
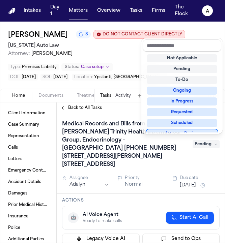
scroll to position [5, 0]
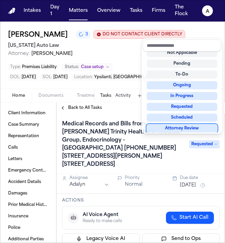
click at [154, 189] on div "Medical Records and Bills from Dr. Robert Dyksterhouse Trinity Health IHA Medic…" at bounding box center [141, 178] width 168 height 130
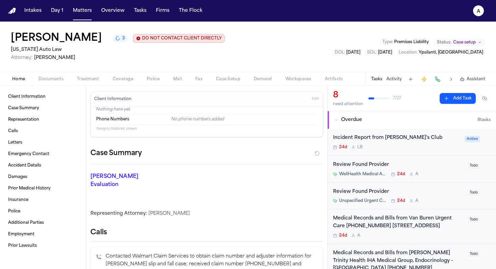
scroll to position [31, 0]
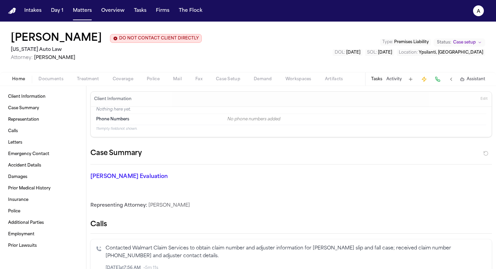
click at [380, 81] on button "Tasks" at bounding box center [376, 79] width 11 height 5
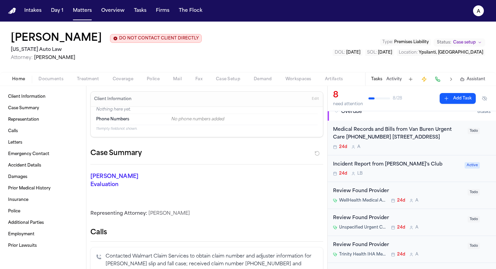
scroll to position [10, 0]
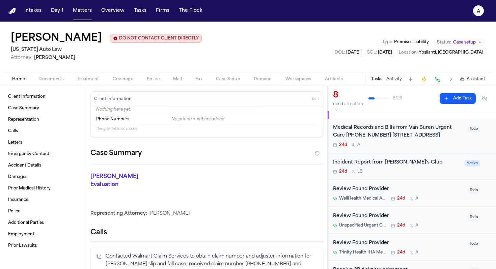
click at [430, 140] on div "Medical Records and Bills from Van Buren Urgent Care [PHONE_NUMBER] [STREET_ADD…" at bounding box center [398, 132] width 131 height 16
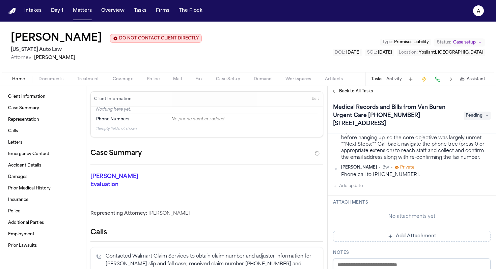
scroll to position [121, 0]
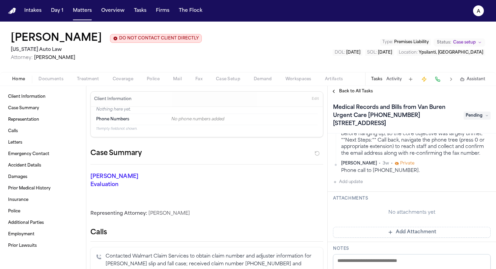
click at [370, 186] on div "Bland Caller • 3w • Private Finished a Voice AI Call: - Disposition: ⚠️ Partial…" at bounding box center [412, 146] width 158 height 82
click at [374, 237] on button "Add Attachment" at bounding box center [412, 232] width 158 height 11
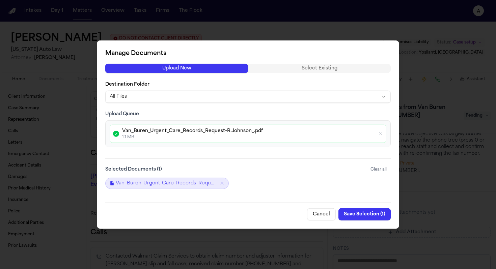
click at [387, 212] on button "Save Selection ( 1 )" at bounding box center [364, 214] width 52 height 12
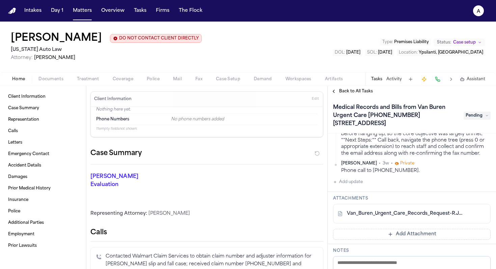
click at [483, 117] on span "Pending" at bounding box center [477, 116] width 27 height 8
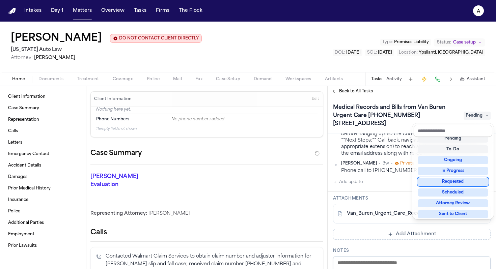
click at [453, 181] on div "Requested" at bounding box center [453, 182] width 71 height 8
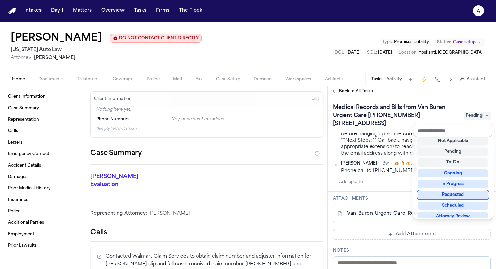
click at [451, 193] on div "Requested" at bounding box center [453, 195] width 71 height 8
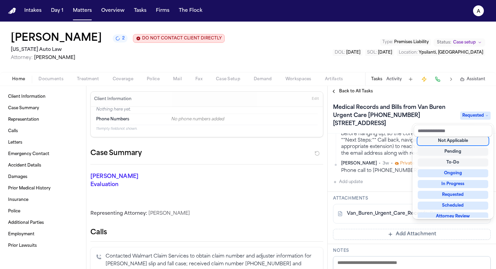
click at [458, 102] on div "Medical Records and Bills from Van Buren Urgent Care 734-699-9888 11650 Bellevi…" at bounding box center [412, 115] width 168 height 37
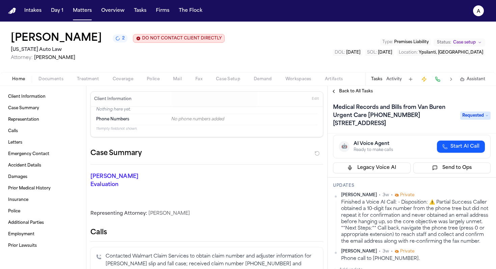
scroll to position [0, 0]
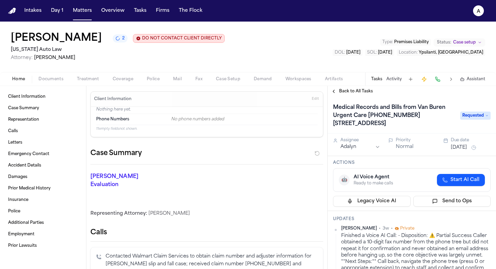
click at [464, 149] on button "Aug 1, 2025" at bounding box center [459, 147] width 16 height 7
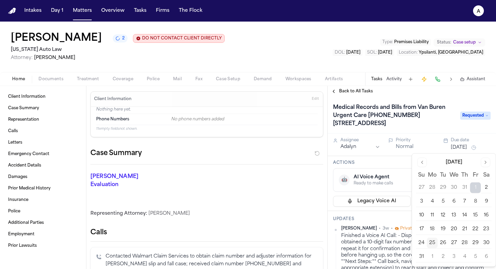
click at [465, 245] on button "28" at bounding box center [464, 243] width 11 height 11
click at [388, 162] on h3 "Actions" at bounding box center [412, 162] width 158 height 5
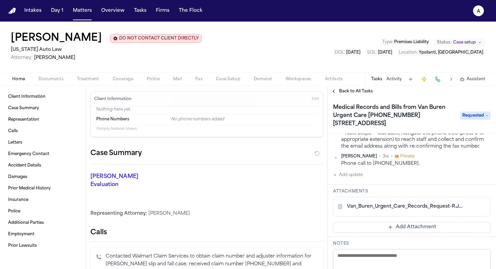
scroll to position [129, 0]
click at [365, 179] on div "Bland Caller • 3w • Private Finished a Voice AI Call: - Disposition: ⚠️ Partial…" at bounding box center [412, 138] width 158 height 82
click at [355, 179] on button "Add update" at bounding box center [348, 175] width 30 height 8
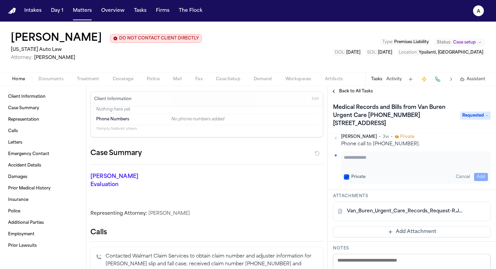
scroll to position [145, 0]
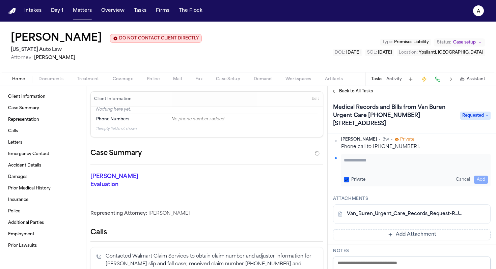
click at [345, 183] on button "Private" at bounding box center [346, 179] width 5 height 5
click at [351, 170] on textarea "Add your update" at bounding box center [416, 163] width 144 height 13
type textarea "**********"
click at [481, 184] on button "Add" at bounding box center [481, 180] width 14 height 8
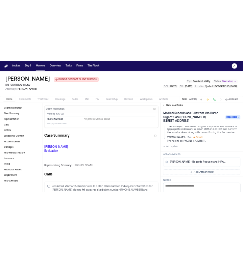
scroll to position [163, 0]
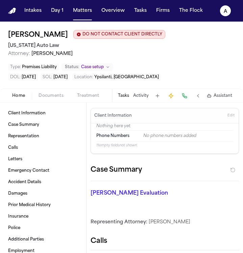
click at [121, 93] on button "Tasks" at bounding box center [123, 95] width 11 height 5
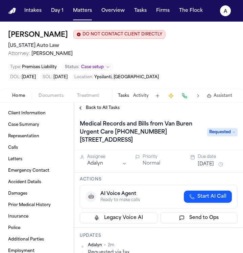
click at [104, 105] on span "Back to All Tasks" at bounding box center [103, 107] width 34 height 5
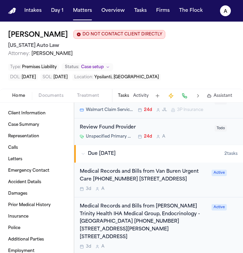
scroll to position [195, 0]
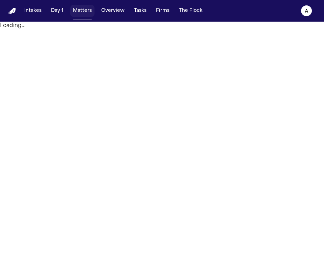
click at [81, 9] on button "Matters" at bounding box center [82, 11] width 24 height 12
click at [83, 12] on button "Matters" at bounding box center [82, 11] width 24 height 12
click at [54, 15] on button "Day 1" at bounding box center [57, 11] width 18 height 12
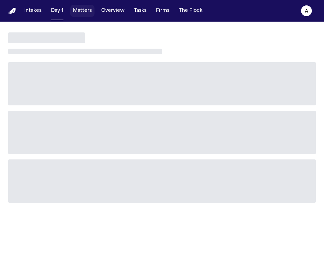
click at [78, 15] on button "Matters" at bounding box center [82, 11] width 24 height 12
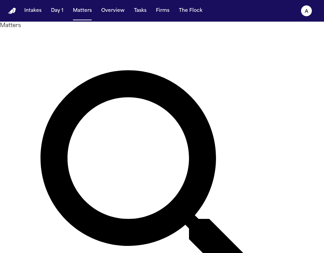
type input "*"
type input "**********"
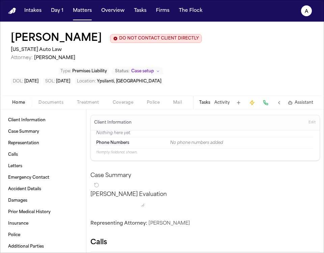
click at [204, 105] on button "Tasks" at bounding box center [204, 102] width 11 height 5
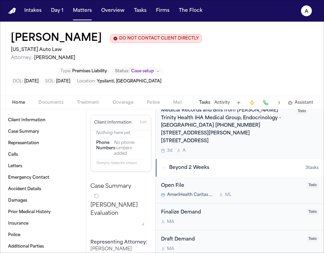
scroll to position [292, 0]
click at [280, 136] on div "Medical Records and Bills from [PERSON_NAME] Trinity Health IHA Medical Group, …" at bounding box center [226, 125] width 131 height 38
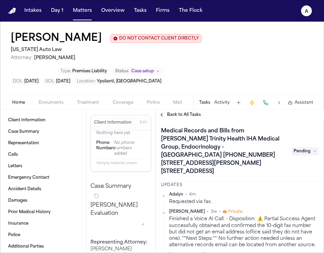
scroll to position [68, 0]
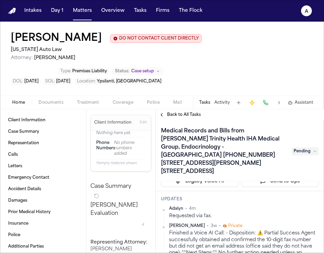
click at [307, 148] on span "Pending" at bounding box center [304, 151] width 27 height 8
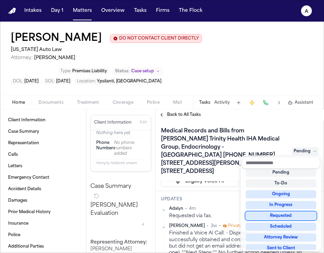
click at [281, 218] on div "Requested" at bounding box center [281, 216] width 71 height 8
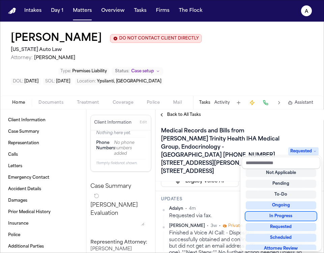
click at [223, 186] on div "Medical Records and Bills from [PERSON_NAME] Trinity Health IHA Medical Group, …" at bounding box center [240, 186] width 168 height 133
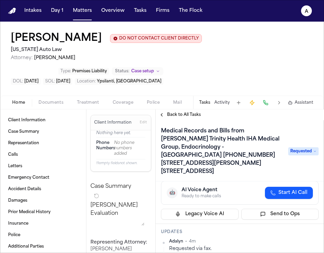
scroll to position [0, 0]
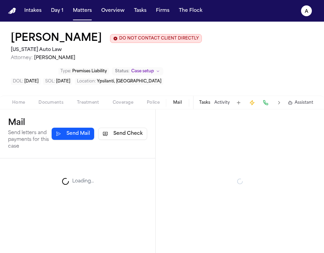
click at [179, 105] on span "Mail" at bounding box center [177, 102] width 9 height 5
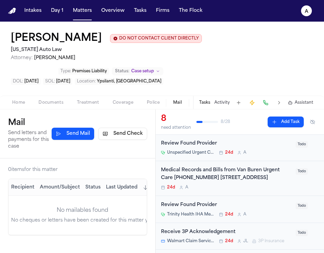
scroll to position [67, 0]
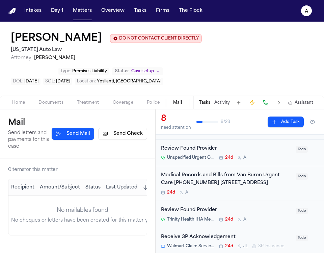
click at [274, 187] on div "Medical Records and Bills from Van Buren Urgent Care [PHONE_NUMBER] [STREET_ADD…" at bounding box center [226, 179] width 131 height 16
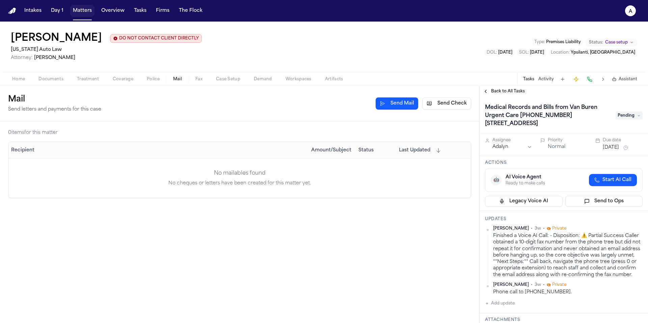
click at [77, 16] on button "Matters" at bounding box center [82, 11] width 24 height 12
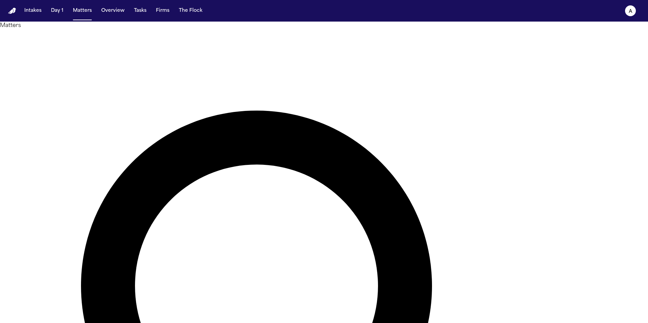
drag, startPoint x: 403, startPoint y: 38, endPoint x: 275, endPoint y: 32, distance: 128.6
type input "******"
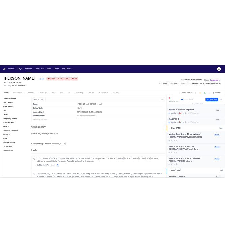
scroll to position [163, 0]
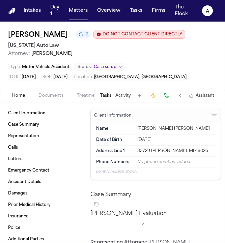
click at [106, 95] on button "Tasks" at bounding box center [105, 95] width 11 height 5
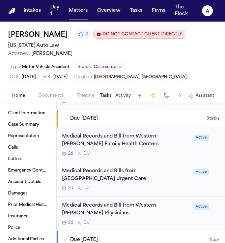
scroll to position [237, 0]
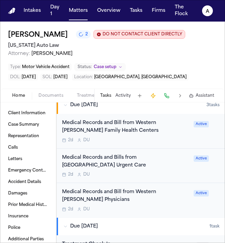
click at [165, 62] on div "[PERSON_NAME] 2 DO NOT CONTACT CLIENT DIRECTLY DO NOT CONTACT [US_STATE] Auto L…" at bounding box center [112, 55] width 225 height 67
click at [176, 62] on div "[PERSON_NAME] 2 DO NOT CONTACT CLIENT DIRECTLY DO NOT CONTACT [US_STATE] Auto L…" at bounding box center [112, 55] width 225 height 67
click at [82, 10] on button "Matters" at bounding box center [78, 11] width 24 height 12
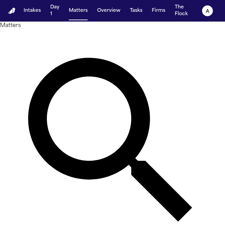
drag, startPoint x: 94, startPoint y: 44, endPoint x: 35, endPoint y: 38, distance: 60.0
click at [35, 38] on div "Matters ****** Overview Add Matter" at bounding box center [112, 146] width 225 height 249
type input "*"
type input "********"
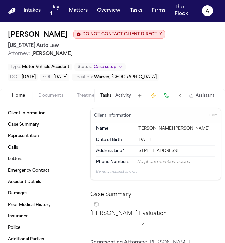
click at [105, 96] on button "Tasks" at bounding box center [105, 95] width 11 height 5
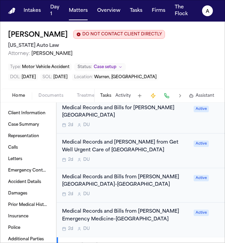
scroll to position [220, 0]
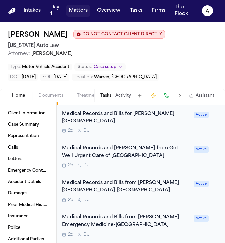
click at [81, 9] on button "Matters" at bounding box center [78, 11] width 24 height 12
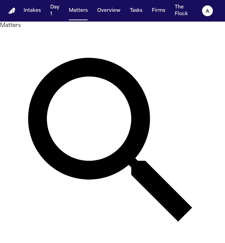
drag, startPoint x: 105, startPoint y: 39, endPoint x: 50, endPoint y: 40, distance: 54.7
click at [50, 40] on div "Matters ******** Overview Add Matter" at bounding box center [112, 146] width 225 height 249
type input "*******"
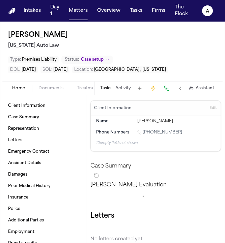
click at [105, 88] on button "Tasks" at bounding box center [105, 88] width 11 height 5
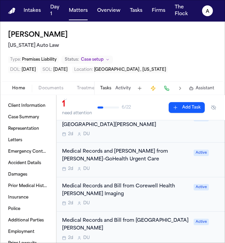
scroll to position [76, 0]
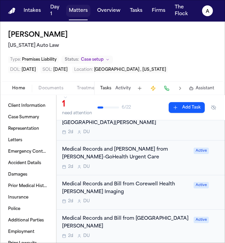
click at [77, 13] on button "Matters" at bounding box center [78, 11] width 24 height 12
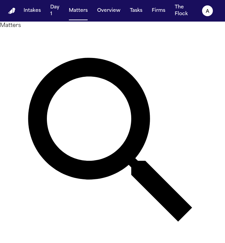
drag, startPoint x: 107, startPoint y: 42, endPoint x: 52, endPoint y: 41, distance: 55.3
click at [52, 41] on div "Matters ******* Overview Add Matter" at bounding box center [112, 146] width 225 height 249
type input "**********"
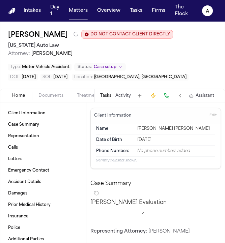
click at [110, 99] on button "Tasks" at bounding box center [105, 95] width 11 height 5
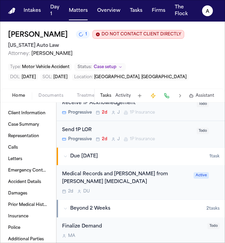
scroll to position [193, 0]
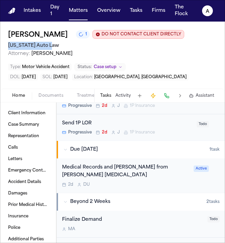
click at [118, 42] on h2 "[US_STATE] Auto Law" at bounding box center [112, 46] width 209 height 8
click at [82, 10] on button "Matters" at bounding box center [78, 11] width 24 height 12
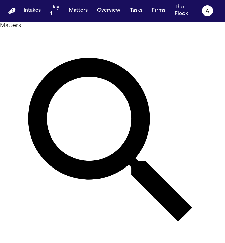
drag, startPoint x: 123, startPoint y: 44, endPoint x: 33, endPoint y: 34, distance: 89.9
click at [33, 34] on div "**********" at bounding box center [112, 146] width 225 height 249
type input "*********"
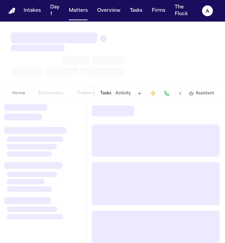
click at [105, 91] on div "Tasks Activity Assistant" at bounding box center [156, 93] width 125 height 13
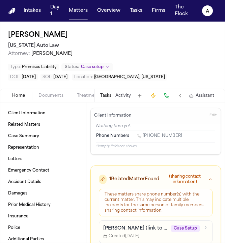
click at [108, 99] on div "Tasks Activity Assistant" at bounding box center [156, 95] width 125 height 13
click at [105, 96] on button "Tasks" at bounding box center [105, 95] width 11 height 5
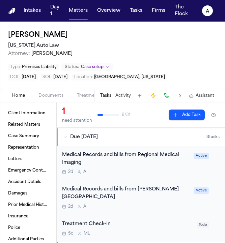
scroll to position [45, 0]
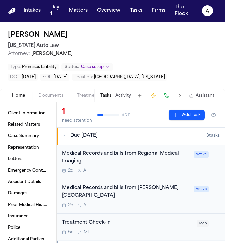
click at [155, 166] on div "Medical Records and bills from Regional Medical Imaging 2d A" at bounding box center [126, 162] width 128 height 24
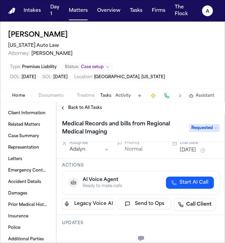
scroll to position [8, 0]
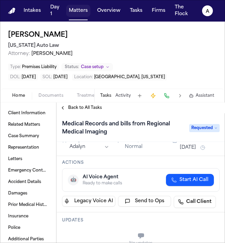
click at [82, 14] on button "Matters" at bounding box center [78, 11] width 24 height 12
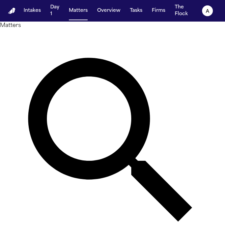
drag, startPoint x: 112, startPoint y: 41, endPoint x: 57, endPoint y: 39, distance: 54.7
click at [57, 39] on div "Matters ********* Overview Add Matter" at bounding box center [112, 146] width 225 height 249
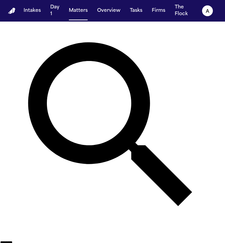
scroll to position [15, 0]
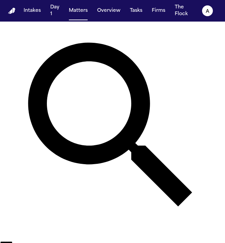
type input "******"
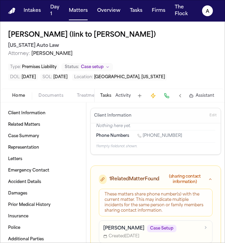
click at [108, 92] on div "Tasks Activity Assistant" at bounding box center [156, 95] width 125 height 13
click at [108, 95] on button "Tasks" at bounding box center [105, 95] width 11 height 5
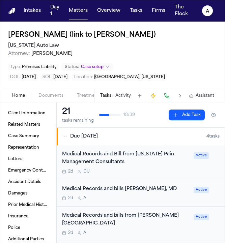
click at [164, 173] on div "2d D U" at bounding box center [126, 171] width 128 height 5
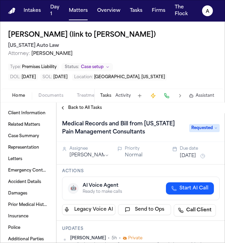
click at [87, 106] on span "Back to All Tasks" at bounding box center [85, 107] width 34 height 5
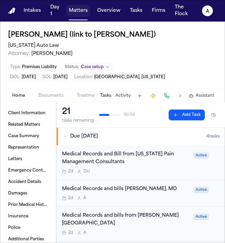
click at [78, 12] on button "Matters" at bounding box center [78, 11] width 24 height 12
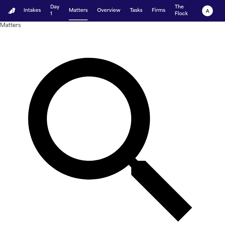
type input "*****"
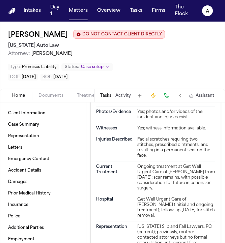
click at [107, 95] on button "Tasks" at bounding box center [105, 95] width 11 height 5
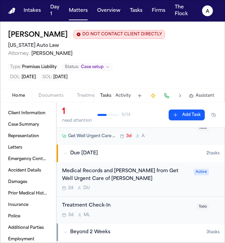
scroll to position [30, 0]
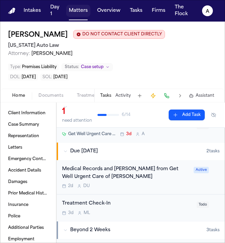
click at [78, 11] on button "Matters" at bounding box center [78, 11] width 24 height 12
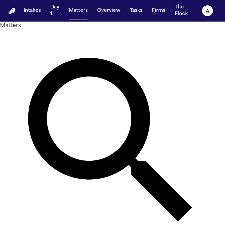
drag, startPoint x: 101, startPoint y: 42, endPoint x: 46, endPoint y: 41, distance: 55.3
click at [46, 41] on div "Matters ***** Overview Add Matter" at bounding box center [112, 146] width 225 height 249
type input "**********"
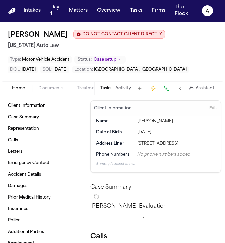
click at [109, 89] on button "Tasks" at bounding box center [105, 88] width 11 height 5
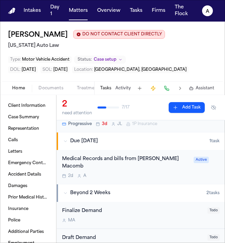
scroll to position [64, 0]
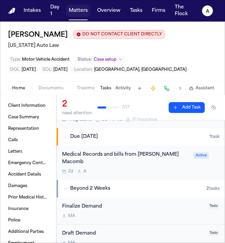
click at [81, 9] on button "Matters" at bounding box center [78, 11] width 24 height 12
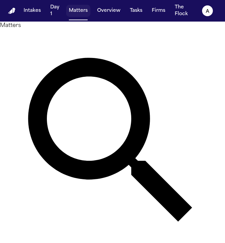
click at [82, 12] on button "Matters" at bounding box center [78, 11] width 24 height 12
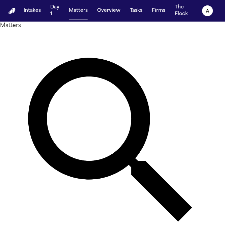
type input "******"
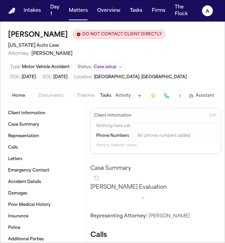
click at [107, 99] on div "Tasks Activity Assistant" at bounding box center [156, 95] width 125 height 13
click at [107, 95] on button "Tasks" at bounding box center [105, 95] width 11 height 5
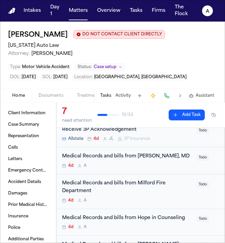
scroll to position [62, 0]
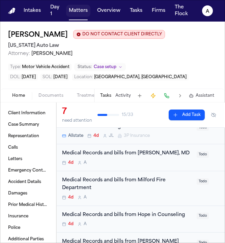
click at [83, 14] on button "Matters" at bounding box center [78, 11] width 24 height 12
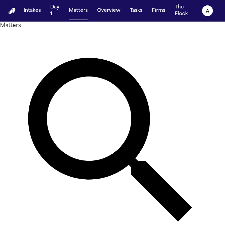
drag, startPoint x: 91, startPoint y: 41, endPoint x: 53, endPoint y: 40, distance: 38.5
click at [53, 40] on div "Matters ****** Overview Add Matter" at bounding box center [112, 146] width 225 height 249
type input "******"
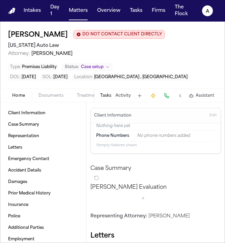
click at [110, 96] on button "Tasks" at bounding box center [105, 95] width 11 height 5
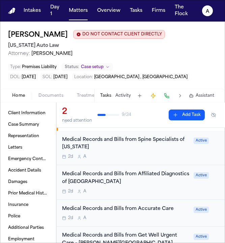
scroll to position [86, 0]
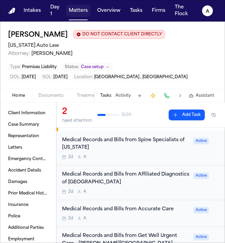
click at [74, 11] on button "Matters" at bounding box center [78, 11] width 24 height 12
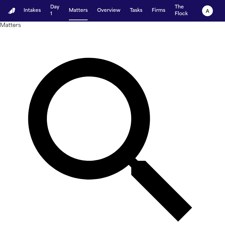
drag, startPoint x: 104, startPoint y: 40, endPoint x: 47, endPoint y: 41, distance: 56.7
click at [47, 41] on div "Matters ****** Overview Add Matter" at bounding box center [112, 146] width 225 height 249
type input "**********"
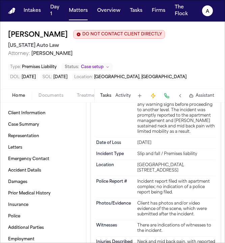
click at [107, 95] on button "Tasks" at bounding box center [105, 95] width 11 height 5
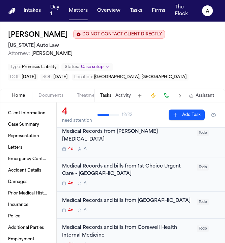
scroll to position [24, 0]
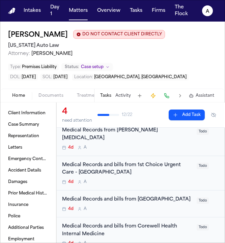
click at [73, 13] on button "Matters" at bounding box center [78, 11] width 24 height 12
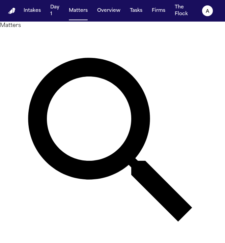
type input "***"
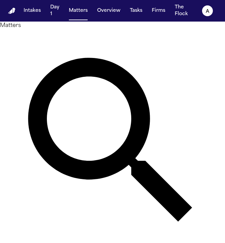
type input "*******"
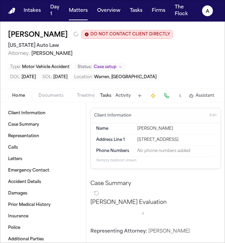
click at [106, 97] on button "Tasks" at bounding box center [105, 95] width 11 height 5
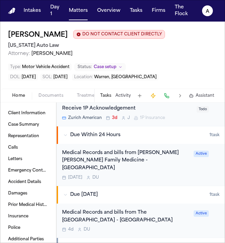
scroll to position [288, 0]
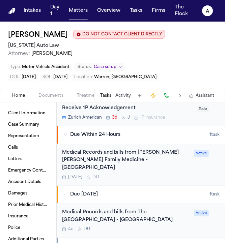
click at [180, 175] on div "Tomorrow D U" at bounding box center [126, 177] width 128 height 5
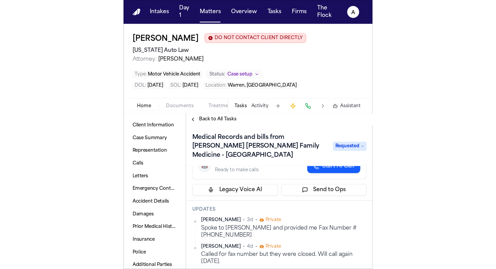
scroll to position [47, 0]
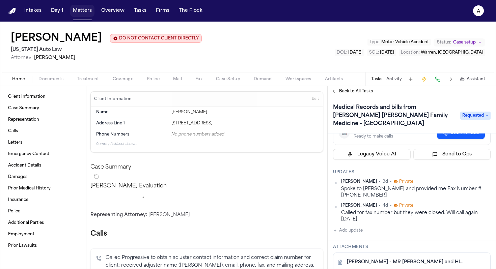
click at [87, 12] on button "Matters" at bounding box center [82, 11] width 24 height 12
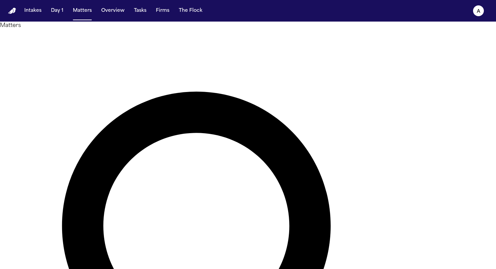
drag, startPoint x: 239, startPoint y: 43, endPoint x: 166, endPoint y: 33, distance: 73.1
type input "****"
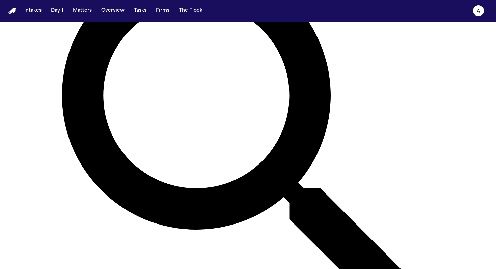
scroll to position [175, 0]
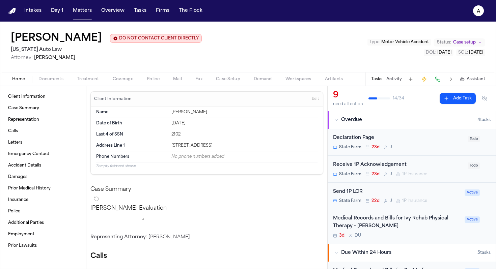
click at [324, 81] on button "Tasks" at bounding box center [376, 79] width 11 height 5
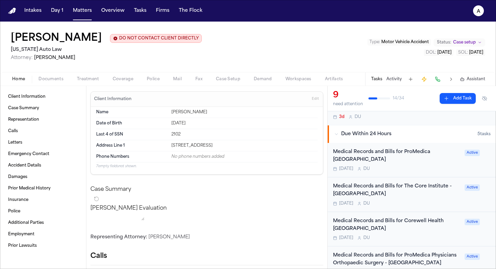
scroll to position [129, 0]
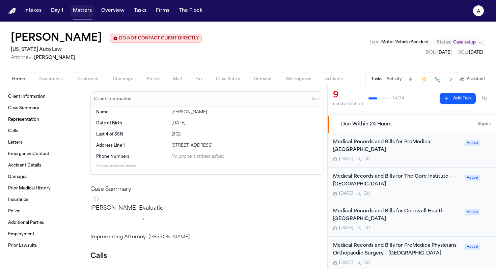
click at [81, 15] on button "Matters" at bounding box center [82, 11] width 24 height 12
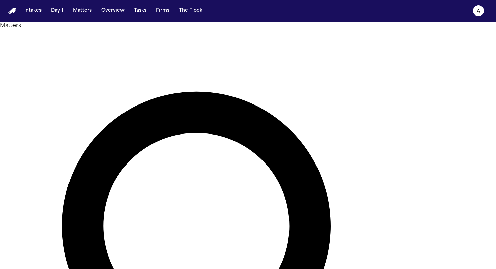
drag, startPoint x: 220, startPoint y: 39, endPoint x: 147, endPoint y: 38, distance: 73.2
type input "********"
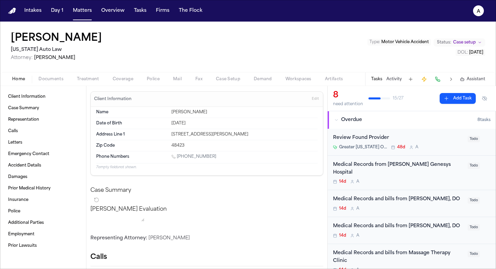
click at [324, 80] on button "Tasks" at bounding box center [376, 79] width 11 height 5
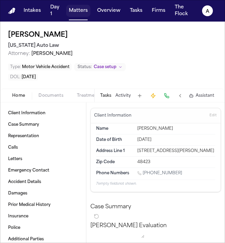
click at [84, 12] on button "Matters" at bounding box center [78, 11] width 24 height 12
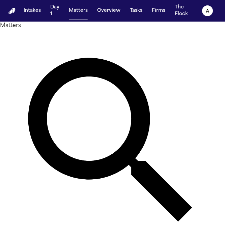
drag, startPoint x: 113, startPoint y: 41, endPoint x: 59, endPoint y: 39, distance: 53.7
click at [59, 40] on div "Matters ******** Overview Add Matter" at bounding box center [112, 146] width 225 height 249
type input "*********"
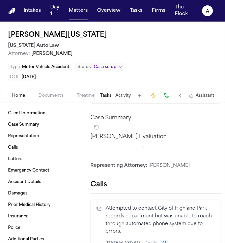
click at [102, 93] on button "Tasks" at bounding box center [105, 95] width 11 height 5
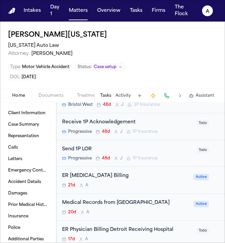
scroll to position [158, 0]
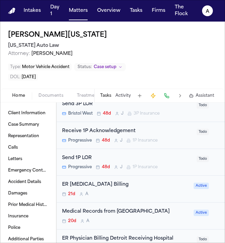
click at [167, 186] on div "ER [MEDICAL_DATA] Billing" at bounding box center [126, 185] width 128 height 8
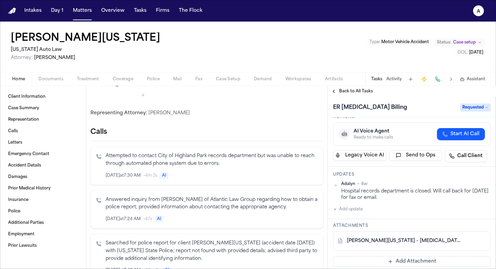
scroll to position [56, 0]
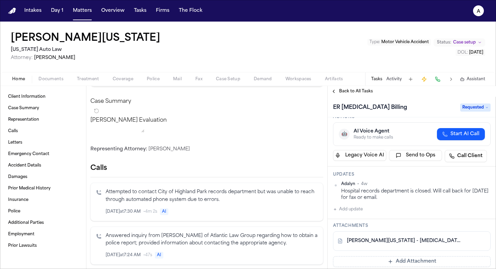
click at [324, 90] on span "Back to All Tasks" at bounding box center [356, 91] width 34 height 5
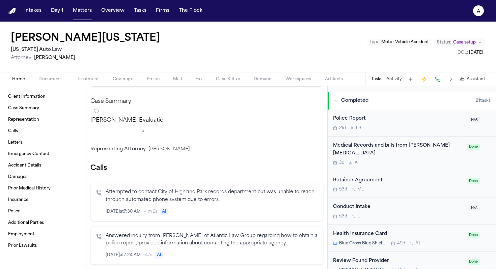
scroll to position [463, 0]
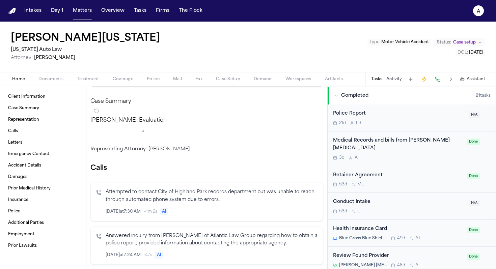
click at [324, 153] on div "Medical Records and bills from Ruffini Chiropractic 3d A Done" at bounding box center [412, 149] width 168 height 35
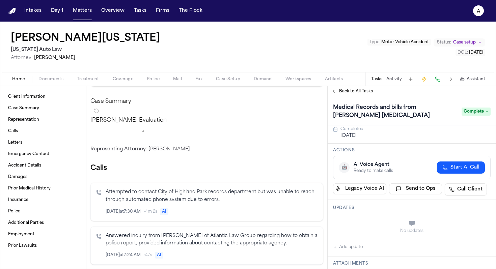
scroll to position [12, 0]
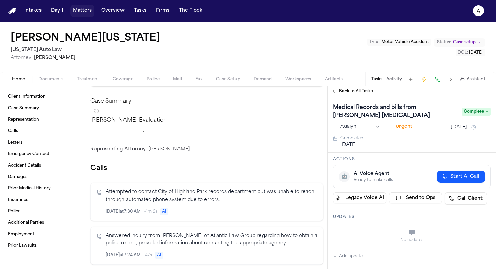
click at [83, 9] on button "Matters" at bounding box center [82, 11] width 24 height 12
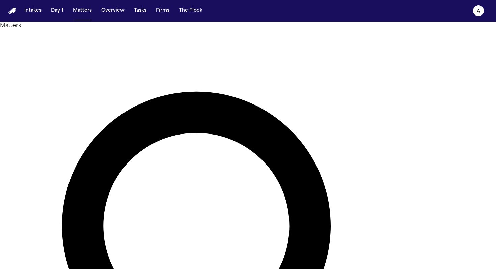
drag, startPoint x: 241, startPoint y: 40, endPoint x: 155, endPoint y: 40, distance: 86.7
type input "******"
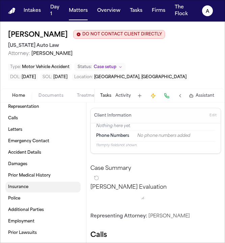
scroll to position [30, 0]
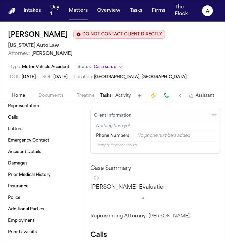
click at [49, 95] on span "Documents" at bounding box center [50, 95] width 25 height 5
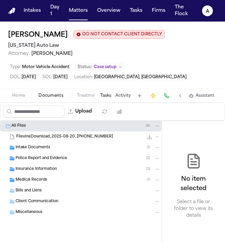
click at [87, 95] on span "Treatment" at bounding box center [88, 95] width 22 height 5
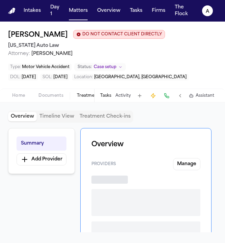
click at [101, 97] on button "Tasks" at bounding box center [105, 95] width 11 height 5
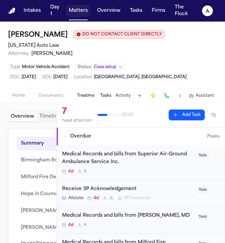
click at [84, 14] on button "Matters" at bounding box center [78, 11] width 24 height 12
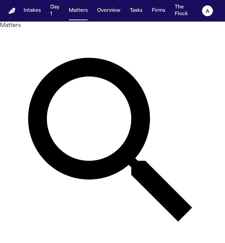
drag, startPoint x: 92, startPoint y: 46, endPoint x: 54, endPoint y: 42, distance: 38.6
click at [54, 42] on div "Matters ****** Overview Add Matter" at bounding box center [112, 146] width 225 height 249
type input "*******"
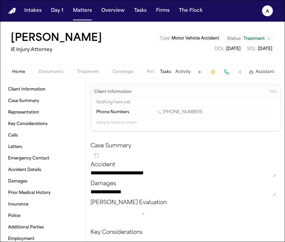
click at [162, 70] on button "Tasks" at bounding box center [165, 71] width 11 height 5
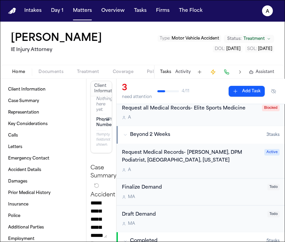
scroll to position [82, 0]
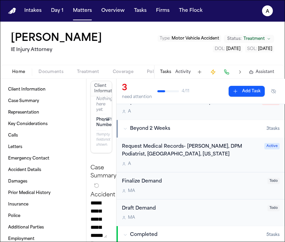
click at [220, 163] on div "A" at bounding box center [191, 163] width 138 height 5
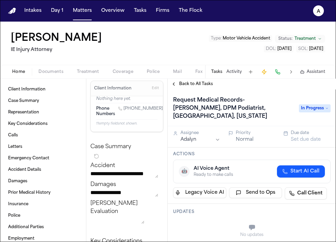
click at [198, 82] on span "Back to All Tasks" at bounding box center [196, 83] width 34 height 5
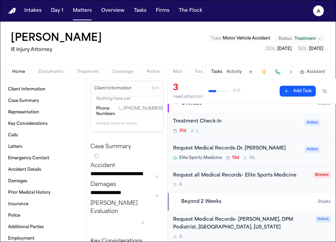
scroll to position [9, 0]
click at [118, 14] on button "Overview" at bounding box center [113, 11] width 29 height 12
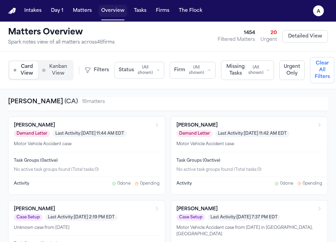
click at [112, 13] on button "Overview" at bounding box center [113, 11] width 29 height 12
click at [108, 46] on p "Spark notes view of all matters across 48 firm s" at bounding box center [61, 42] width 107 height 7
